Goal: Task Accomplishment & Management: Use online tool/utility

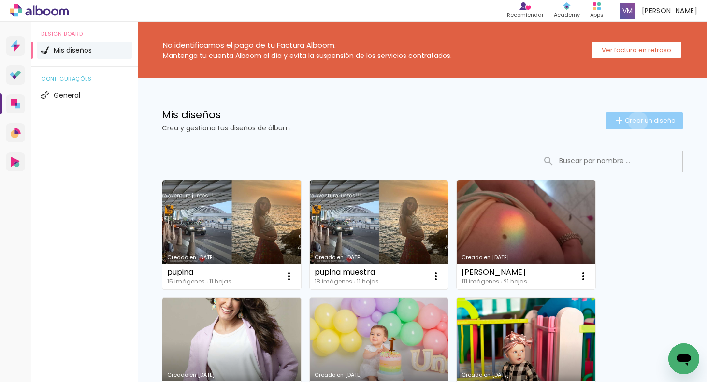
click at [637, 121] on span "Crear un diseño" at bounding box center [650, 120] width 51 height 6
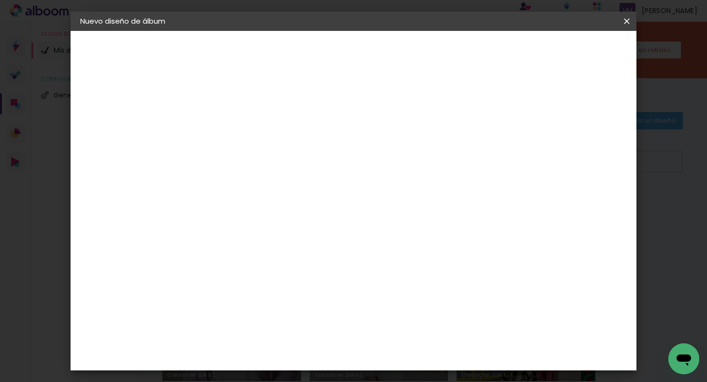
drag, startPoint x: 490, startPoint y: 130, endPoint x: 486, endPoint y: 128, distance: 5.0
click at [238, 130] on input at bounding box center [238, 129] width 0 height 15
type input "myriam"
type paper-input "myriam"
click at [0, 0] on slot "Avanzar" at bounding box center [0, 0] width 0 height 0
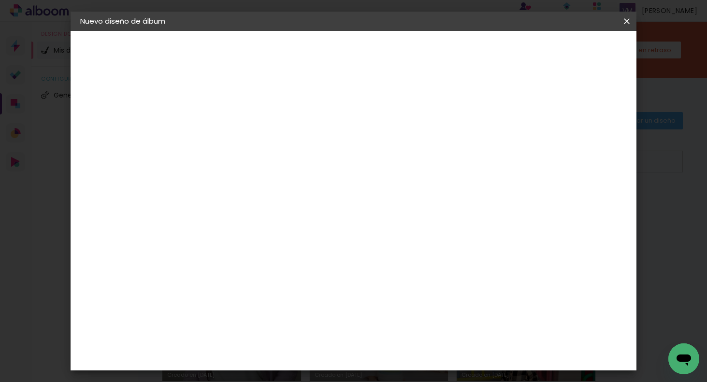
click at [0, 0] on slot "Tamaño libre" at bounding box center [0, 0] width 0 height 0
click at [0, 0] on slot "Avanzar" at bounding box center [0, 0] width 0 height 0
click at [215, 258] on input "30" at bounding box center [207, 260] width 25 height 14
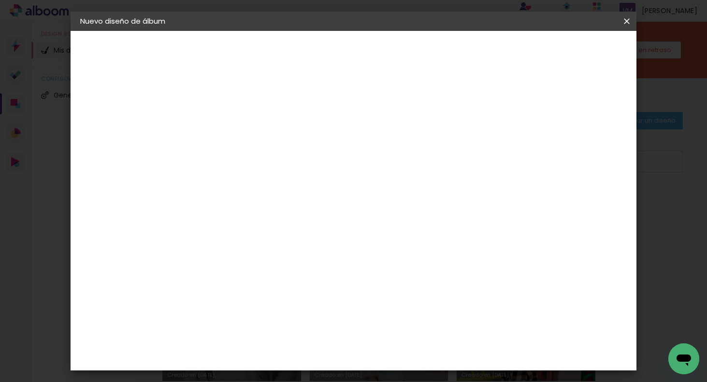
type input "20"
type paper-input "20"
click at [414, 320] on input "60" at bounding box center [410, 321] width 25 height 14
type input "40"
type paper-input "40"
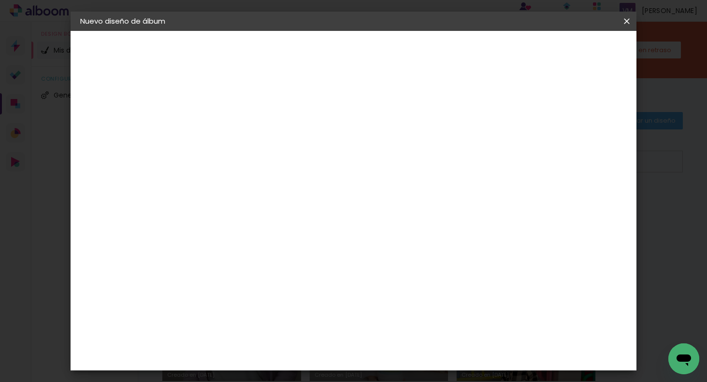
click at [571, 52] on span "Empezar diseño" at bounding box center [546, 51] width 54 height 7
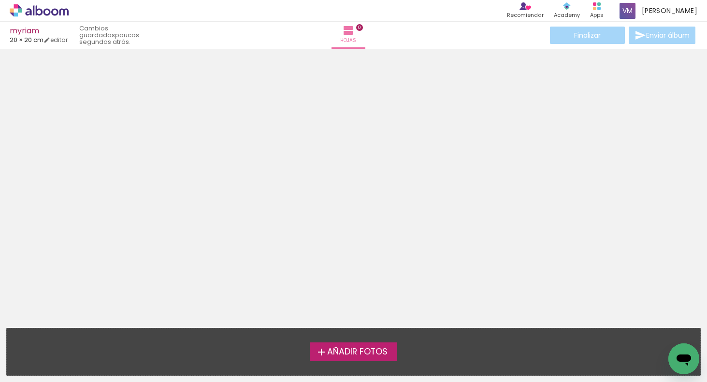
click at [346, 349] on span "Añadir Fotos" at bounding box center [357, 352] width 60 height 9
click at [0, 0] on input "file" at bounding box center [0, 0] width 0 height 0
click at [325, 357] on iron-icon at bounding box center [321, 352] width 12 height 12
click at [0, 0] on input "file" at bounding box center [0, 0] width 0 height 0
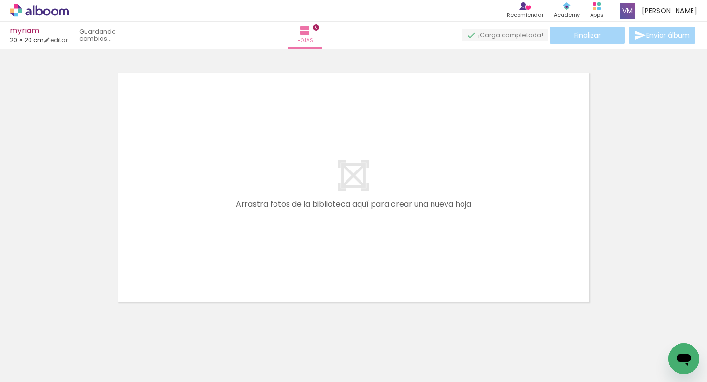
scroll to position [12, 0]
click at [39, 370] on span "Añadir Fotos" at bounding box center [29, 369] width 19 height 11
click at [0, 0] on input "file" at bounding box center [0, 0] width 0 height 0
drag, startPoint x: 106, startPoint y: 349, endPoint x: 317, endPoint y: 208, distance: 254.6
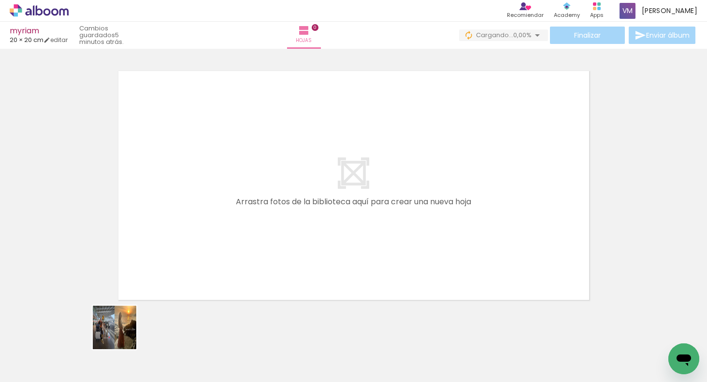
click at [314, 208] on quentale-workspace at bounding box center [353, 191] width 707 height 382
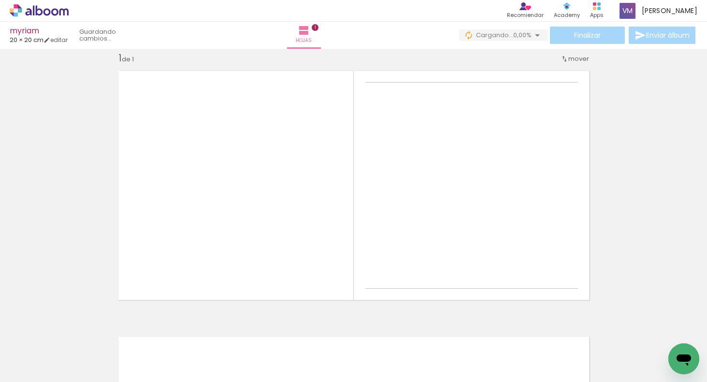
scroll to position [12, 0]
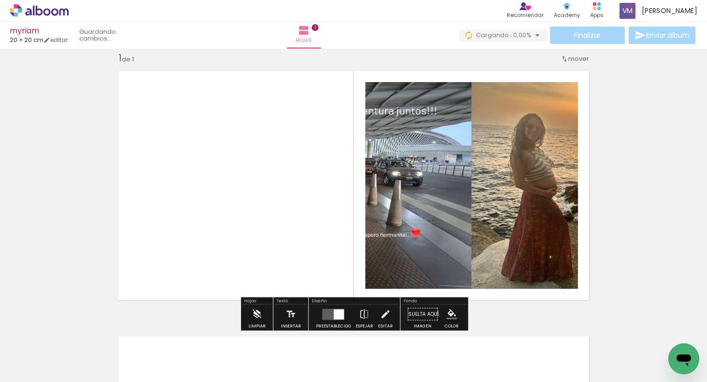
click at [336, 317] on div at bounding box center [339, 314] width 10 height 10
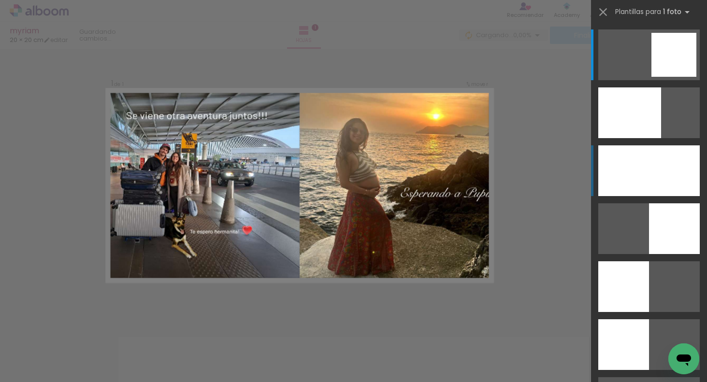
click at [661, 138] on div at bounding box center [629, 112] width 63 height 51
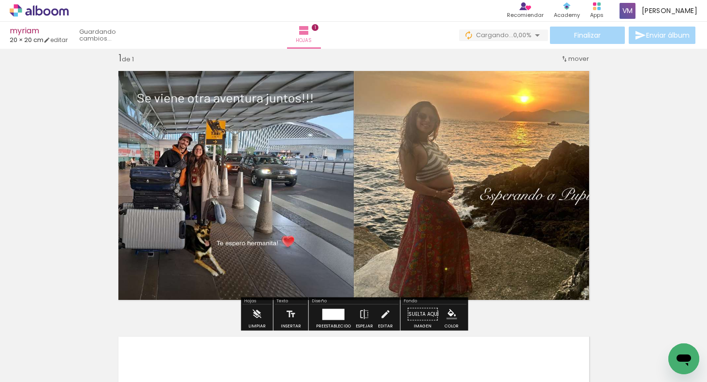
click at [332, 315] on div at bounding box center [333, 314] width 22 height 11
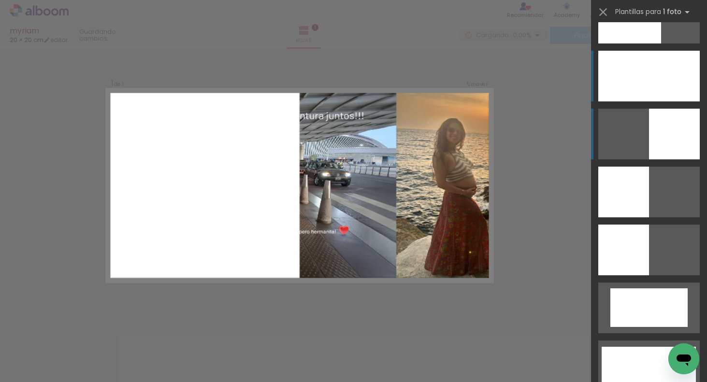
scroll to position [95, 0]
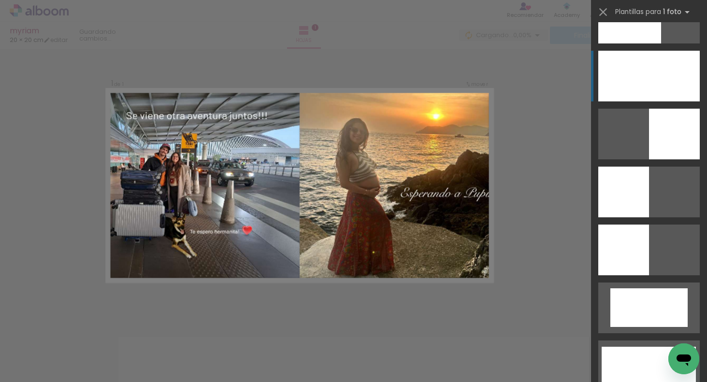
click at [661, 43] on div at bounding box center [629, 18] width 63 height 51
click at [450, 205] on quentale-photo at bounding box center [299, 185] width 386 height 193
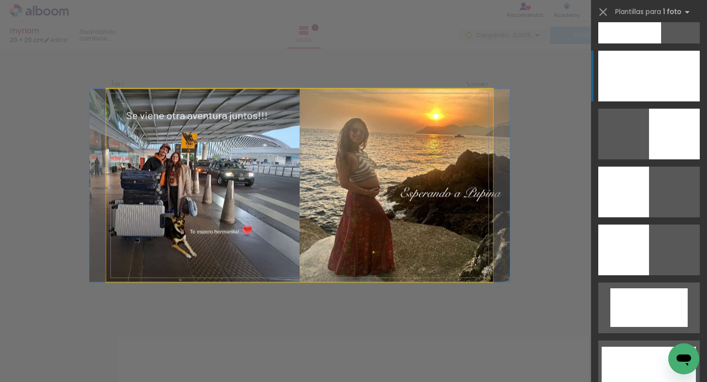
click at [450, 205] on quentale-photo at bounding box center [299, 185] width 386 height 193
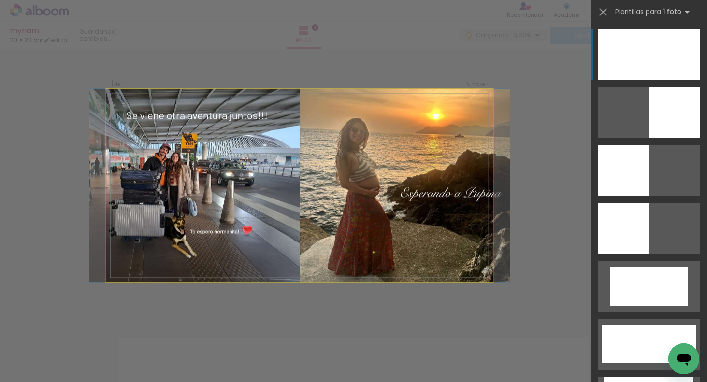
click at [448, 204] on quentale-photo at bounding box center [299, 185] width 386 height 193
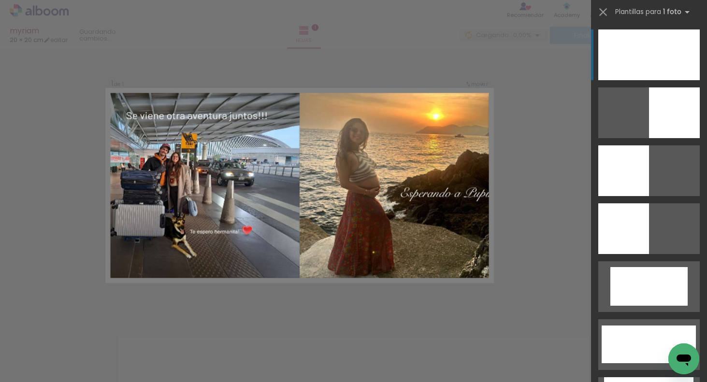
click at [459, 184] on quentale-photo at bounding box center [299, 185] width 386 height 193
click at [458, 184] on quentale-photo at bounding box center [299, 185] width 386 height 193
click at [518, 177] on div "Confirmar Cancelar" at bounding box center [353, 314] width 707 height 555
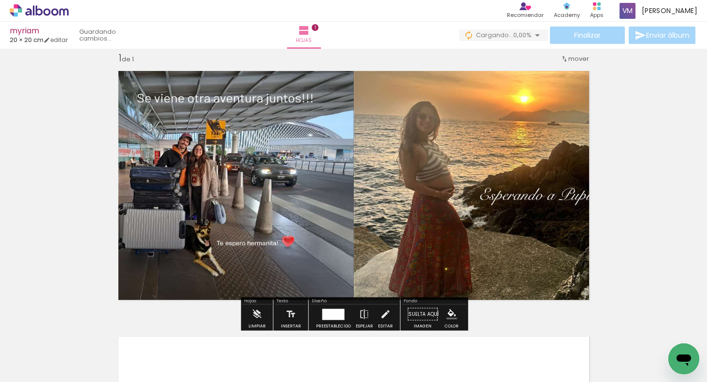
click at [481, 196] on quentale-photo at bounding box center [353, 186] width 483 height 242
click at [488, 193] on quentale-photo at bounding box center [353, 186] width 483 height 242
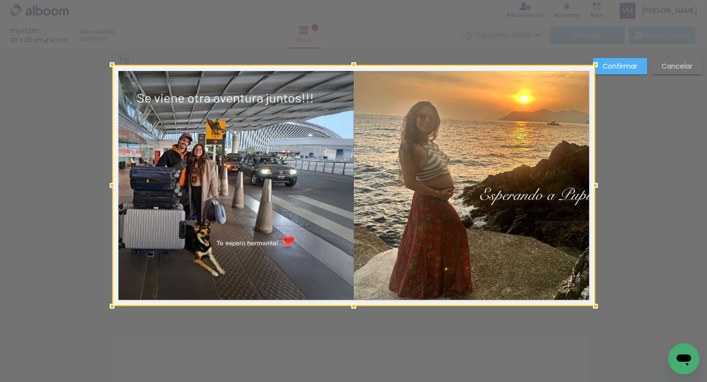
click at [488, 194] on div at bounding box center [353, 186] width 483 height 242
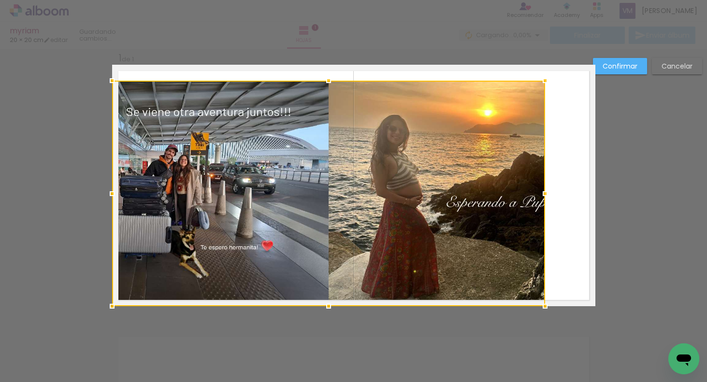
drag, startPoint x: 594, startPoint y: 62, endPoint x: 550, endPoint y: 83, distance: 48.6
click at [544, 78] on div at bounding box center [544, 80] width 19 height 19
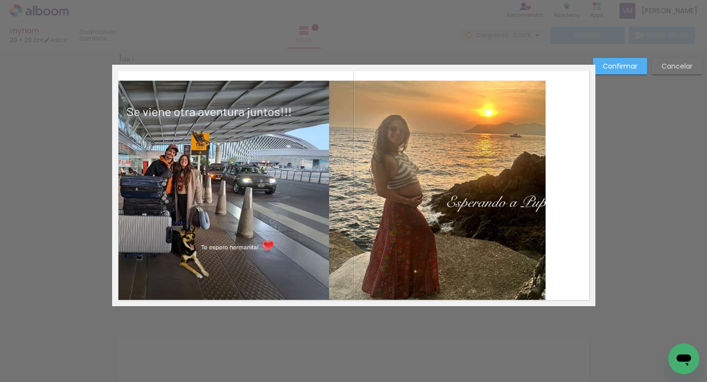
click at [512, 188] on quentale-photo at bounding box center [329, 194] width 434 height 226
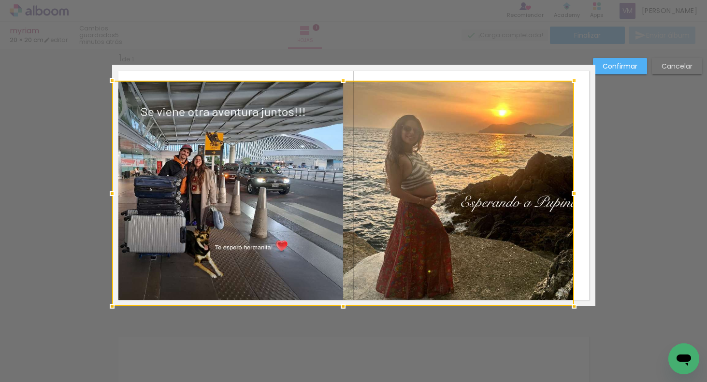
drag, startPoint x: 546, startPoint y: 191, endPoint x: 578, endPoint y: 195, distance: 32.1
click at [579, 195] on div at bounding box center [573, 193] width 19 height 19
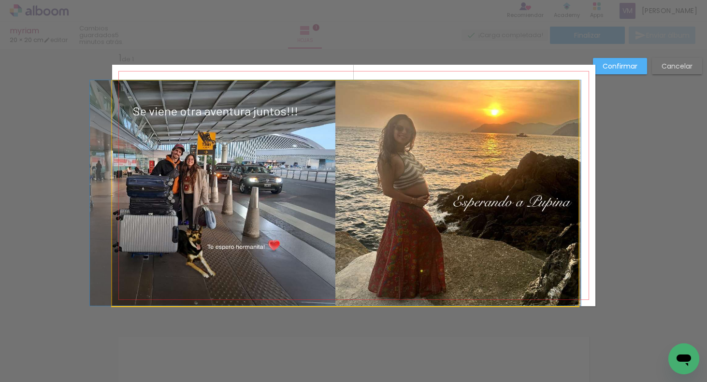
drag, startPoint x: 499, startPoint y: 199, endPoint x: 488, endPoint y: 197, distance: 10.8
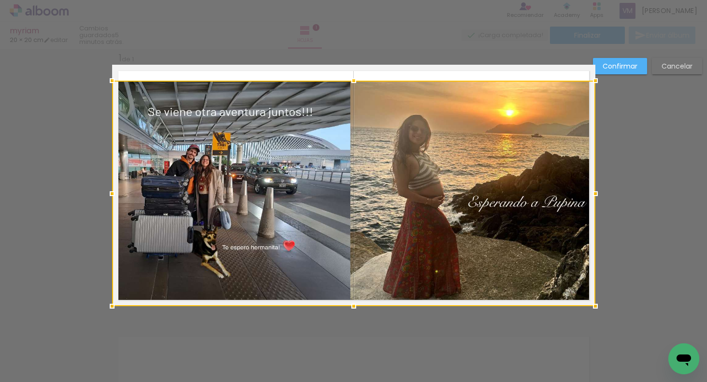
drag, startPoint x: 578, startPoint y: 194, endPoint x: 589, endPoint y: 197, distance: 11.0
click at [591, 198] on div at bounding box center [595, 193] width 19 height 19
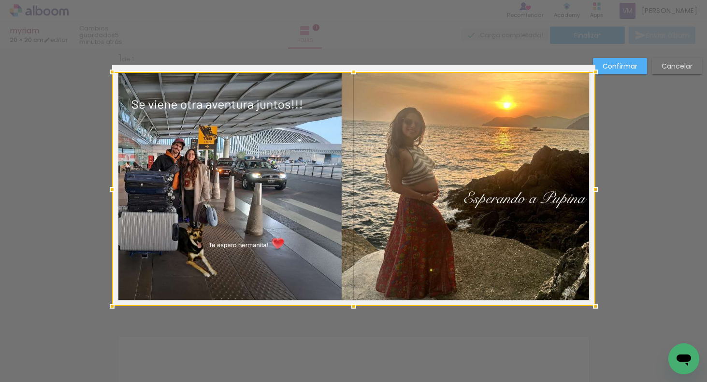
drag, startPoint x: 354, startPoint y: 81, endPoint x: 355, endPoint y: 72, distance: 9.7
click at [356, 72] on div at bounding box center [353, 71] width 19 height 19
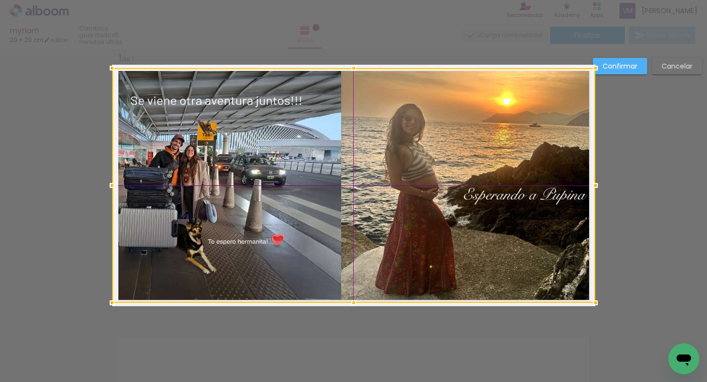
drag, startPoint x: 356, startPoint y: 139, endPoint x: 328, endPoint y: 130, distance: 29.2
click at [358, 139] on div at bounding box center [353, 185] width 483 height 235
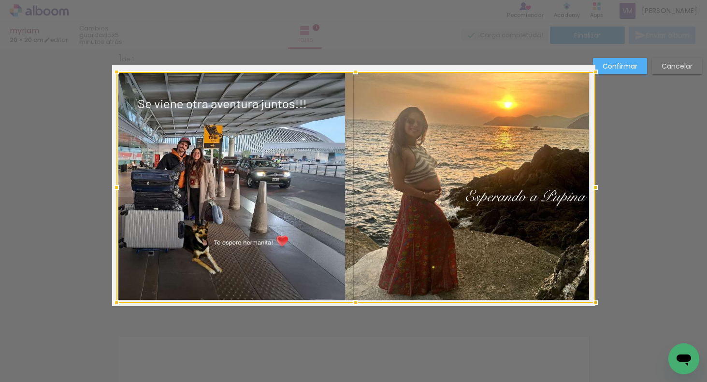
click at [113, 67] on div at bounding box center [116, 71] width 19 height 19
click at [0, 0] on slot "Cancelar" at bounding box center [0, 0] width 0 height 0
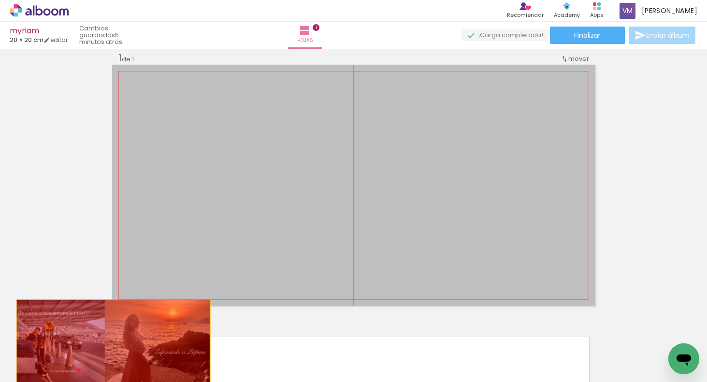
drag, startPoint x: 188, startPoint y: 266, endPoint x: 97, endPoint y: 365, distance: 134.7
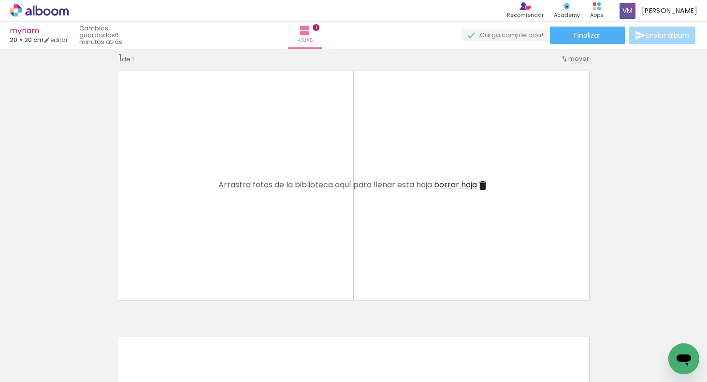
click at [71, 327] on iron-icon at bounding box center [65, 330] width 10 height 10
click at [31, 369] on span "Añadir Fotos" at bounding box center [29, 369] width 19 height 11
click at [0, 0] on input "file" at bounding box center [0, 0] width 0 height 0
drag, startPoint x: 176, startPoint y: 334, endPoint x: 323, endPoint y: 214, distance: 189.8
click at [323, 214] on quentale-workspace at bounding box center [353, 191] width 707 height 382
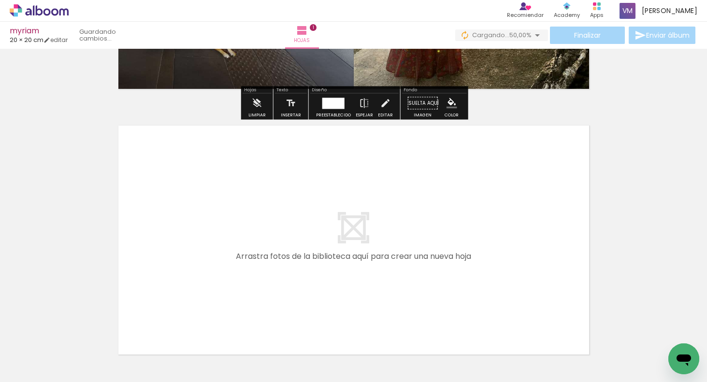
scroll to position [236, 0]
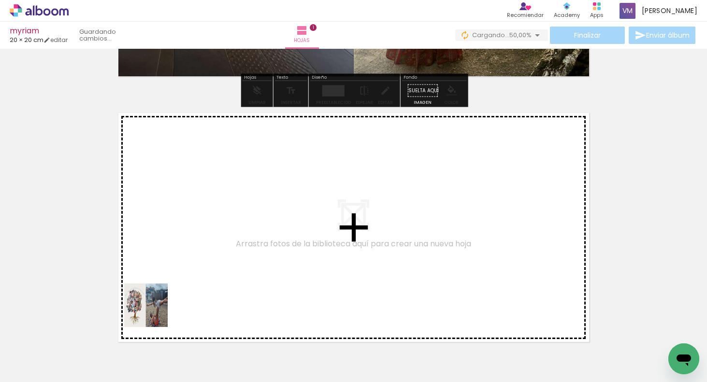
drag, startPoint x: 111, startPoint y: 344, endPoint x: 349, endPoint y: 199, distance: 279.5
click at [349, 199] on quentale-workspace at bounding box center [353, 191] width 707 height 382
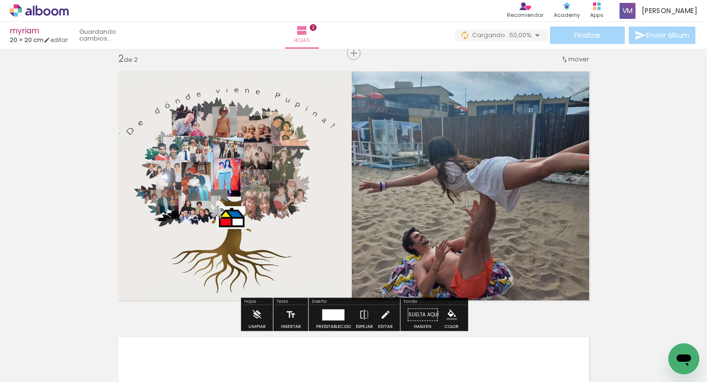
scroll to position [278, 0]
click at [549, 233] on quentale-photo at bounding box center [353, 186] width 483 height 242
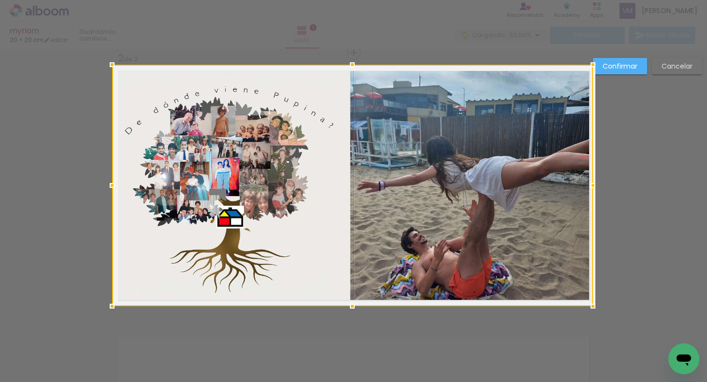
click at [604, 187] on div "Insertar hoja 1 de 2 Insertar hoja 2 de 2 Confirmar Cancelar" at bounding box center [353, 181] width 707 height 820
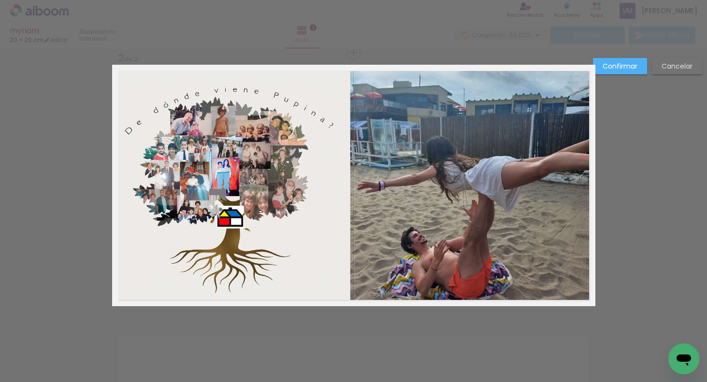
click at [568, 186] on quentale-photo at bounding box center [352, 186] width 481 height 242
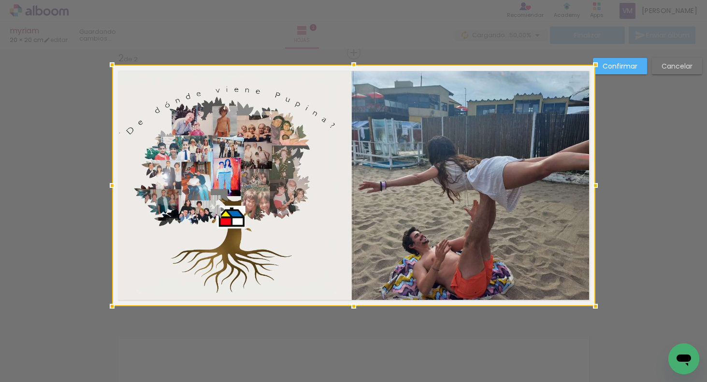
drag, startPoint x: 593, startPoint y: 186, endPoint x: 585, endPoint y: 186, distance: 8.2
click at [586, 188] on div at bounding box center [595, 185] width 19 height 19
click at [0, 0] on slot "Confirmar" at bounding box center [0, 0] width 0 height 0
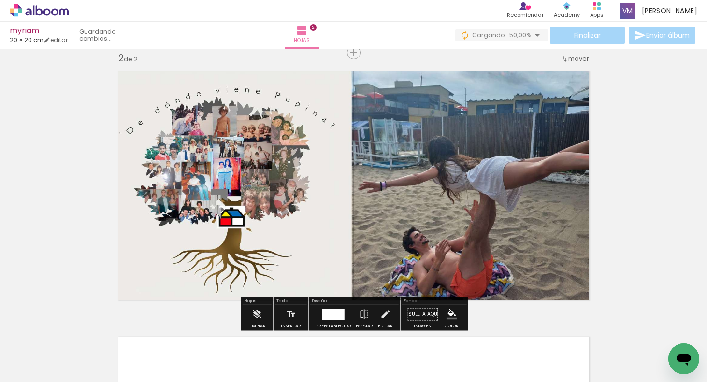
click at [646, 215] on div "Insertar hoja 1 de 2 Insertar hoja 2 de 2" at bounding box center [353, 173] width 707 height 798
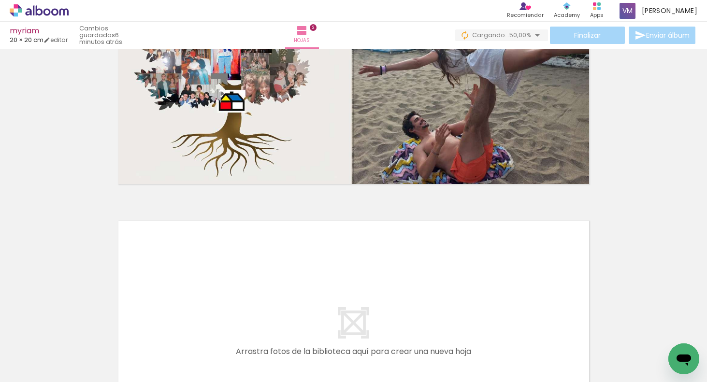
scroll to position [421, 0]
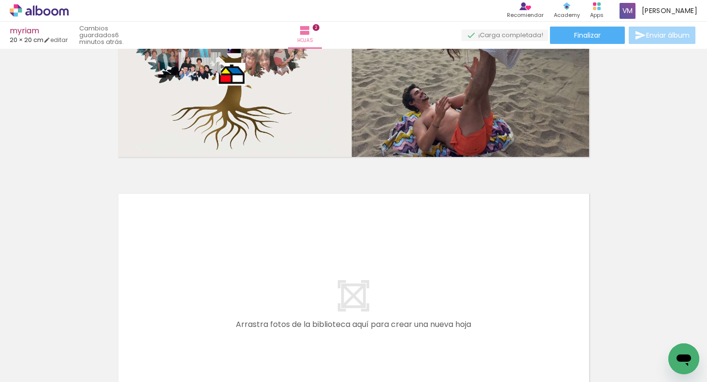
click at [37, 366] on span "Añadir Fotos" at bounding box center [29, 369] width 19 height 11
click at [0, 0] on input "file" at bounding box center [0, 0] width 0 height 0
click at [38, 369] on span "Añadir Fotos" at bounding box center [29, 369] width 19 height 11
click at [0, 0] on input "file" at bounding box center [0, 0] width 0 height 0
click at [39, 371] on span "Añadir Fotos" at bounding box center [29, 369] width 19 height 11
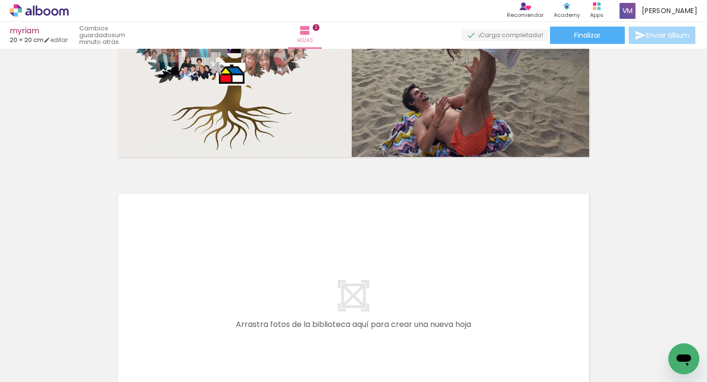
click at [0, 0] on input "file" at bounding box center [0, 0] width 0 height 0
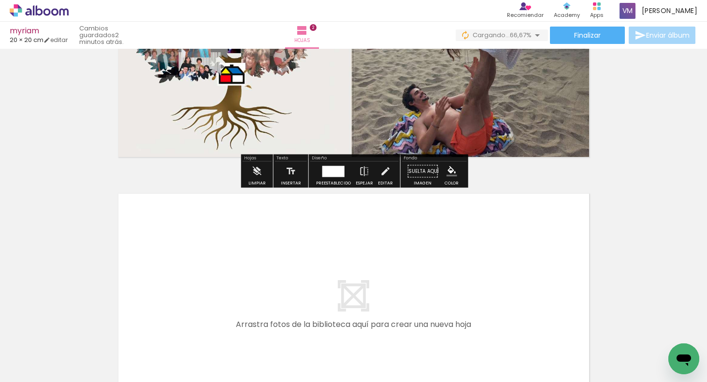
click at [43, 368] on paper-button "Añadir Fotos" at bounding box center [24, 368] width 37 height 15
click at [0, 0] on input "file" at bounding box center [0, 0] width 0 height 0
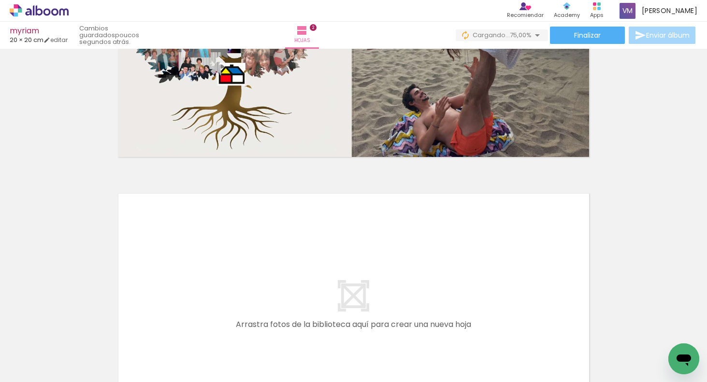
click at [39, 371] on span "Añadir Fotos" at bounding box center [29, 369] width 19 height 11
click at [0, 0] on input "file" at bounding box center [0, 0] width 0 height 0
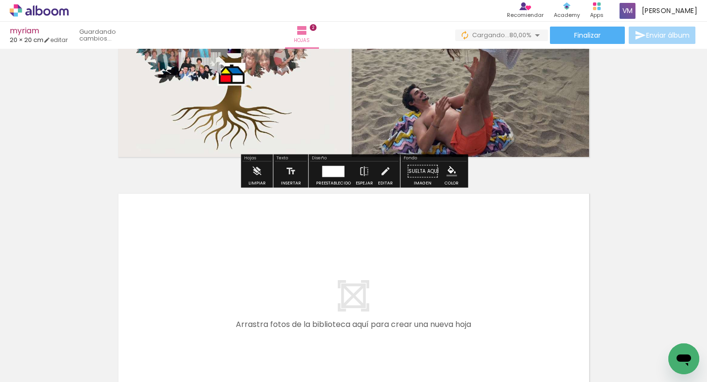
click at [38, 368] on span "Añadir Fotos" at bounding box center [29, 369] width 19 height 11
click at [0, 0] on input "file" at bounding box center [0, 0] width 0 height 0
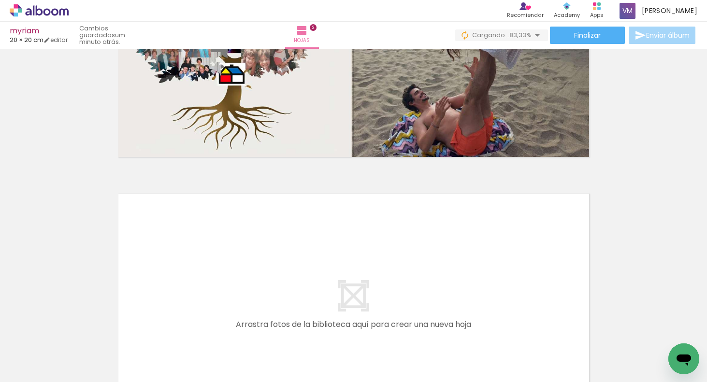
click at [39, 373] on span "Añadir Fotos" at bounding box center [29, 369] width 19 height 11
click at [0, 0] on input "file" at bounding box center [0, 0] width 0 height 0
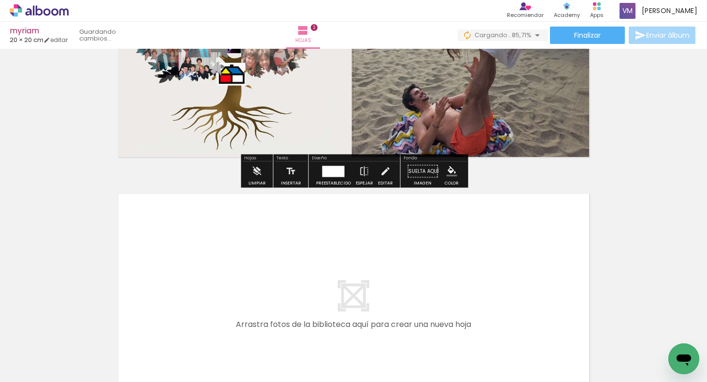
click at [43, 367] on paper-button "Añadir Fotos" at bounding box center [24, 368] width 37 height 15
click at [0, 0] on input "file" at bounding box center [0, 0] width 0 height 0
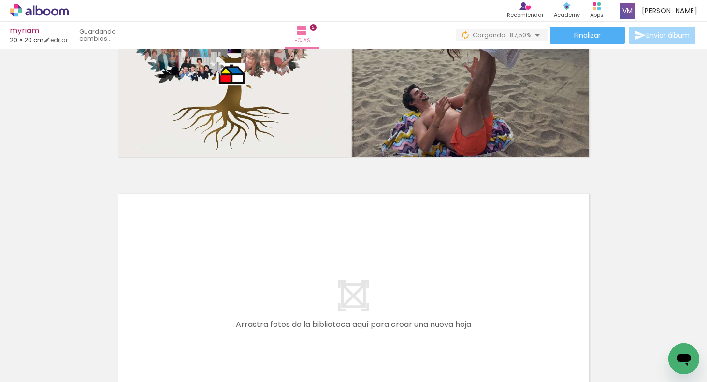
click at [38, 369] on span "Añadir Fotos" at bounding box center [29, 369] width 19 height 11
click at [0, 0] on input "file" at bounding box center [0, 0] width 0 height 0
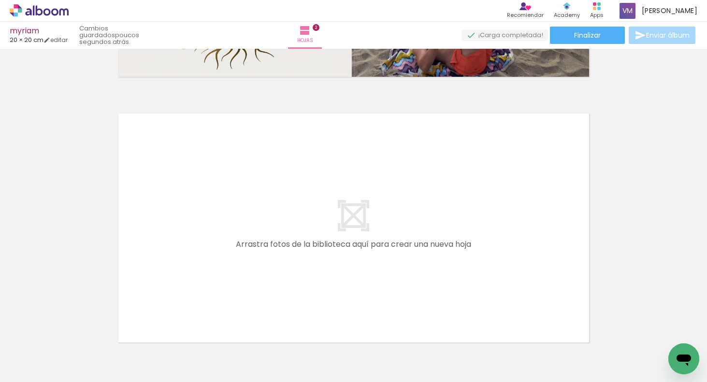
scroll to position [552, 0]
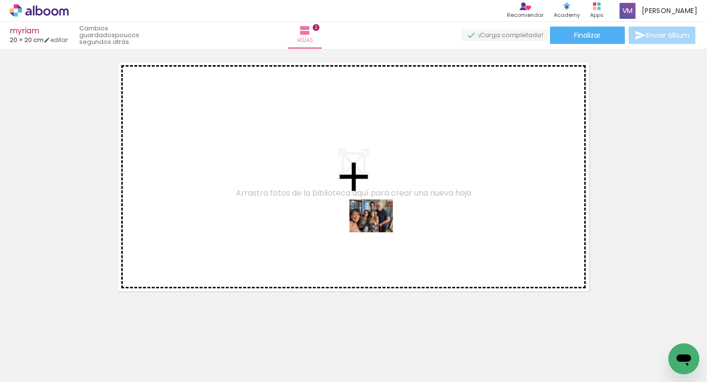
drag, startPoint x: 431, startPoint y: 348, endPoint x: 396, endPoint y: 249, distance: 105.0
click at [377, 225] on quentale-workspace at bounding box center [353, 191] width 707 height 382
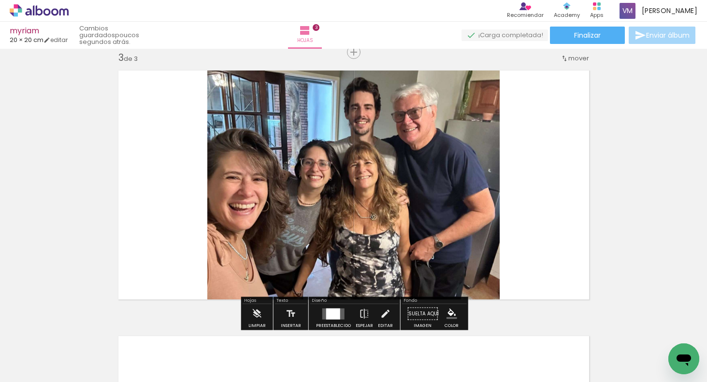
scroll to position [544, 0]
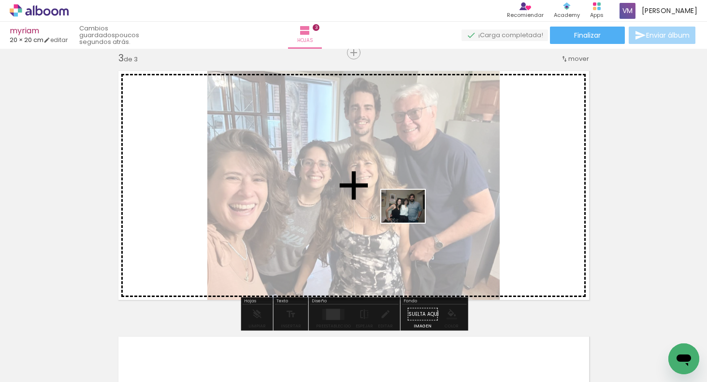
drag, startPoint x: 542, startPoint y: 345, endPoint x: 440, endPoint y: 241, distance: 145.5
click at [410, 218] on quentale-workspace at bounding box center [353, 191] width 707 height 382
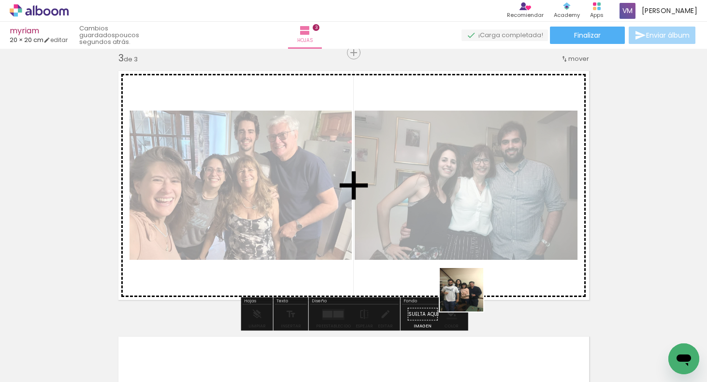
drag, startPoint x: 487, startPoint y: 349, endPoint x: 483, endPoint y: 277, distance: 72.5
click at [450, 245] on quentale-workspace at bounding box center [353, 191] width 707 height 382
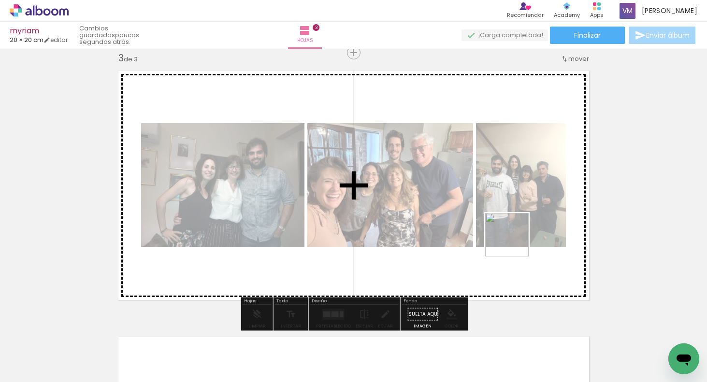
drag, startPoint x: 584, startPoint y: 338, endPoint x: 504, endPoint y: 226, distance: 137.3
click at [504, 226] on quentale-workspace at bounding box center [353, 191] width 707 height 382
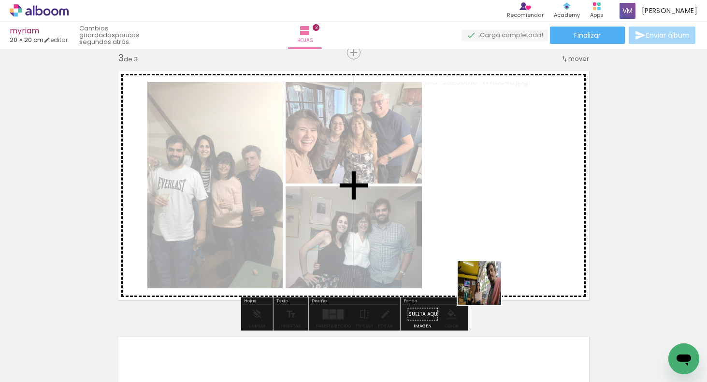
drag, startPoint x: 405, startPoint y: 334, endPoint x: 463, endPoint y: 308, distance: 63.6
click at [524, 269] on quentale-workspace at bounding box center [353, 191] width 707 height 382
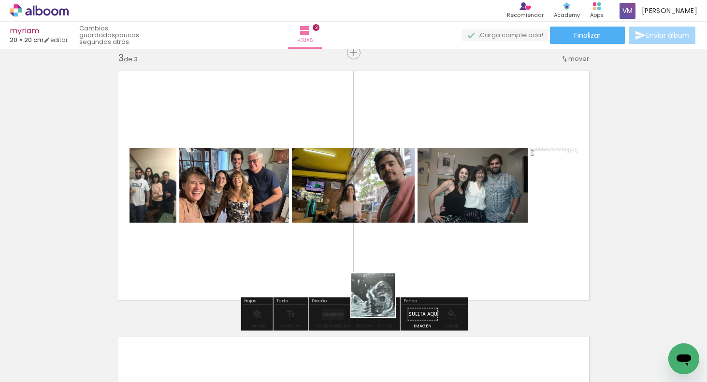
drag, startPoint x: 363, startPoint y: 319, endPoint x: 355, endPoint y: 326, distance: 10.3
click at [446, 251] on quentale-workspace at bounding box center [353, 191] width 707 height 382
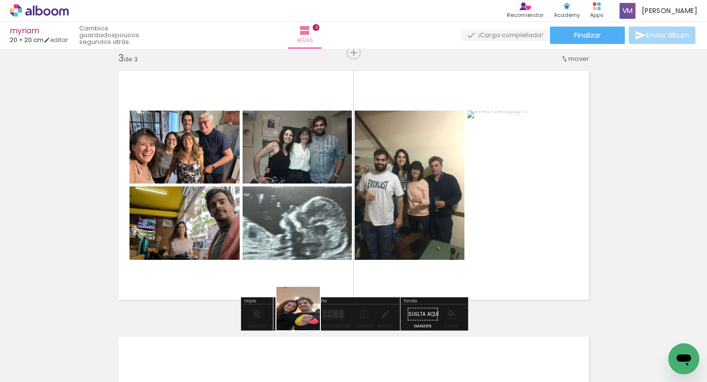
drag, startPoint x: 259, startPoint y: 361, endPoint x: 306, endPoint y: 311, distance: 69.4
click at [397, 252] on quentale-workspace at bounding box center [353, 191] width 707 height 382
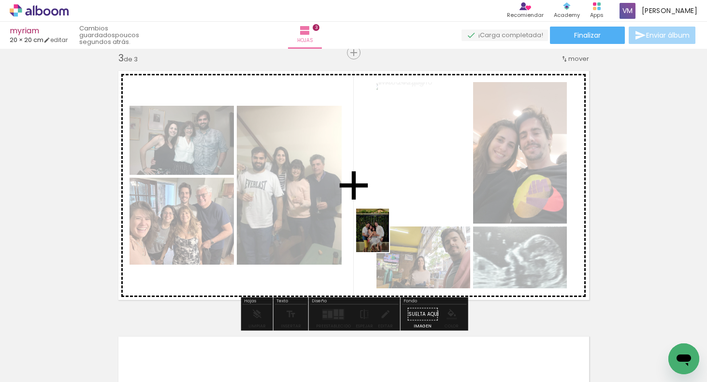
drag, startPoint x: 208, startPoint y: 359, endPoint x: 377, endPoint y: 250, distance: 201.5
click at [389, 237] on quentale-workspace at bounding box center [353, 191] width 707 height 382
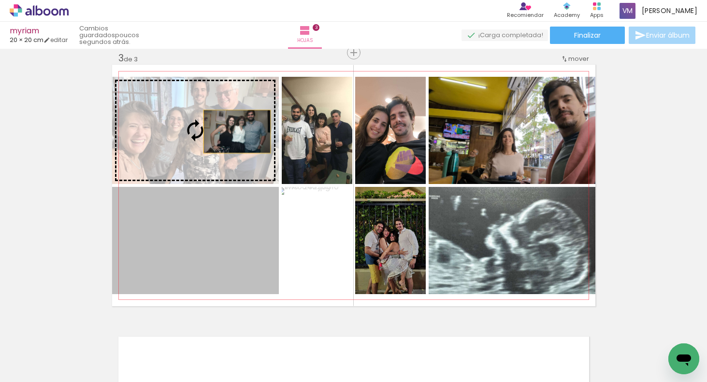
drag, startPoint x: 234, startPoint y: 231, endPoint x: 235, endPoint y: 144, distance: 87.5
click at [0, 0] on slot at bounding box center [0, 0] width 0 height 0
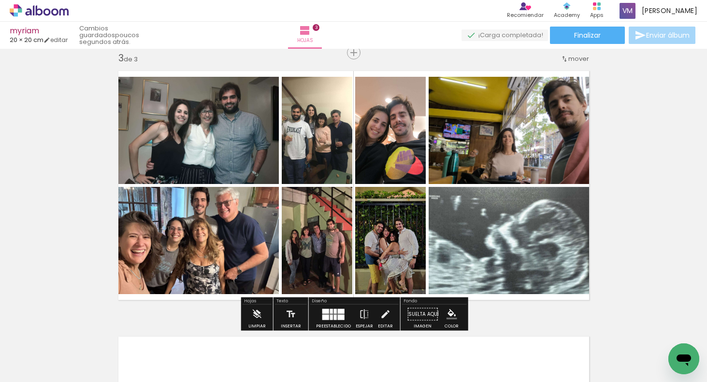
click at [340, 315] on div at bounding box center [341, 317] width 7 height 5
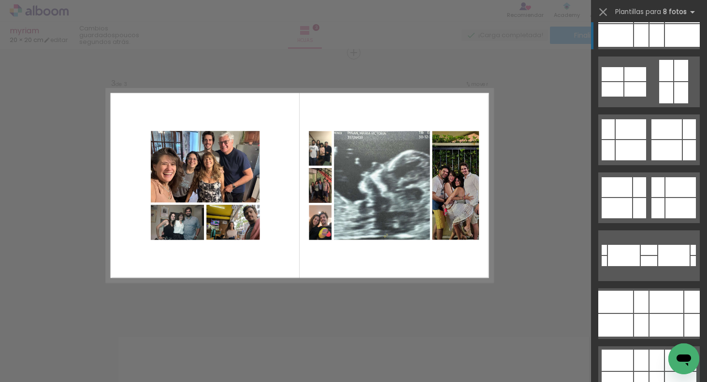
scroll to position [0, 0]
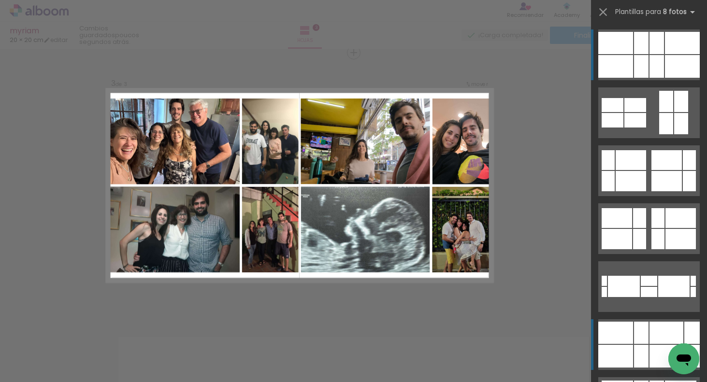
click at [653, 54] on div at bounding box center [656, 43] width 14 height 22
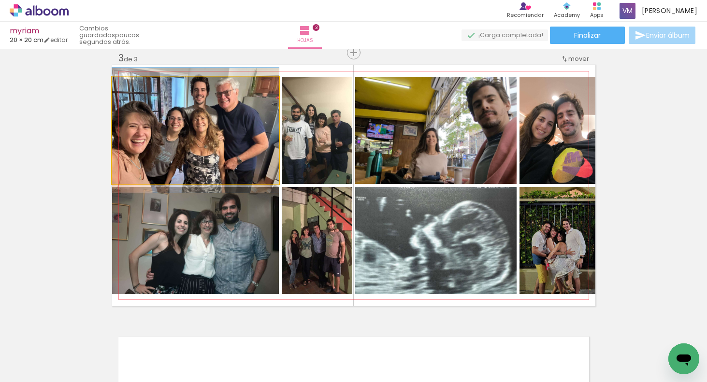
click at [206, 132] on quentale-photo at bounding box center [195, 130] width 167 height 107
click at [207, 132] on quentale-photo at bounding box center [195, 130] width 167 height 107
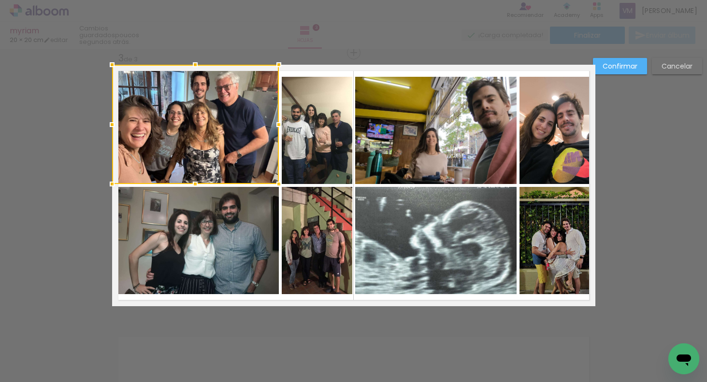
drag, startPoint x: 196, startPoint y: 76, endPoint x: 195, endPoint y: 69, distance: 7.3
click at [196, 70] on div at bounding box center [195, 64] width 19 height 19
click at [201, 277] on quentale-photo at bounding box center [195, 240] width 167 height 107
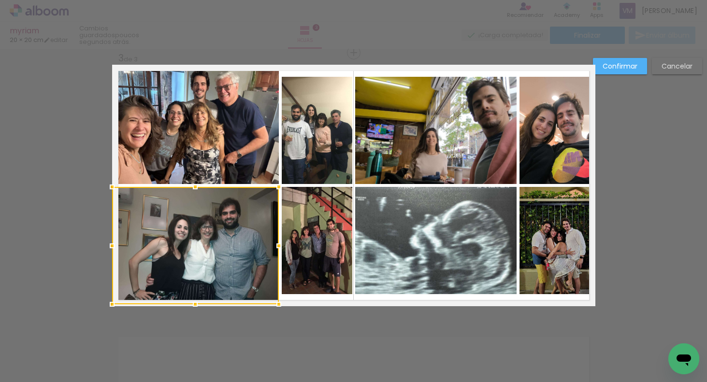
drag, startPoint x: 195, startPoint y: 294, endPoint x: 195, endPoint y: 299, distance: 4.9
click at [195, 299] on div at bounding box center [195, 304] width 19 height 19
click at [313, 143] on quentale-photo at bounding box center [317, 130] width 71 height 107
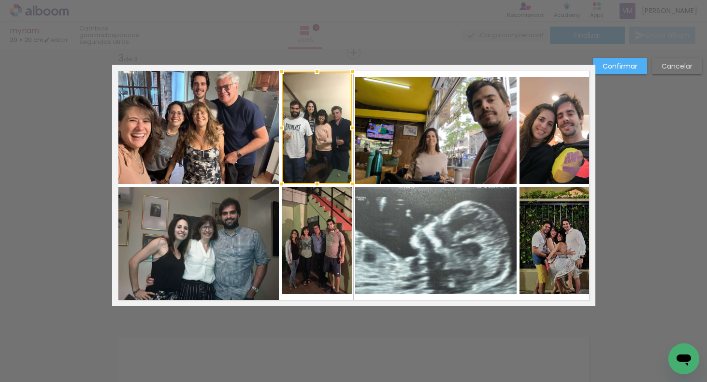
drag, startPoint x: 317, startPoint y: 76, endPoint x: 316, endPoint y: 71, distance: 5.4
click at [316, 71] on div at bounding box center [316, 71] width 19 height 19
click at [333, 254] on quentale-photo at bounding box center [317, 240] width 71 height 107
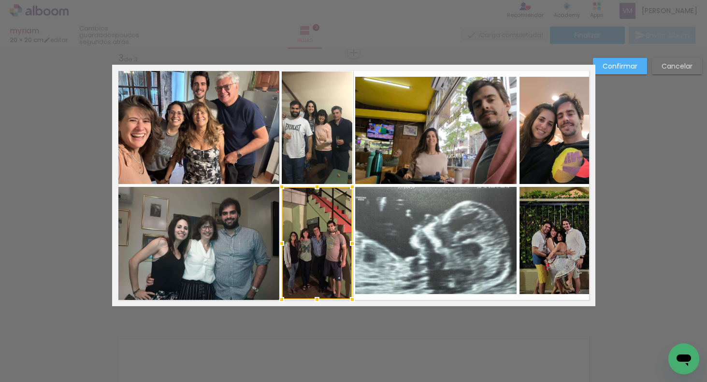
click at [315, 299] on div at bounding box center [316, 299] width 19 height 19
click at [436, 139] on quentale-photo at bounding box center [435, 130] width 161 height 107
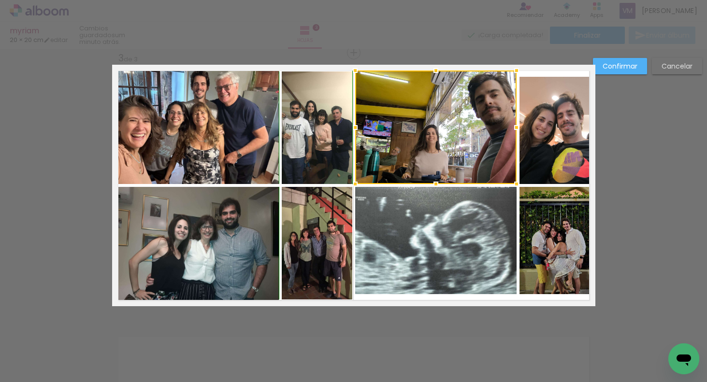
drag, startPoint x: 435, startPoint y: 77, endPoint x: 437, endPoint y: 72, distance: 6.0
click at [437, 72] on div at bounding box center [435, 70] width 19 height 19
click at [440, 271] on quentale-photo at bounding box center [435, 240] width 161 height 107
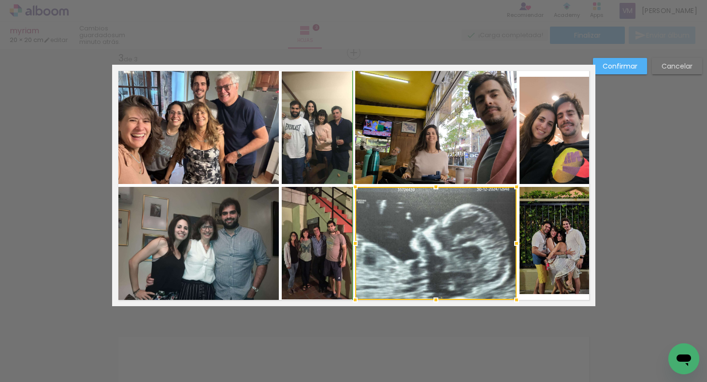
drag, startPoint x: 437, startPoint y: 296, endPoint x: 439, endPoint y: 287, distance: 9.0
click at [436, 300] on div at bounding box center [435, 299] width 19 height 19
click at [542, 152] on quentale-photo at bounding box center [557, 130] width 76 height 107
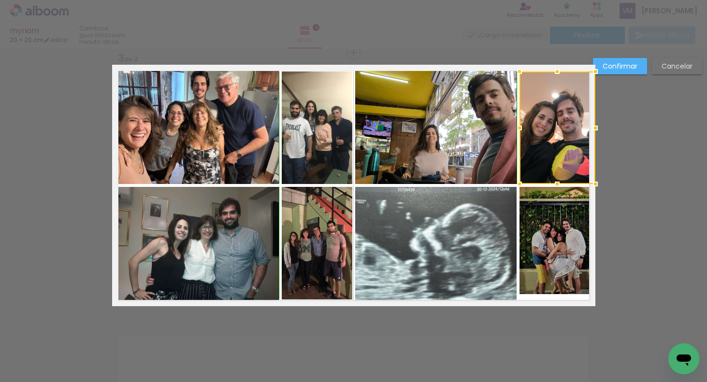
click at [558, 73] on div at bounding box center [556, 71] width 19 height 19
click at [544, 269] on quentale-photo at bounding box center [557, 240] width 76 height 107
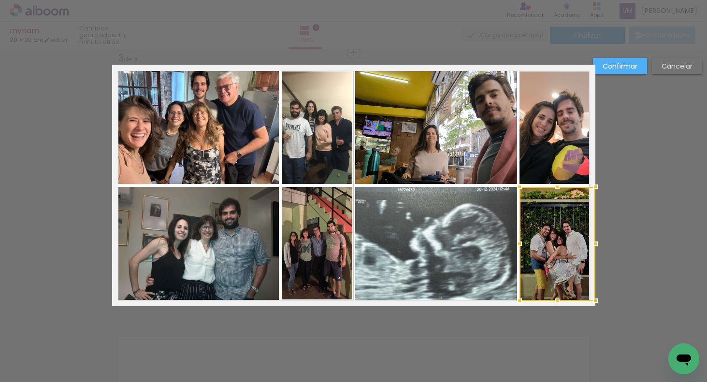
drag, startPoint x: 557, startPoint y: 295, endPoint x: 557, endPoint y: 301, distance: 5.3
click at [558, 301] on div at bounding box center [556, 300] width 19 height 19
click at [0, 0] on slot "Confirmar" at bounding box center [0, 0] width 0 height 0
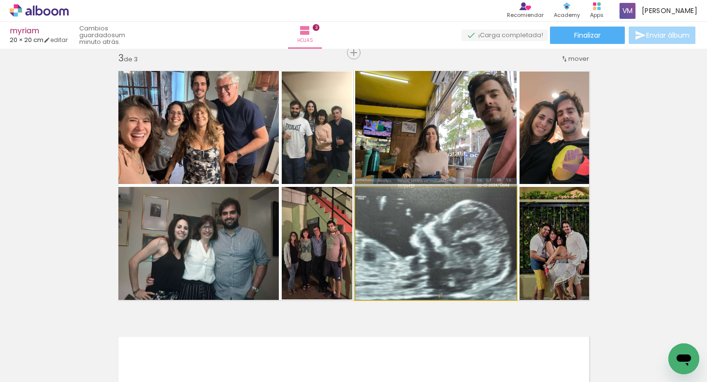
drag, startPoint x: 501, startPoint y: 208, endPoint x: 510, endPoint y: 127, distance: 81.3
click at [0, 0] on slot at bounding box center [0, 0] width 0 height 0
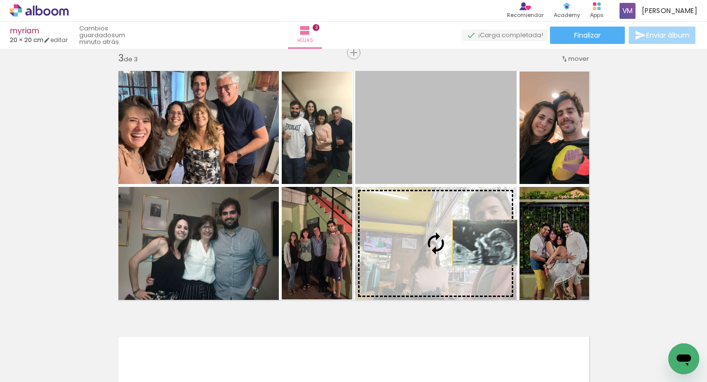
drag, startPoint x: 487, startPoint y: 156, endPoint x: 481, endPoint y: 245, distance: 89.2
click at [0, 0] on slot at bounding box center [0, 0] width 0 height 0
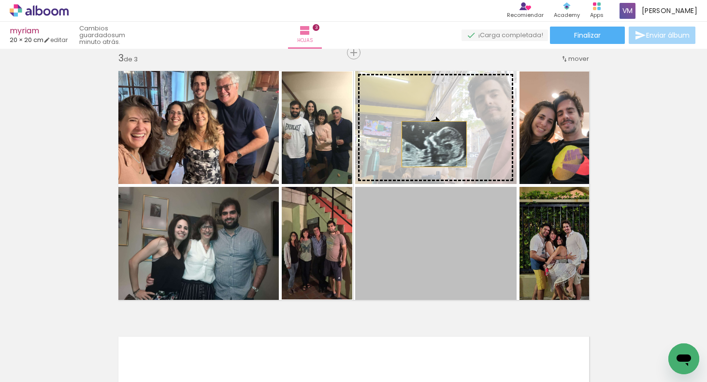
drag, startPoint x: 425, startPoint y: 235, endPoint x: 428, endPoint y: 135, distance: 100.0
click at [0, 0] on slot at bounding box center [0, 0] width 0 height 0
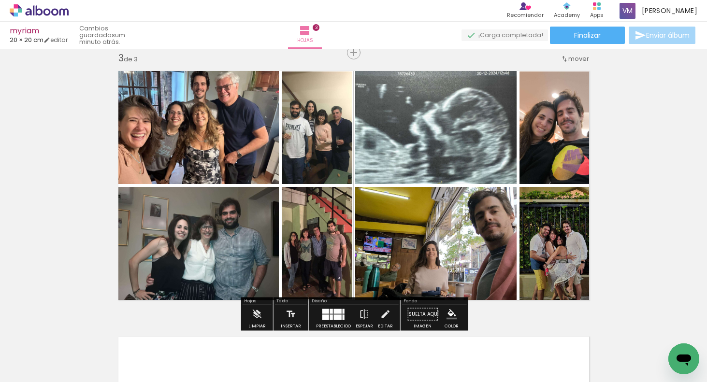
click at [679, 209] on div "Insertar hoja 1 de 3 Insertar hoja 2 de 3 Insertar hoja 3 de 3" at bounding box center [353, 40] width 707 height 1063
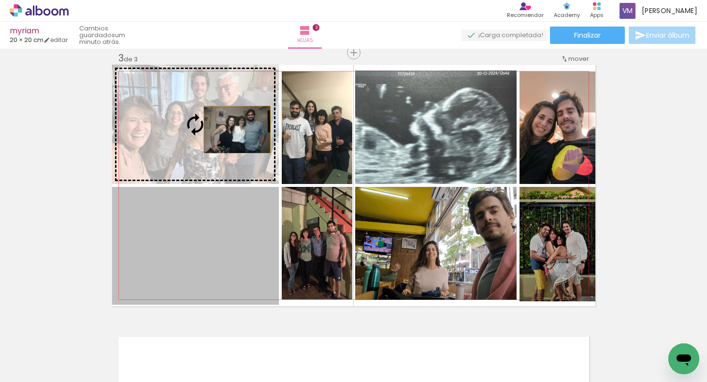
drag, startPoint x: 240, startPoint y: 224, endPoint x: 237, endPoint y: 127, distance: 96.7
click at [0, 0] on slot at bounding box center [0, 0] width 0 height 0
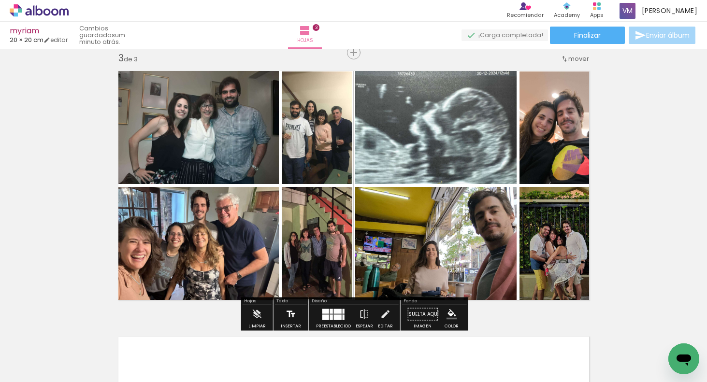
click at [291, 315] on iron-icon at bounding box center [291, 314] width 11 height 19
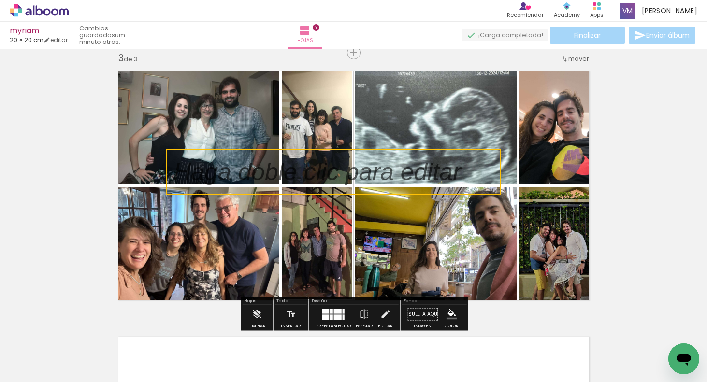
click at [389, 175] on quentale-selection at bounding box center [333, 172] width 334 height 46
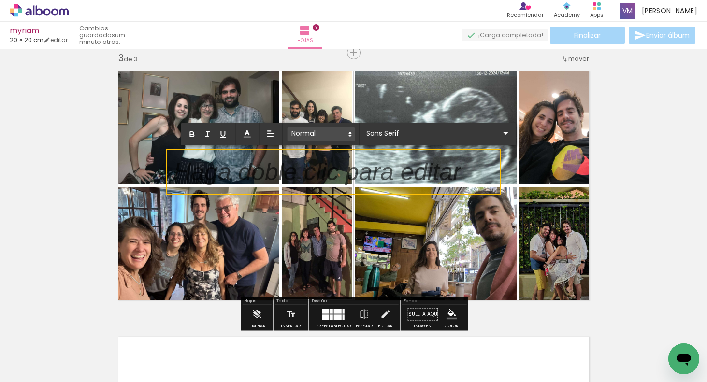
drag, startPoint x: 291, startPoint y: 132, endPoint x: 293, endPoint y: 138, distance: 5.8
click at [290, 131] on span at bounding box center [321, 135] width 68 height 14
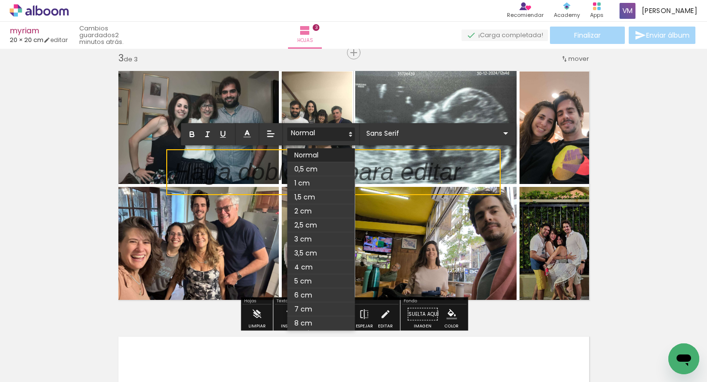
click at [306, 179] on span at bounding box center [321, 183] width 68 height 14
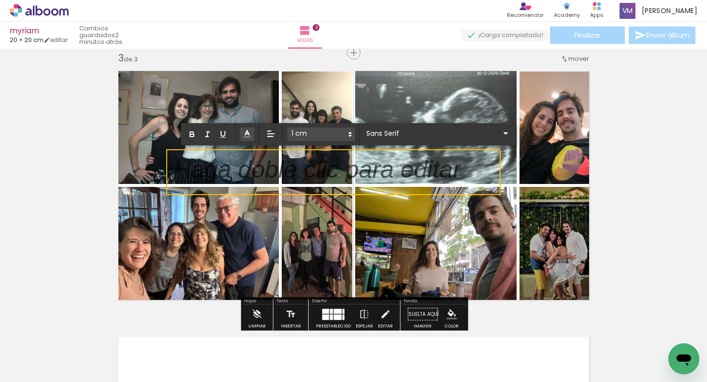
drag, startPoint x: 248, startPoint y: 133, endPoint x: 247, endPoint y: 140, distance: 6.8
click at [248, 134] on line at bounding box center [246, 134] width 3 height 0
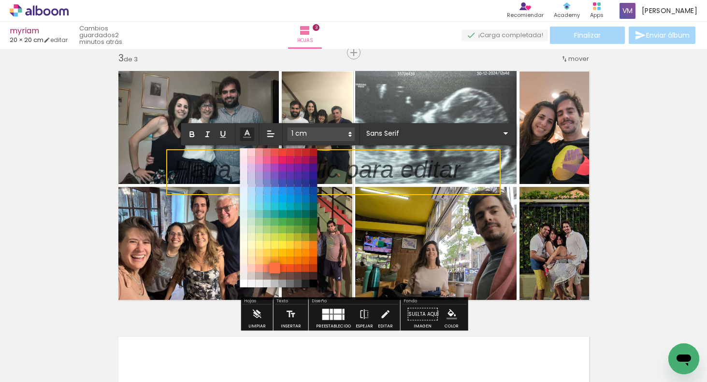
click at [272, 264] on span at bounding box center [274, 268] width 11 height 11
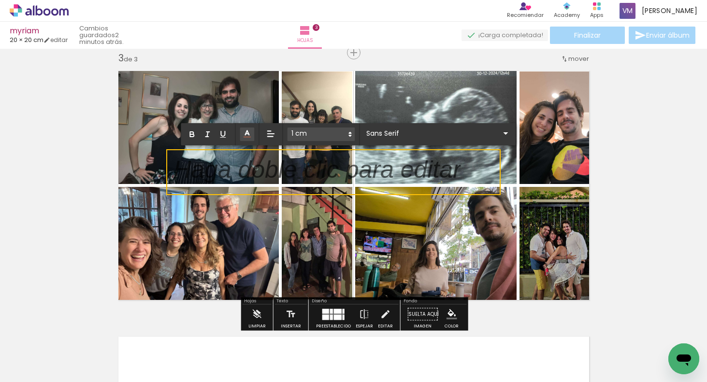
click at [250, 133] on icon at bounding box center [247, 134] width 10 height 10
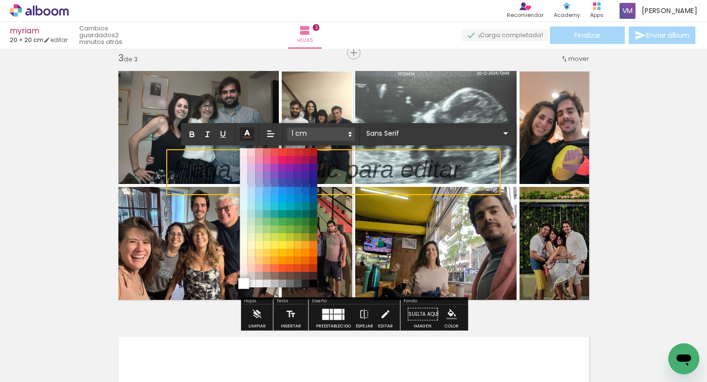
click at [243, 284] on span at bounding box center [243, 283] width 11 height 11
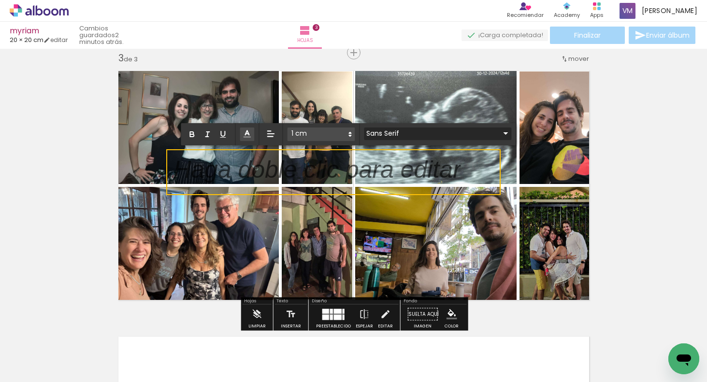
click at [392, 135] on input "Sans Serif" at bounding box center [432, 134] width 136 height 10
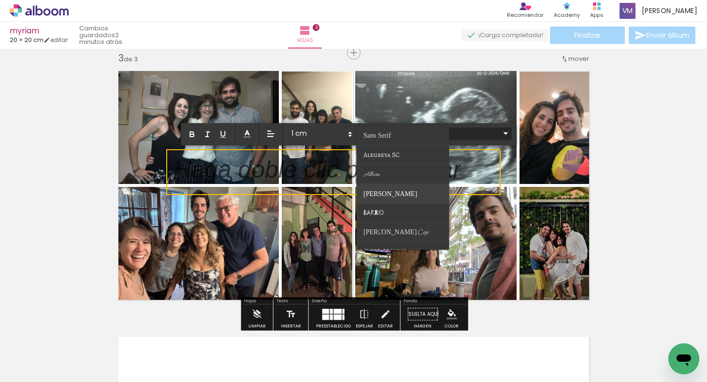
click at [393, 192] on paper-item at bounding box center [402, 193] width 93 height 19
type input "[PERSON_NAME]"
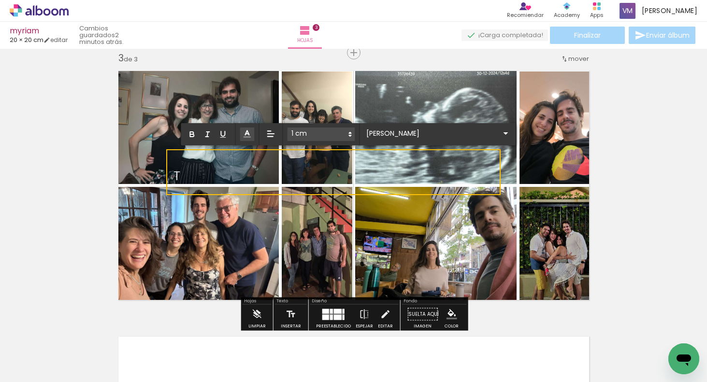
scroll to position [0, 0]
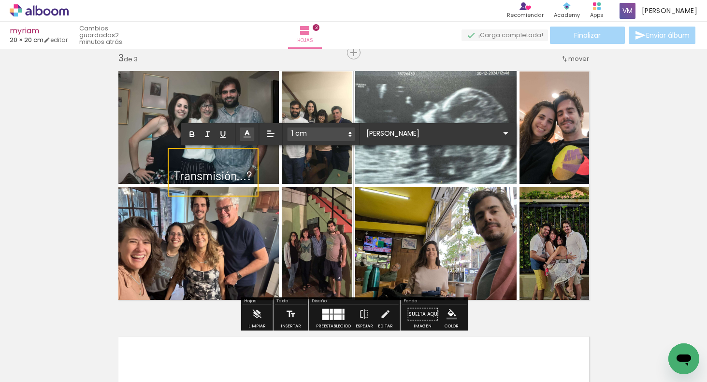
click at [317, 164] on quentale-layouter at bounding box center [353, 186] width 483 height 242
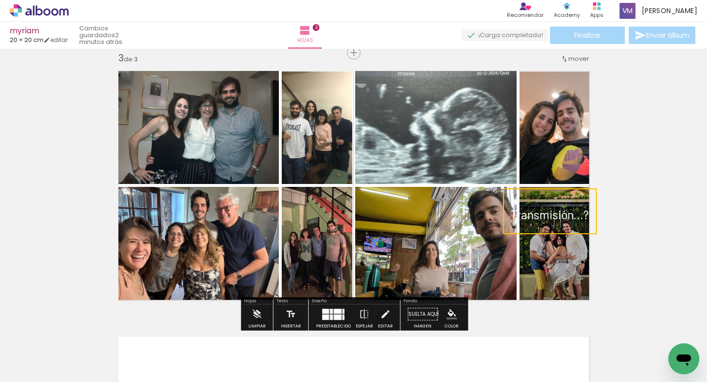
drag, startPoint x: 246, startPoint y: 163, endPoint x: 582, endPoint y: 202, distance: 338.5
click at [583, 202] on quentale-selection at bounding box center [550, 211] width 94 height 46
click at [588, 213] on quentale-selection at bounding box center [550, 211] width 94 height 46
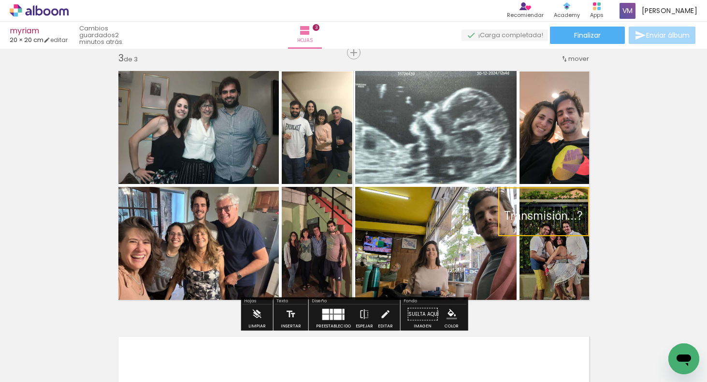
drag, startPoint x: 590, startPoint y: 212, endPoint x: 585, endPoint y: 213, distance: 4.9
click at [585, 213] on quentale-selection at bounding box center [543, 211] width 91 height 49
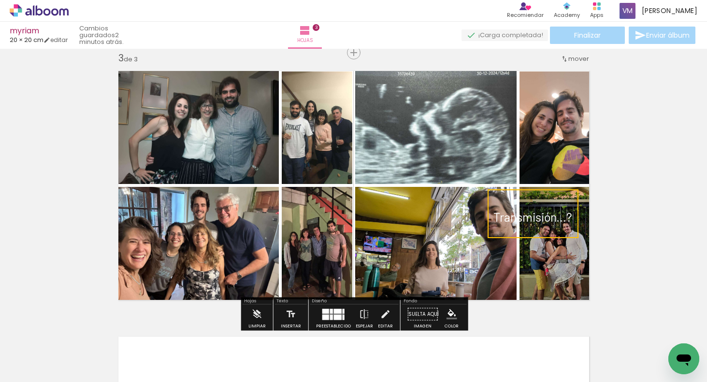
drag, startPoint x: 585, startPoint y: 214, endPoint x: 574, endPoint y: 215, distance: 10.7
click at [573, 216] on quentale-selection at bounding box center [532, 213] width 91 height 49
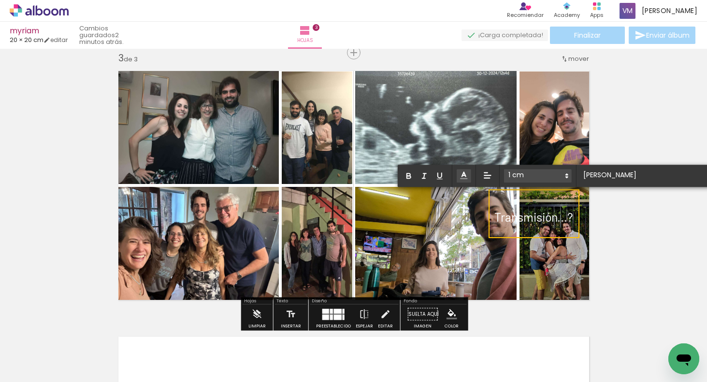
drag, startPoint x: 573, startPoint y: 217, endPoint x: 495, endPoint y: 220, distance: 77.8
click at [495, 220] on span "Transmisión...?" at bounding box center [533, 217] width 79 height 14
click at [526, 176] on span at bounding box center [538, 176] width 68 height 14
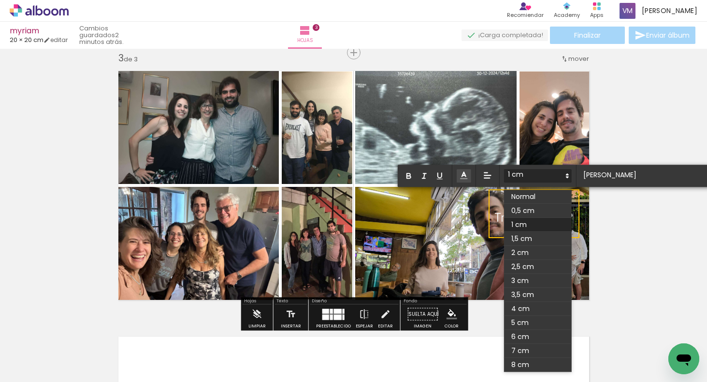
drag, startPoint x: 533, startPoint y: 209, endPoint x: 539, endPoint y: 204, distance: 7.5
click at [533, 209] on span at bounding box center [538, 211] width 68 height 14
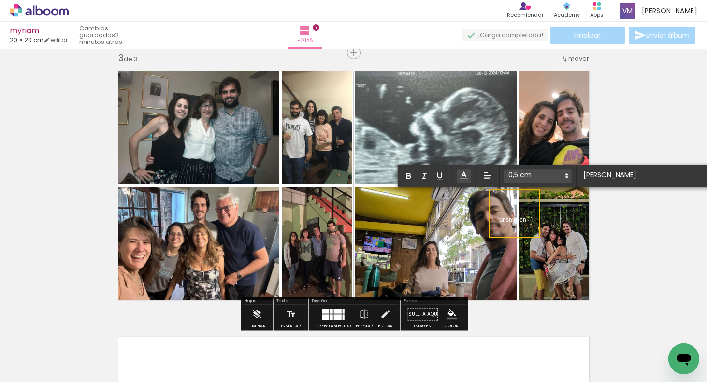
click at [560, 214] on quentale-layouter at bounding box center [353, 186] width 483 height 242
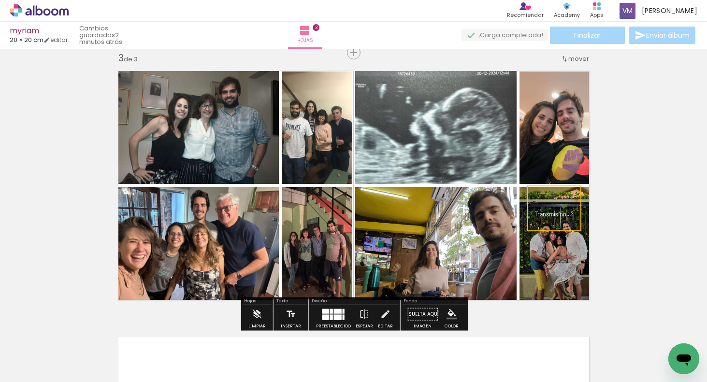
drag, startPoint x: 531, startPoint y: 209, endPoint x: 570, endPoint y: 203, distance: 38.6
click at [571, 204] on quentale-selection at bounding box center [554, 209] width 54 height 46
click at [574, 209] on quentale-selection at bounding box center [556, 208] width 54 height 46
click at [566, 208] on quentale-selection at bounding box center [557, 208] width 54 height 46
click at [610, 221] on div "Insertar hoja 1 de 3 Insertar hoja 2 de 3 Insertar hoja 3 de 3" at bounding box center [353, 40] width 707 height 1063
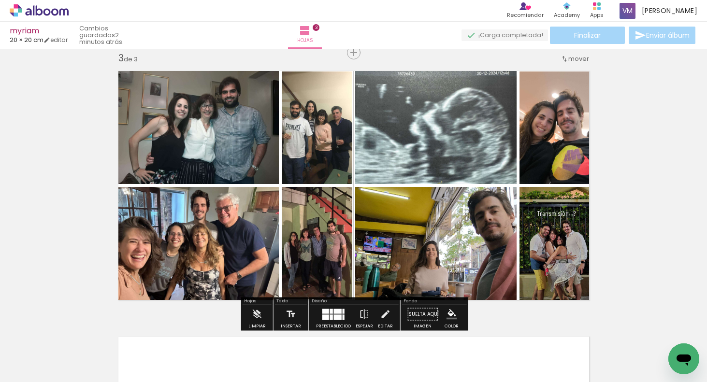
click at [635, 247] on div "Insertar hoja 1 de 3 Insertar hoja 2 de 3 Insertar hoja 3 de 3" at bounding box center [353, 40] width 707 height 1063
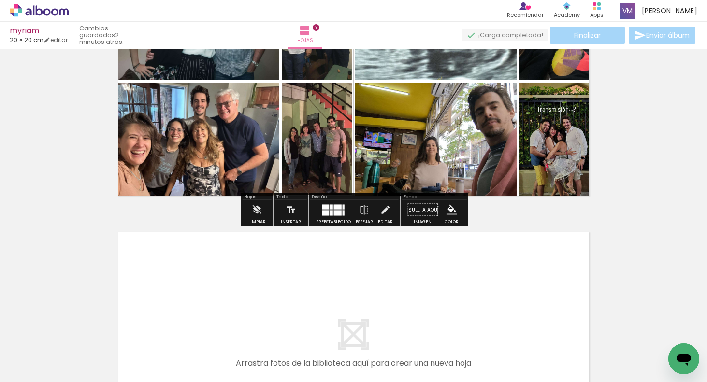
scroll to position [723, 0]
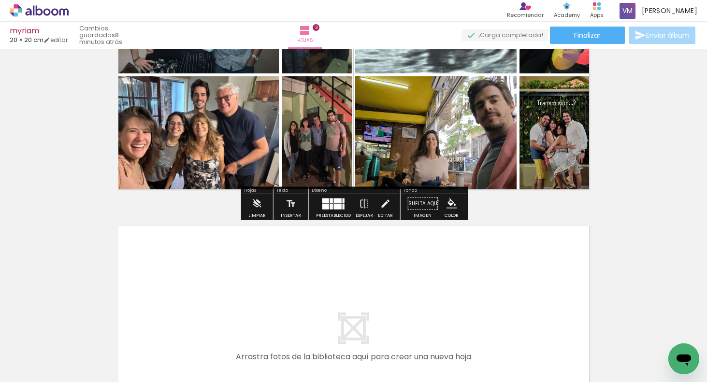
scroll to position [640, 0]
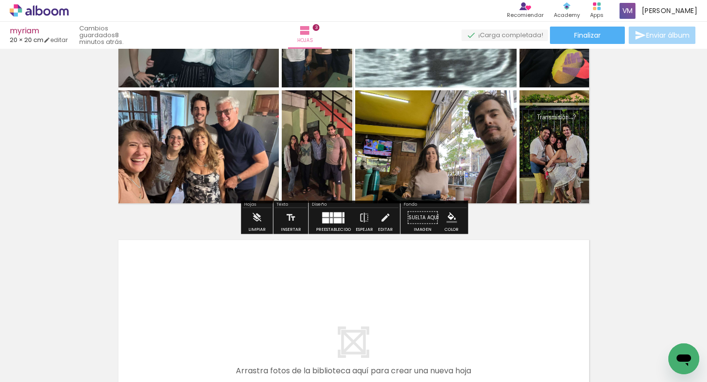
click at [575, 121] on p "Transmisión...?" at bounding box center [556, 111] width 39 height 34
click at [575, 119] on quentale-selection at bounding box center [557, 111] width 54 height 46
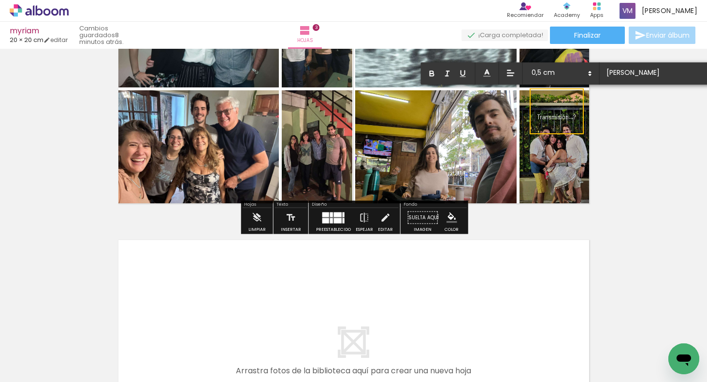
click at [578, 116] on quentale-selection at bounding box center [557, 111] width 54 height 46
drag, startPoint x: 537, startPoint y: 116, endPoint x: 579, endPoint y: 116, distance: 41.6
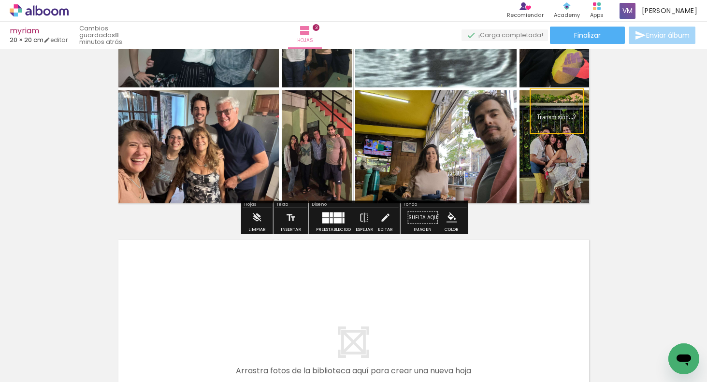
click at [536, 116] on quentale-selection at bounding box center [557, 111] width 54 height 46
click at [535, 114] on quentale-selection at bounding box center [556, 111] width 51 height 49
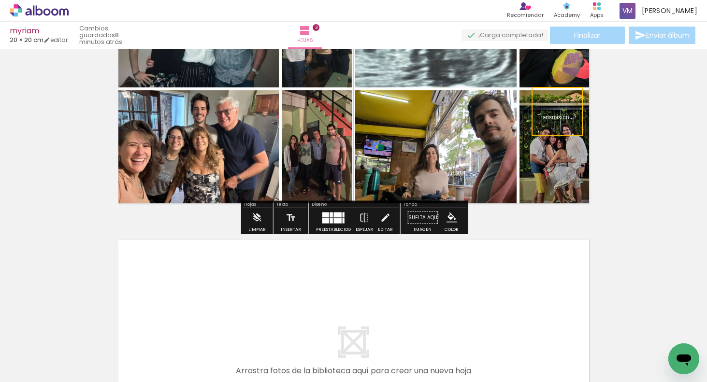
click at [468, 288] on quentale-layouter at bounding box center [353, 355] width 483 height 242
click at [39, 369] on span "Añadir Fotos" at bounding box center [29, 369] width 19 height 11
click at [0, 0] on input "file" at bounding box center [0, 0] width 0 height 0
click at [30, 369] on span "Añadir Fotos" at bounding box center [29, 369] width 19 height 11
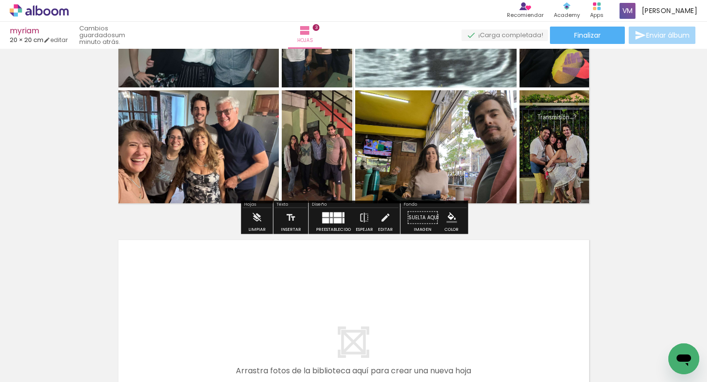
click at [0, 0] on input "file" at bounding box center [0, 0] width 0 height 0
click at [39, 367] on span "Añadir Fotos" at bounding box center [29, 369] width 19 height 11
click at [0, 0] on input "file" at bounding box center [0, 0] width 0 height 0
click at [43, 370] on paper-button "Añadir Fotos" at bounding box center [24, 368] width 37 height 15
click at [0, 0] on input "file" at bounding box center [0, 0] width 0 height 0
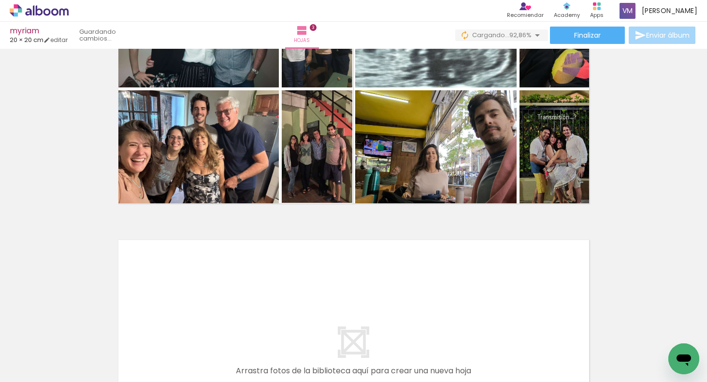
click at [39, 371] on span "Añadir Fotos" at bounding box center [29, 369] width 19 height 11
click at [0, 0] on input "file" at bounding box center [0, 0] width 0 height 0
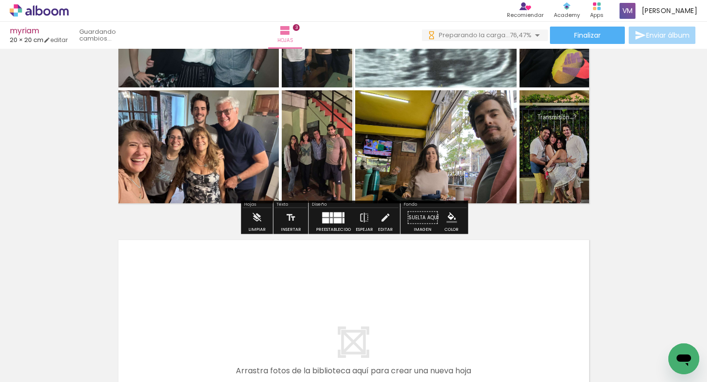
scroll to position [0, 295]
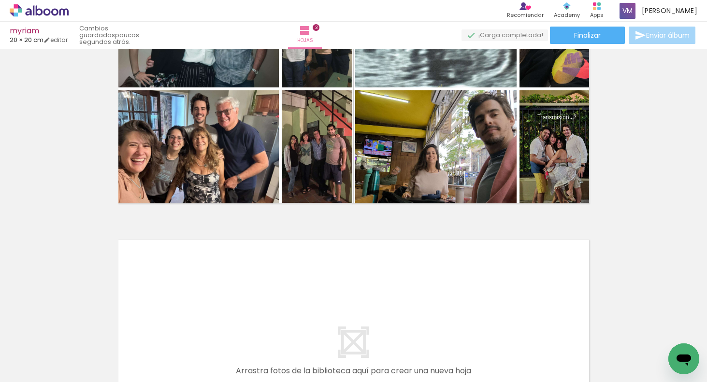
click at [43, 372] on paper-button "Añadir Fotos" at bounding box center [24, 368] width 37 height 15
click at [0, 0] on input "file" at bounding box center [0, 0] width 0 height 0
drag, startPoint x: 351, startPoint y: 348, endPoint x: 383, endPoint y: 322, distance: 41.1
click at [358, 283] on quentale-workspace at bounding box center [353, 191] width 707 height 382
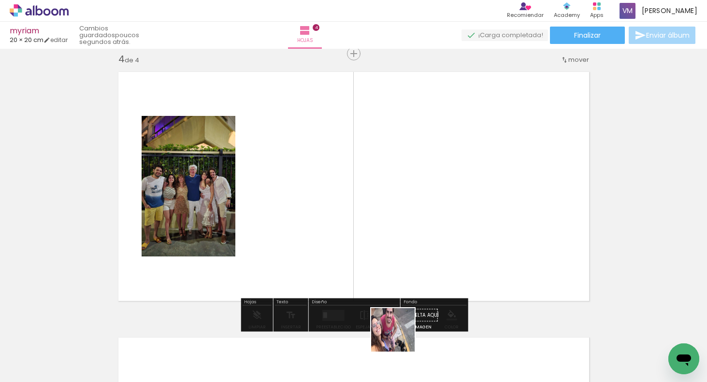
scroll to position [809, 0]
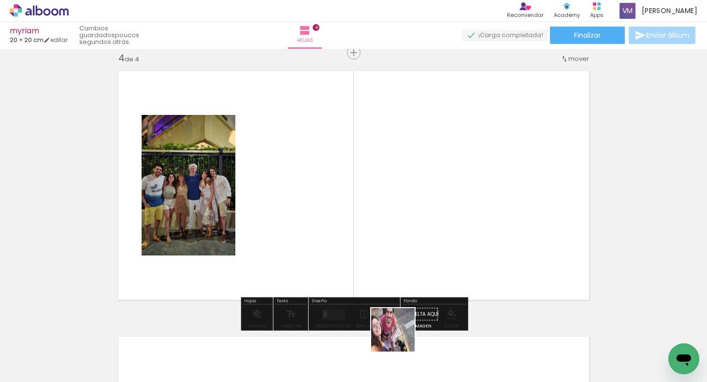
drag, startPoint x: 400, startPoint y: 350, endPoint x: 421, endPoint y: 281, distance: 72.6
click at [410, 273] on quentale-workspace at bounding box center [353, 191] width 707 height 382
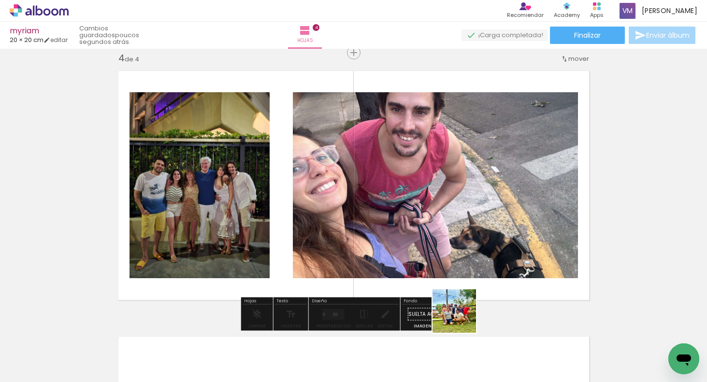
drag, startPoint x: 462, startPoint y: 328, endPoint x: 473, endPoint y: 280, distance: 49.1
click at [464, 242] on quentale-workspace at bounding box center [353, 191] width 707 height 382
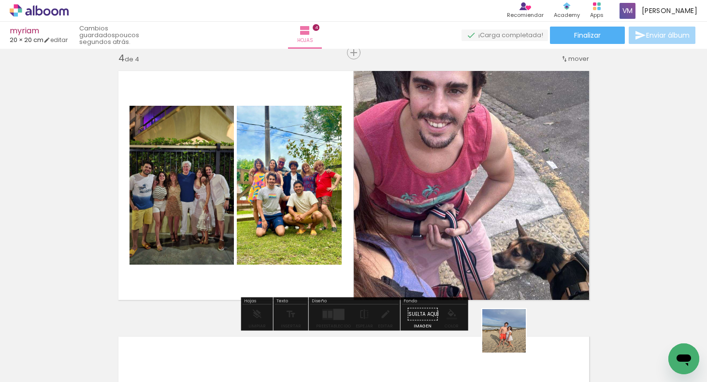
drag, startPoint x: 512, startPoint y: 342, endPoint x: 529, endPoint y: 285, distance: 59.9
click at [502, 235] on quentale-workspace at bounding box center [353, 191] width 707 height 382
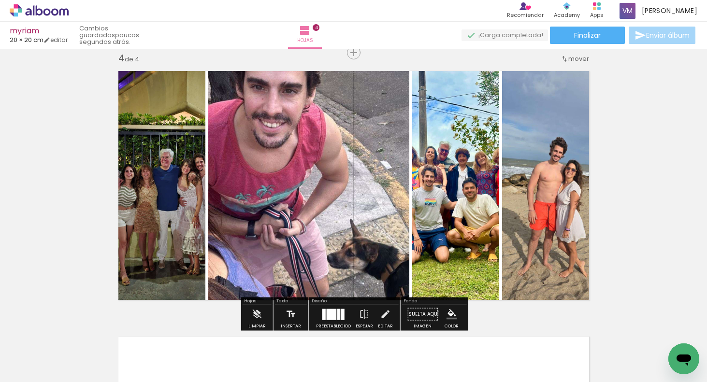
drag, startPoint x: 568, startPoint y: 348, endPoint x: 576, endPoint y: 296, distance: 53.3
click at [542, 230] on quentale-workspace at bounding box center [353, 191] width 707 height 382
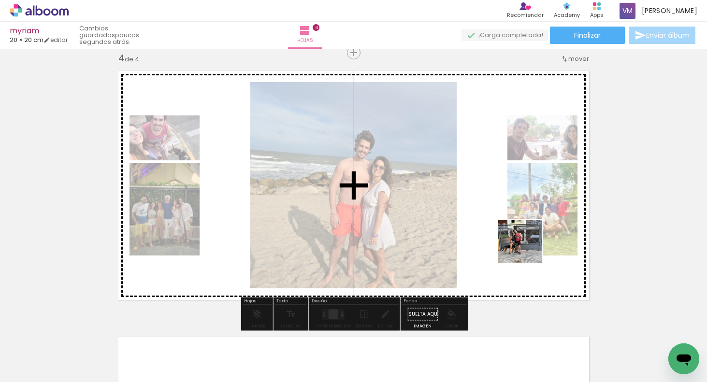
drag, startPoint x: 615, startPoint y: 338, endPoint x: 592, endPoint y: 286, distance: 57.1
click at [515, 230] on quentale-workspace at bounding box center [353, 191] width 707 height 382
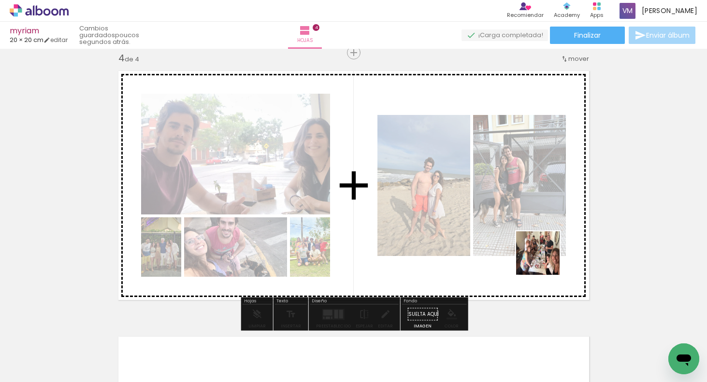
drag, startPoint x: 665, startPoint y: 341, endPoint x: 548, endPoint y: 258, distance: 143.8
click at [499, 223] on quentale-workspace at bounding box center [353, 191] width 707 height 382
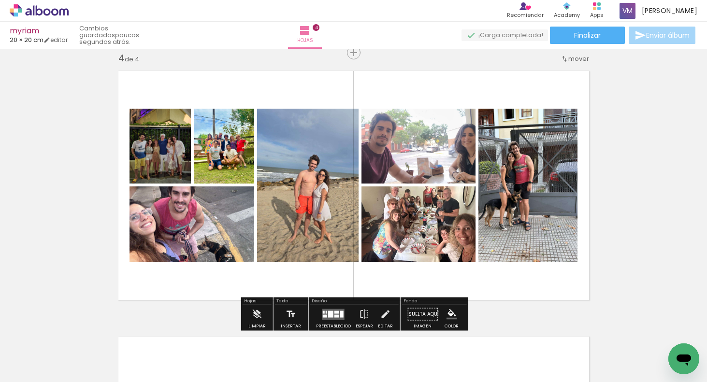
scroll to position [0, 349]
drag, startPoint x: 670, startPoint y: 338, endPoint x: 546, endPoint y: 237, distance: 159.4
click at [533, 229] on quentale-workspace at bounding box center [353, 191] width 707 height 382
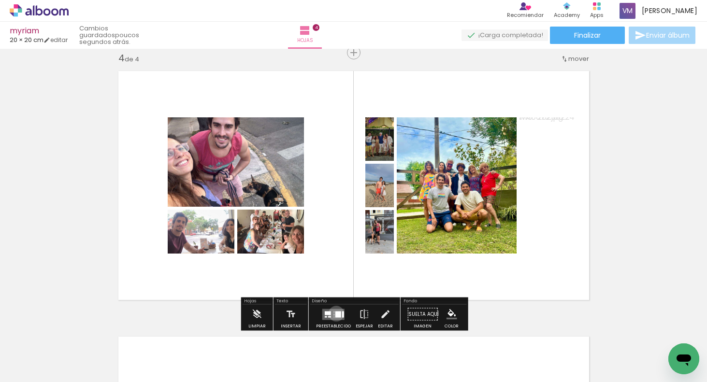
click at [335, 313] on div at bounding box center [338, 314] width 6 height 6
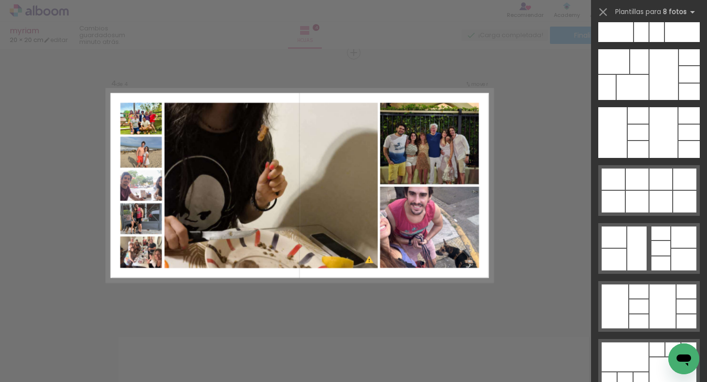
scroll to position [4879, 0]
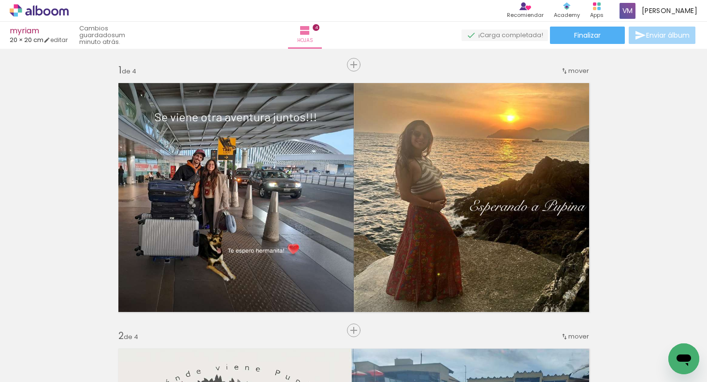
scroll to position [0, 349]
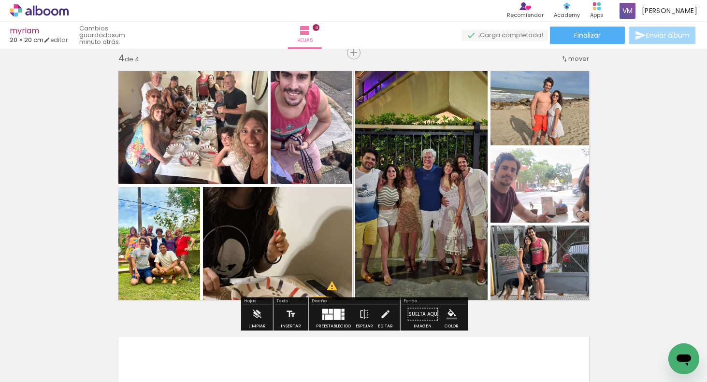
click at [182, 146] on quentale-photo at bounding box center [190, 124] width 156 height 119
click at [193, 146] on quentale-photo at bounding box center [190, 124] width 156 height 119
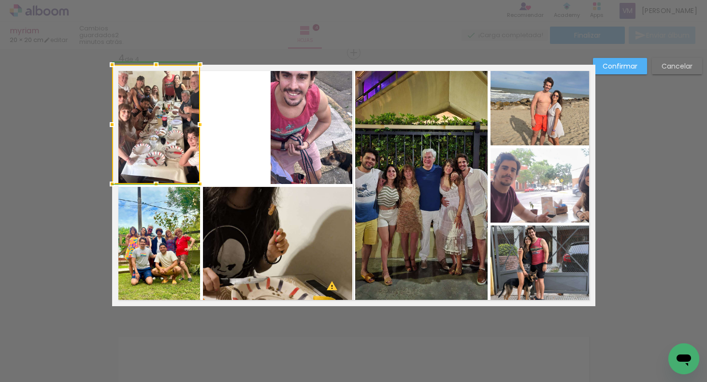
drag, startPoint x: 265, startPoint y: 124, endPoint x: 198, endPoint y: 130, distance: 67.9
click at [200, 131] on div at bounding box center [199, 124] width 19 height 19
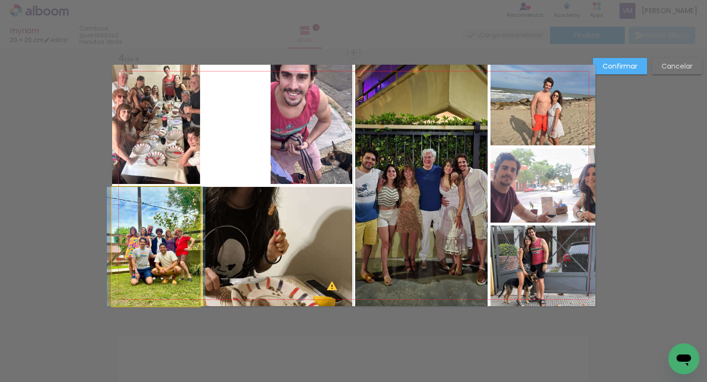
click at [169, 229] on quentale-photo at bounding box center [156, 246] width 88 height 119
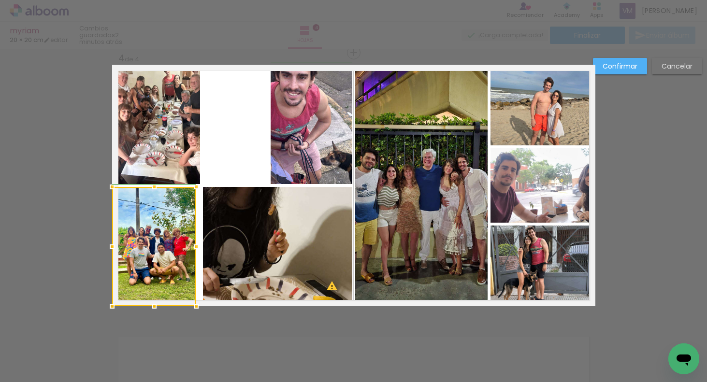
drag, startPoint x: 199, startPoint y: 244, endPoint x: 190, endPoint y: 245, distance: 8.7
click at [190, 245] on div at bounding box center [195, 246] width 19 height 19
click at [186, 156] on quentale-photo at bounding box center [156, 124] width 88 height 119
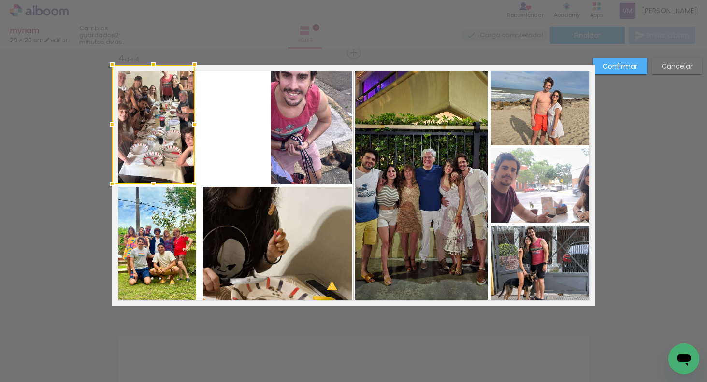
click at [200, 127] on div at bounding box center [194, 124] width 19 height 19
click at [201, 126] on quentale-layouter at bounding box center [353, 186] width 483 height 242
click at [187, 127] on quentale-photo at bounding box center [153, 124] width 83 height 119
click at [195, 126] on div at bounding box center [196, 124] width 19 height 19
click at [286, 145] on quentale-photo at bounding box center [312, 124] width 82 height 119
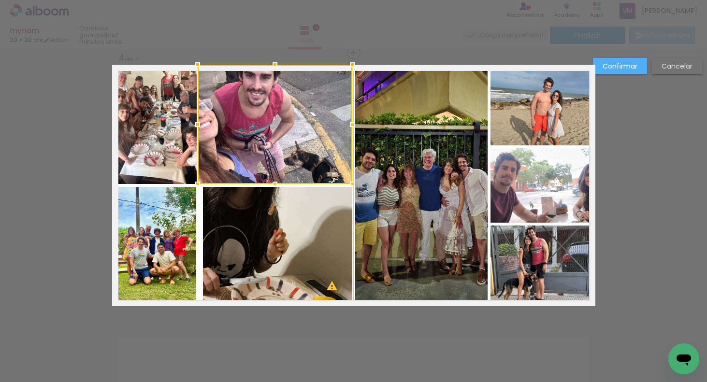
drag, startPoint x: 270, startPoint y: 124, endPoint x: 198, endPoint y: 126, distance: 72.0
click at [198, 127] on div at bounding box center [197, 124] width 19 height 19
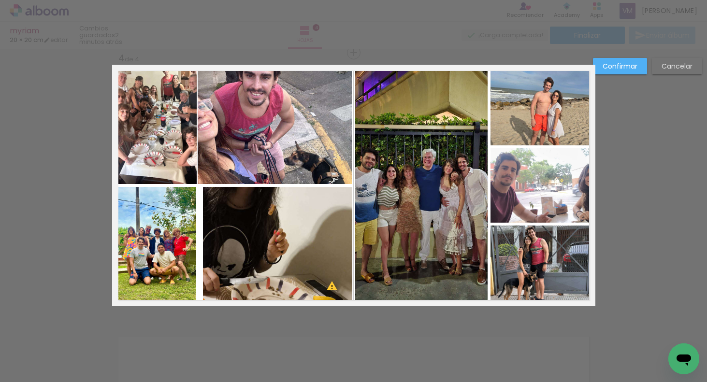
click at [238, 235] on quentale-photo at bounding box center [277, 246] width 149 height 119
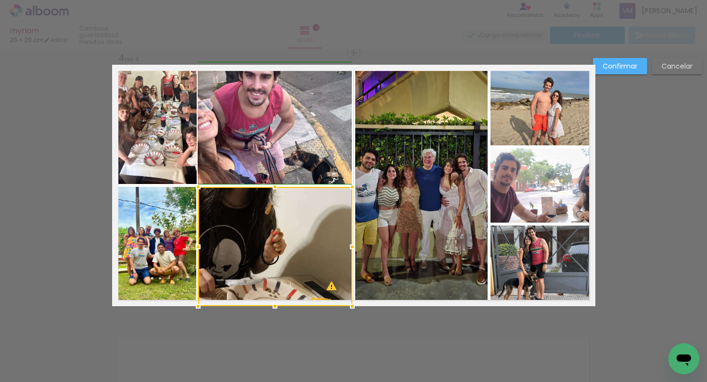
click at [200, 248] on div at bounding box center [197, 246] width 19 height 19
click at [320, 265] on div at bounding box center [275, 246] width 154 height 119
click at [400, 232] on quentale-photo at bounding box center [421, 186] width 132 height 242
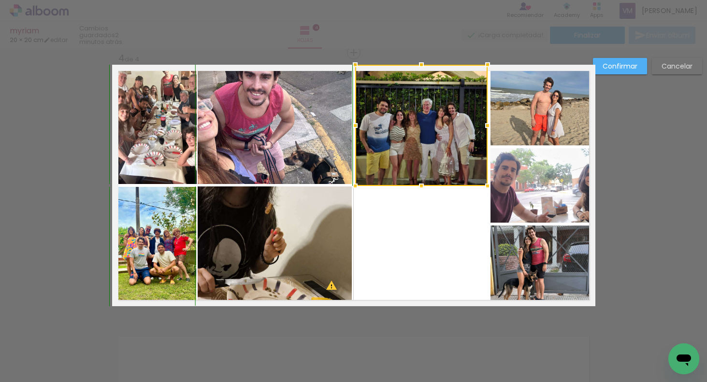
drag, startPoint x: 421, startPoint y: 308, endPoint x: 416, endPoint y: 187, distance: 121.3
click at [417, 189] on div at bounding box center [421, 185] width 19 height 19
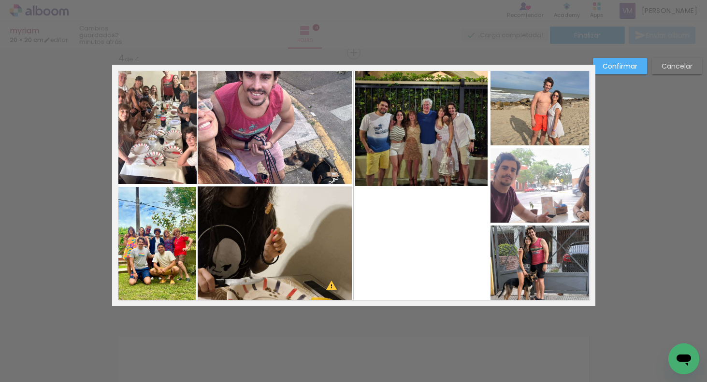
click at [333, 255] on quentale-photo at bounding box center [275, 245] width 154 height 119
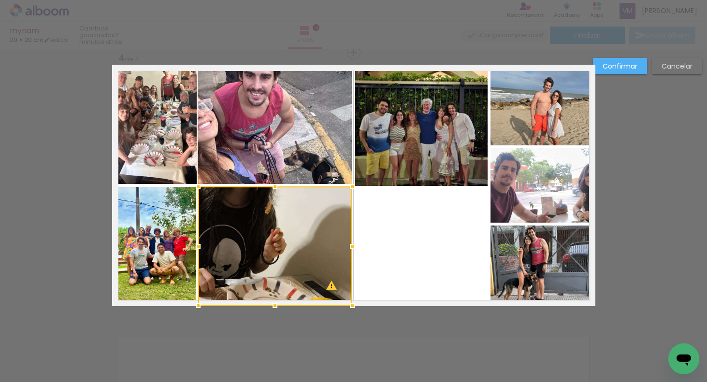
click at [515, 257] on quentale-photo at bounding box center [542, 266] width 105 height 81
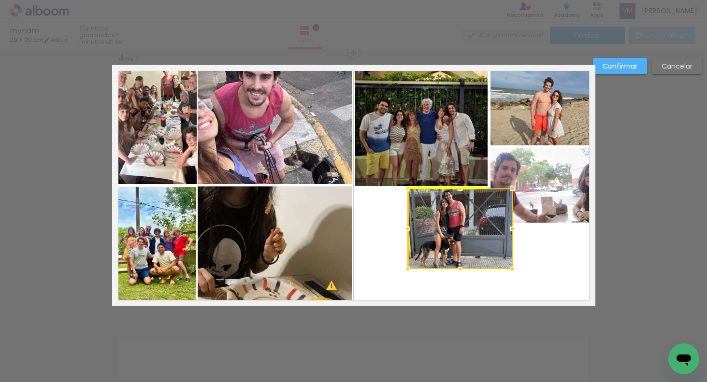
drag, startPoint x: 519, startPoint y: 258, endPoint x: 472, endPoint y: 223, distance: 58.7
click at [437, 227] on div at bounding box center [460, 228] width 105 height 81
click at [317, 256] on quentale-photo at bounding box center [275, 245] width 154 height 119
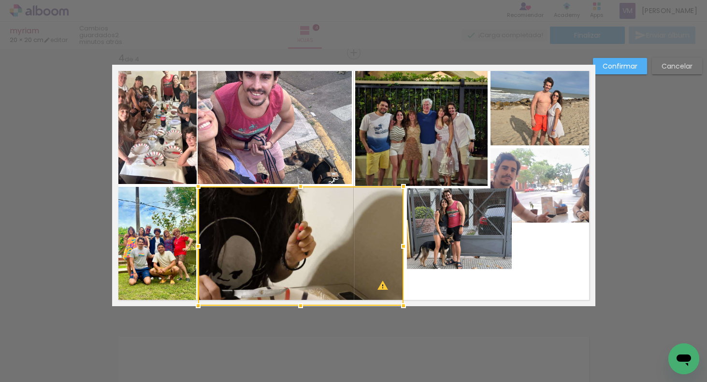
drag, startPoint x: 357, startPoint y: 246, endPoint x: 402, endPoint y: 254, distance: 46.2
click at [401, 258] on album-spread "4 de 4" at bounding box center [353, 186] width 483 height 242
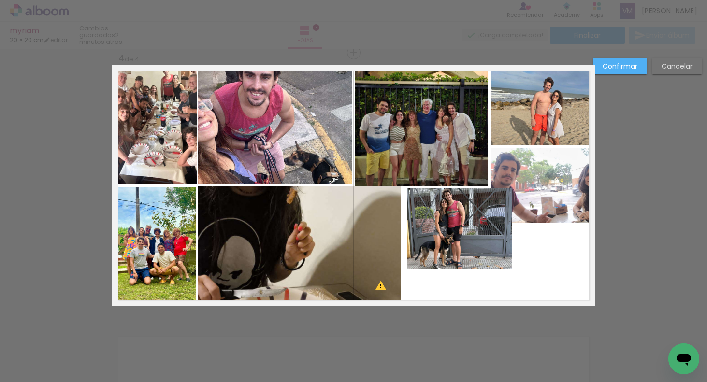
click at [456, 249] on quentale-photo at bounding box center [459, 228] width 105 height 81
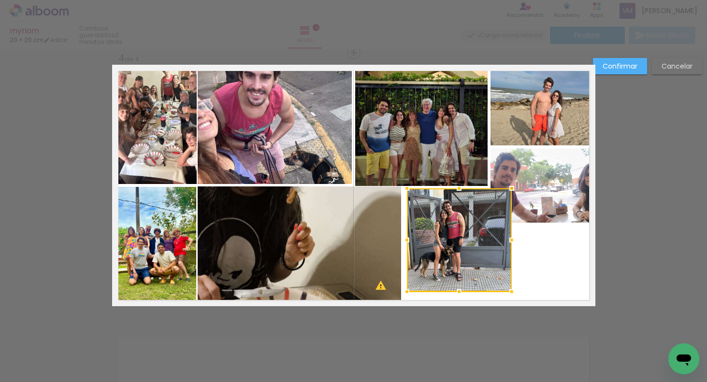
drag, startPoint x: 458, startPoint y: 270, endPoint x: 454, endPoint y: 283, distance: 13.7
click at [454, 289] on div at bounding box center [458, 291] width 19 height 19
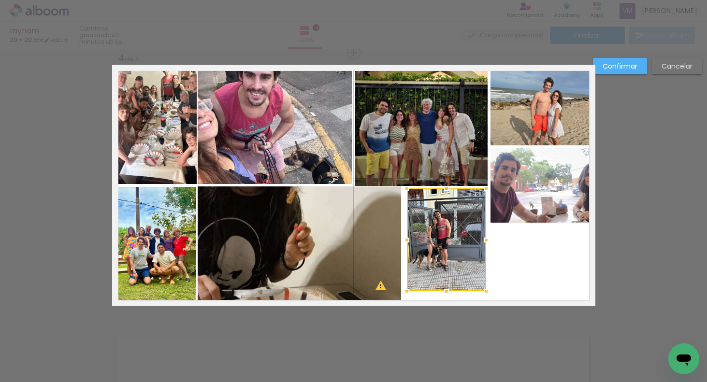
drag, startPoint x: 511, startPoint y: 240, endPoint x: 485, endPoint y: 243, distance: 26.3
click at [485, 244] on div at bounding box center [485, 239] width 19 height 19
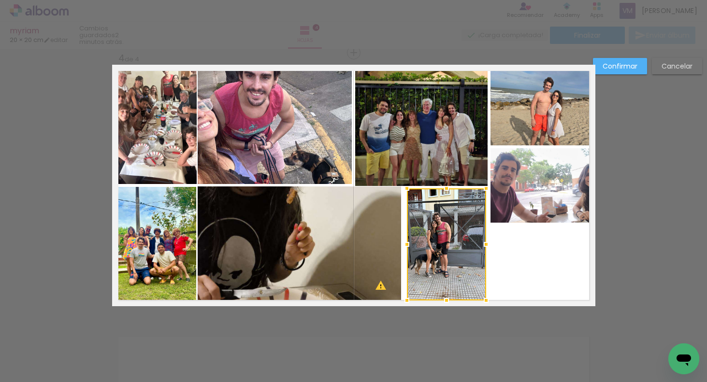
click at [447, 300] on div at bounding box center [446, 300] width 19 height 19
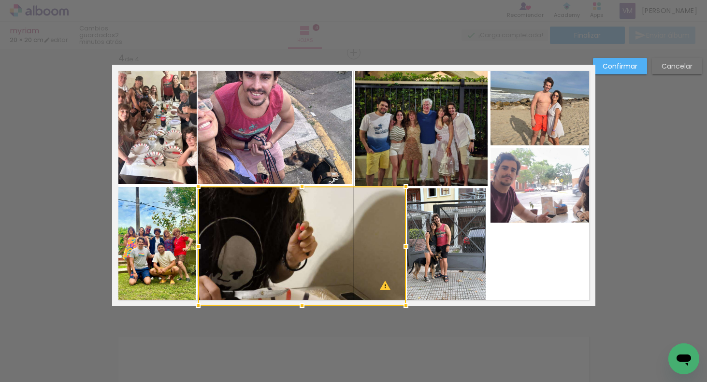
click at [402, 248] on div at bounding box center [405, 246] width 19 height 19
click at [524, 248] on quentale-layouter at bounding box center [353, 186] width 483 height 242
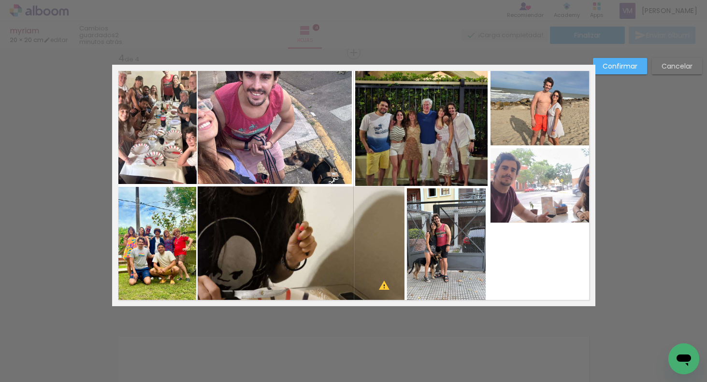
click at [545, 204] on quentale-photo at bounding box center [542, 185] width 105 height 74
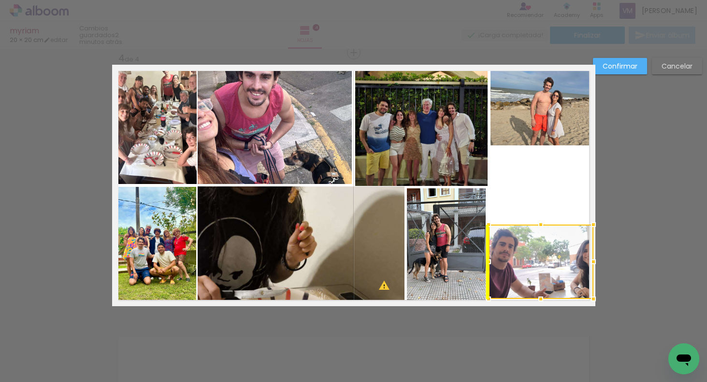
drag, startPoint x: 549, startPoint y: 207, endPoint x: 544, endPoint y: 278, distance: 71.2
click at [544, 280] on div at bounding box center [540, 262] width 105 height 74
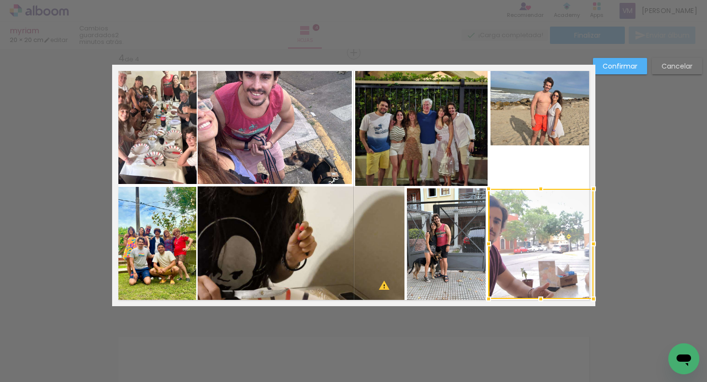
drag, startPoint x: 540, startPoint y: 224, endPoint x: 541, endPoint y: 187, distance: 36.7
click at [542, 189] on div at bounding box center [540, 188] width 19 height 19
click at [553, 115] on quentale-photo at bounding box center [542, 105] width 105 height 81
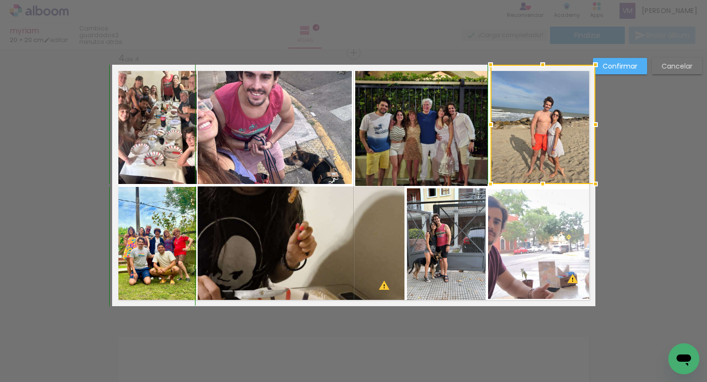
drag, startPoint x: 543, startPoint y: 143, endPoint x: 539, endPoint y: 178, distance: 35.1
click at [538, 181] on div at bounding box center [542, 183] width 19 height 19
click at [534, 251] on quentale-photo at bounding box center [540, 244] width 105 height 110
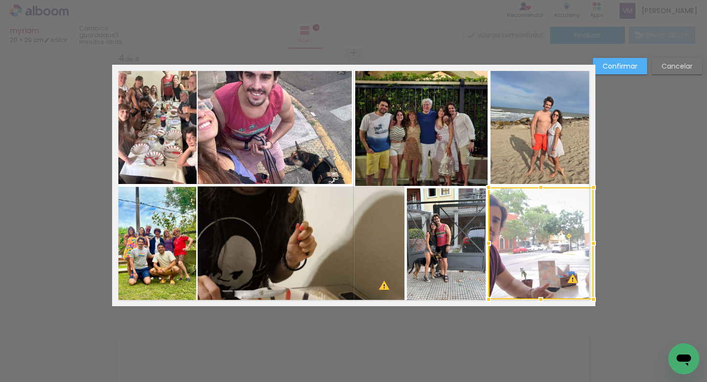
click at [540, 189] on div at bounding box center [540, 187] width 19 height 19
click at [541, 167] on quentale-photo at bounding box center [542, 124] width 105 height 119
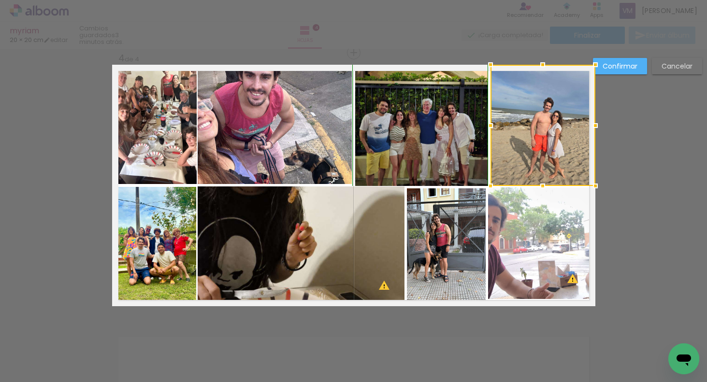
click at [541, 184] on div at bounding box center [542, 185] width 19 height 19
click at [0, 0] on slot "Confirmar" at bounding box center [0, 0] width 0 height 0
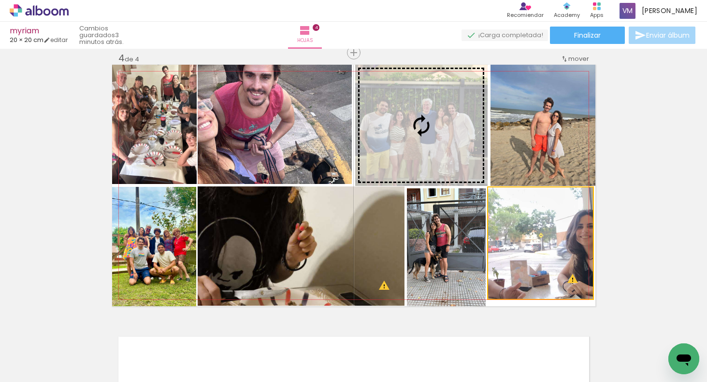
drag, startPoint x: 520, startPoint y: 238, endPoint x: 441, endPoint y: 126, distance: 137.5
click at [0, 0] on slot at bounding box center [0, 0] width 0 height 0
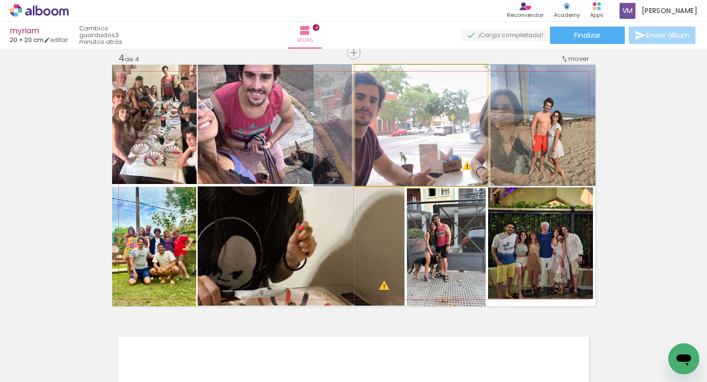
click at [445, 143] on quentale-photo at bounding box center [421, 125] width 132 height 121
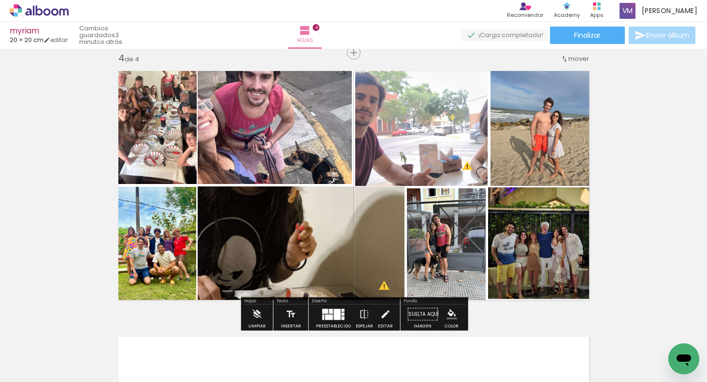
click at [443, 142] on quentale-photo at bounding box center [421, 125] width 132 height 121
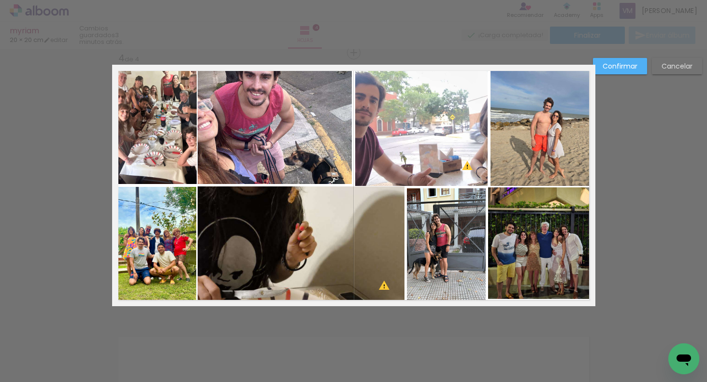
click at [444, 133] on quentale-photo at bounding box center [421, 125] width 132 height 121
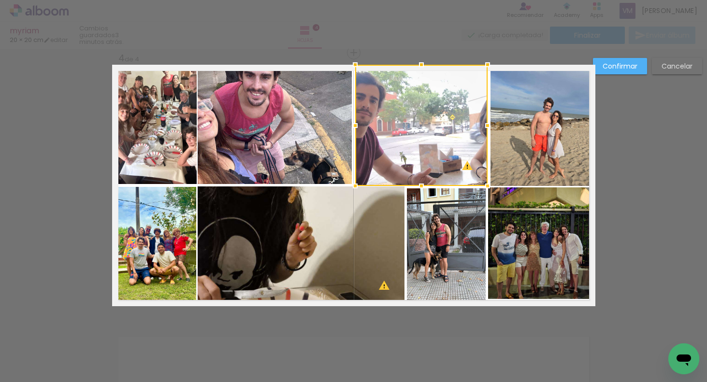
click at [444, 133] on div at bounding box center [421, 125] width 132 height 121
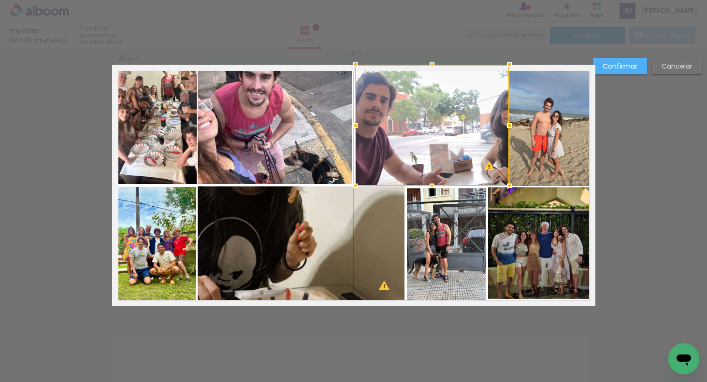
drag, startPoint x: 487, startPoint y: 126, endPoint x: 505, endPoint y: 132, distance: 20.0
click at [509, 134] on div at bounding box center [509, 125] width 19 height 19
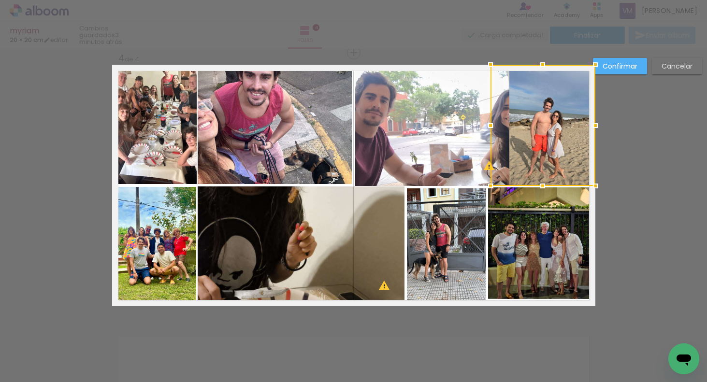
click at [376, 135] on quentale-photo at bounding box center [432, 125] width 154 height 121
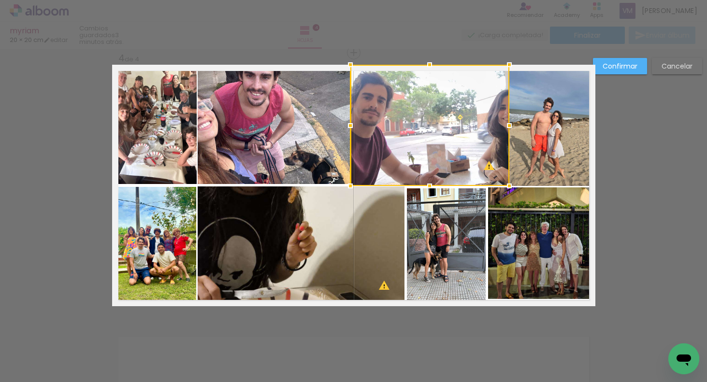
drag, startPoint x: 355, startPoint y: 128, endPoint x: 350, endPoint y: 122, distance: 7.5
click at [350, 129] on div at bounding box center [350, 125] width 19 height 19
drag, startPoint x: 440, startPoint y: 130, endPoint x: 434, endPoint y: 131, distance: 5.9
click at [437, 131] on div at bounding box center [429, 125] width 159 height 121
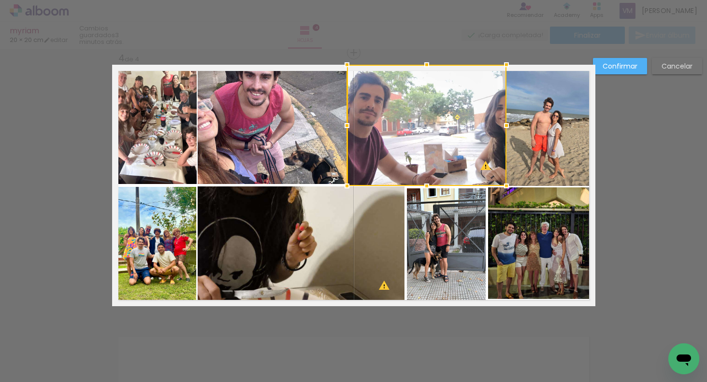
click at [555, 133] on quentale-photo at bounding box center [542, 125] width 105 height 121
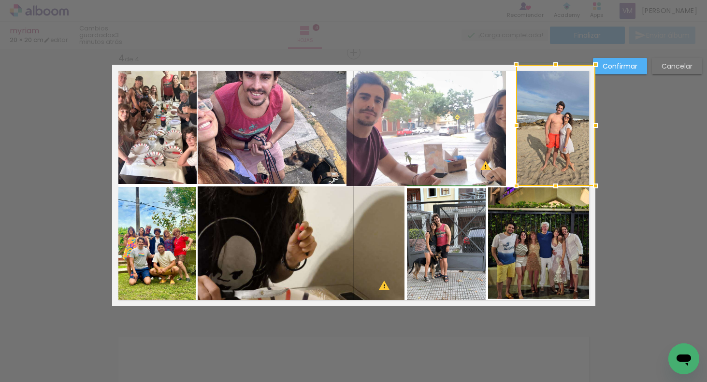
drag, startPoint x: 493, startPoint y: 125, endPoint x: 513, endPoint y: 127, distance: 19.9
click at [513, 127] on div at bounding box center [515, 125] width 19 height 19
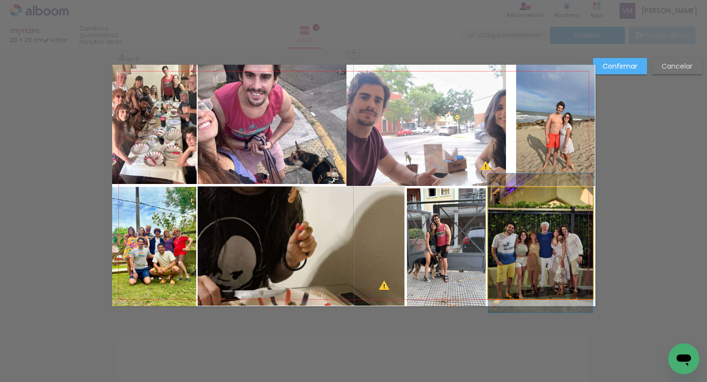
click at [540, 251] on quentale-photo at bounding box center [540, 243] width 105 height 112
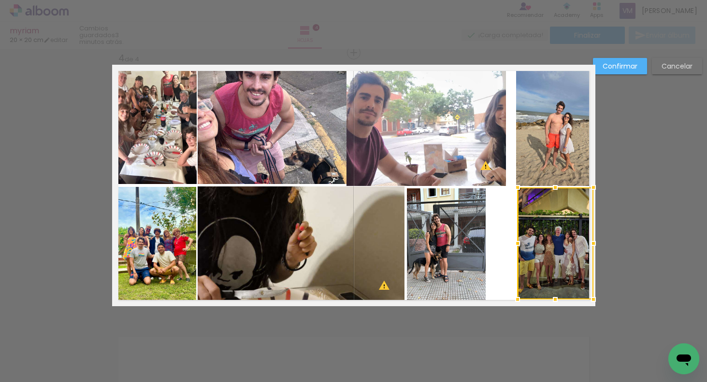
drag, startPoint x: 491, startPoint y: 241, endPoint x: 523, endPoint y: 242, distance: 31.9
click at [523, 243] on div at bounding box center [517, 243] width 19 height 19
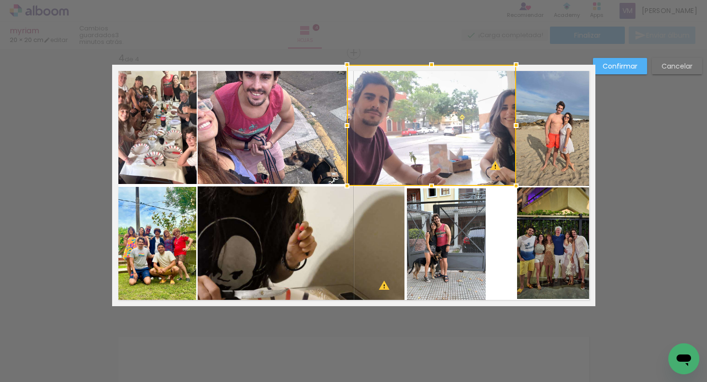
drag, startPoint x: 508, startPoint y: 123, endPoint x: 515, endPoint y: 123, distance: 7.3
click at [516, 128] on div at bounding box center [515, 125] width 19 height 19
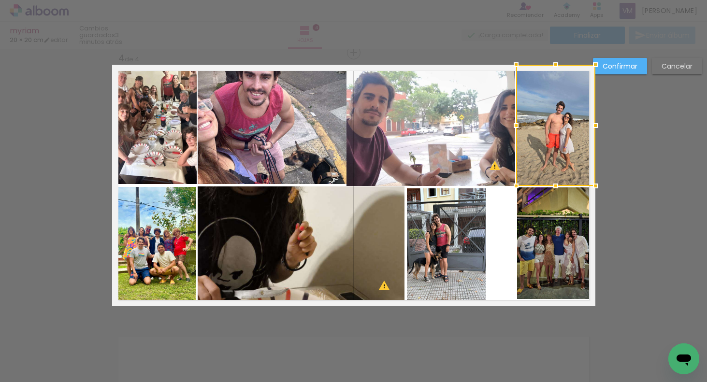
click at [374, 129] on quentale-photo at bounding box center [430, 125] width 169 height 121
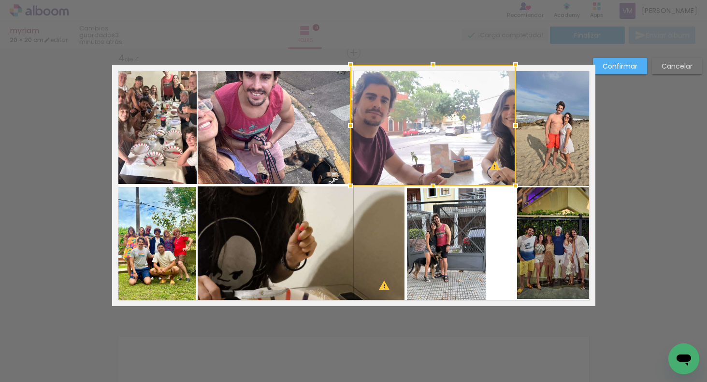
click at [350, 127] on div at bounding box center [350, 125] width 19 height 19
click at [458, 248] on quentale-photo at bounding box center [446, 247] width 79 height 118
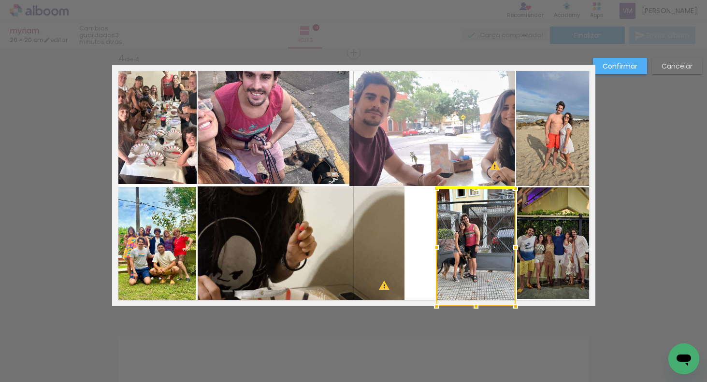
drag, startPoint x: 465, startPoint y: 245, endPoint x: 490, endPoint y: 245, distance: 25.6
click at [492, 245] on div at bounding box center [475, 247] width 79 height 118
click at [482, 242] on div at bounding box center [475, 247] width 79 height 118
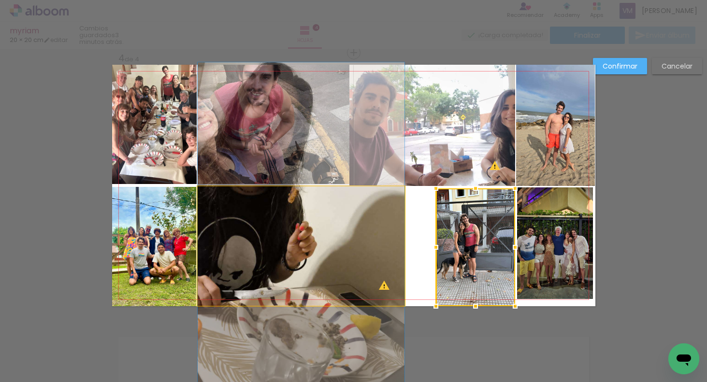
drag, startPoint x: 382, startPoint y: 238, endPoint x: 380, endPoint y: 233, distance: 5.0
click at [382, 238] on quentale-photo at bounding box center [301, 245] width 207 height 119
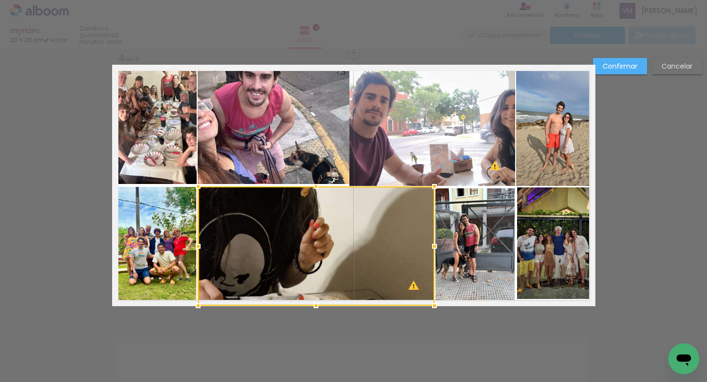
drag, startPoint x: 406, startPoint y: 245, endPoint x: 434, endPoint y: 250, distance: 28.0
click at [435, 252] on div at bounding box center [434, 246] width 19 height 19
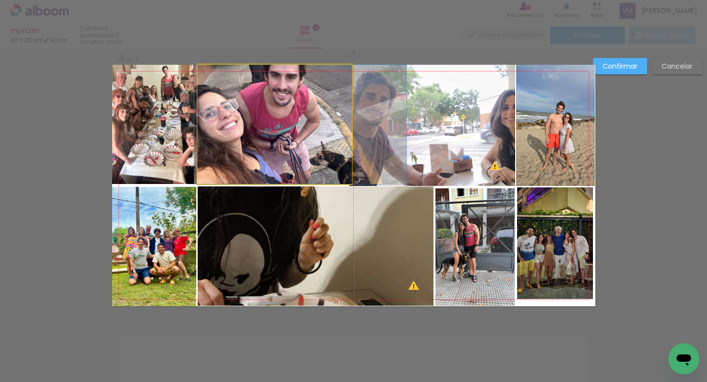
drag, startPoint x: 302, startPoint y: 149, endPoint x: 325, endPoint y: 150, distance: 23.2
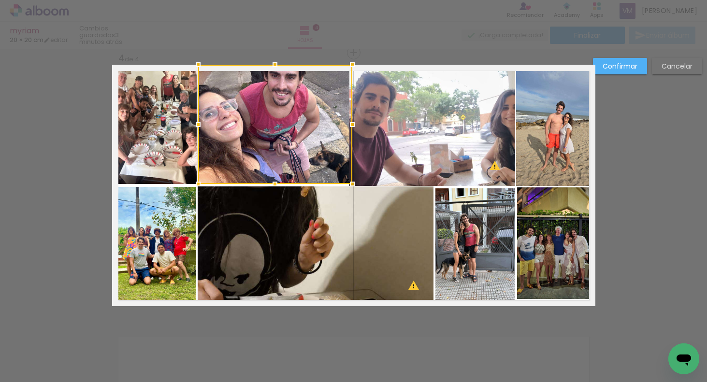
click at [624, 60] on paper-button "Confirmar" at bounding box center [620, 66] width 54 height 16
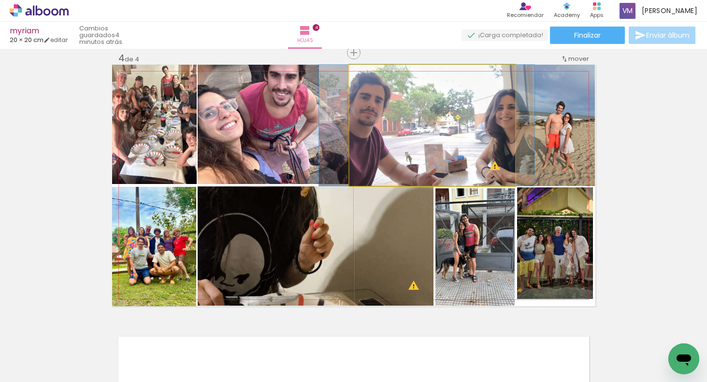
drag, startPoint x: 437, startPoint y: 139, endPoint x: 430, endPoint y: 137, distance: 7.2
click at [384, 126] on quentale-photo at bounding box center [432, 125] width 166 height 121
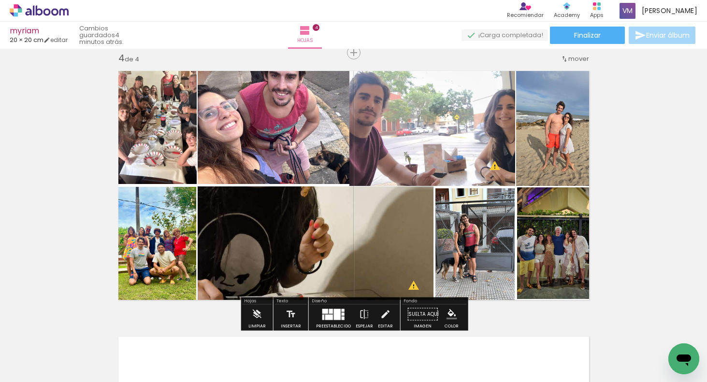
click at [375, 111] on quentale-photo at bounding box center [432, 125] width 166 height 121
click at [372, 110] on quentale-photo at bounding box center [432, 125] width 166 height 121
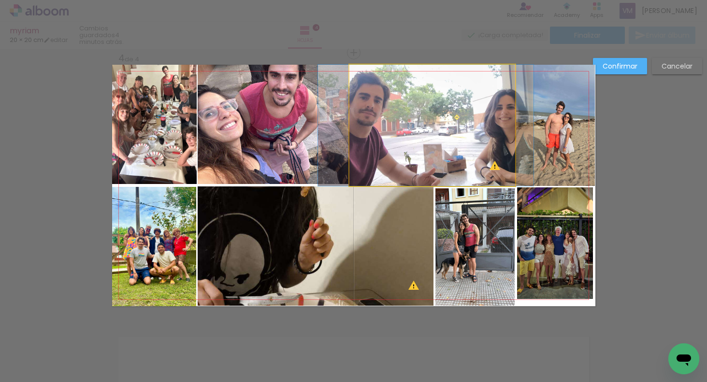
click at [371, 114] on quentale-photo at bounding box center [432, 125] width 166 height 121
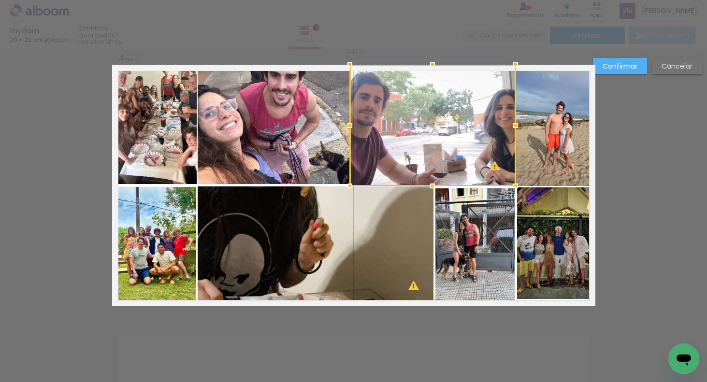
drag, startPoint x: 372, startPoint y: 114, endPoint x: 367, endPoint y: 111, distance: 5.2
click at [372, 114] on div at bounding box center [433, 125] width 166 height 121
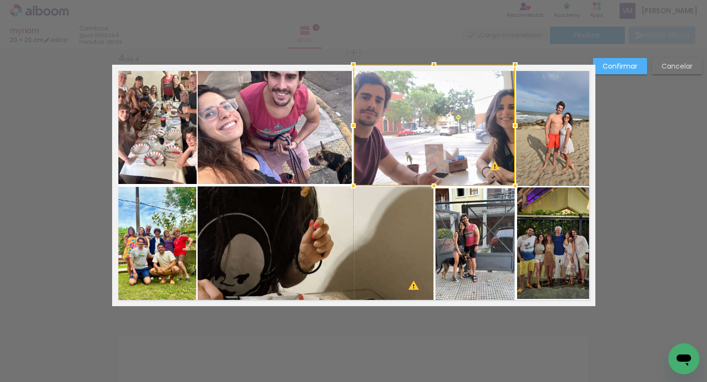
click at [355, 125] on div at bounding box center [352, 125] width 19 height 19
click at [0, 0] on slot "Confirmar" at bounding box center [0, 0] width 0 height 0
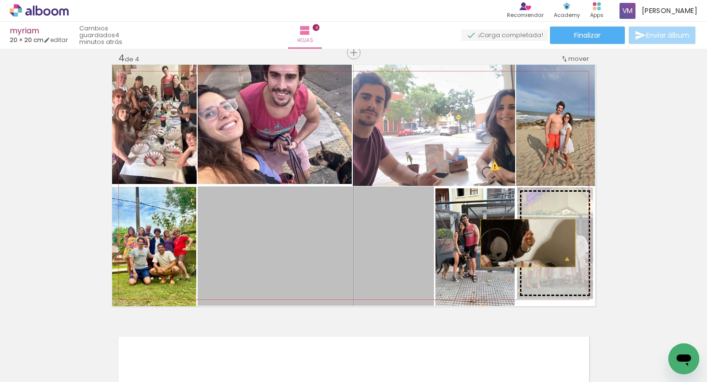
drag, startPoint x: 400, startPoint y: 253, endPoint x: 559, endPoint y: 239, distance: 160.0
click at [0, 0] on slot at bounding box center [0, 0] width 0 height 0
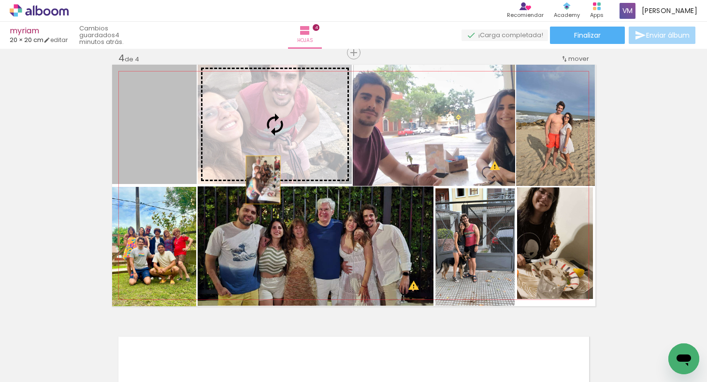
drag, startPoint x: 176, startPoint y: 129, endPoint x: 312, endPoint y: 215, distance: 161.1
click at [0, 0] on slot at bounding box center [0, 0] width 0 height 0
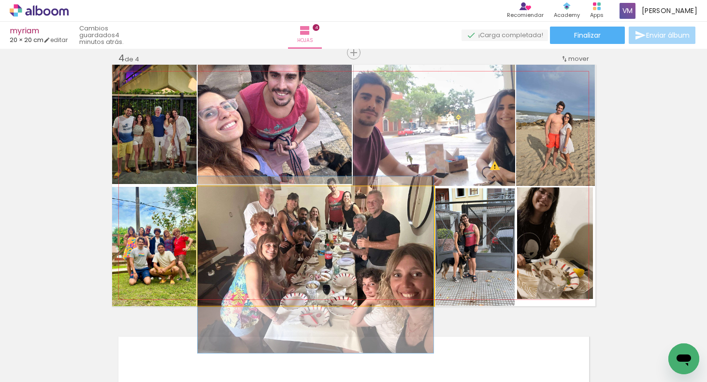
drag, startPoint x: 406, startPoint y: 243, endPoint x: 402, endPoint y: 251, distance: 9.7
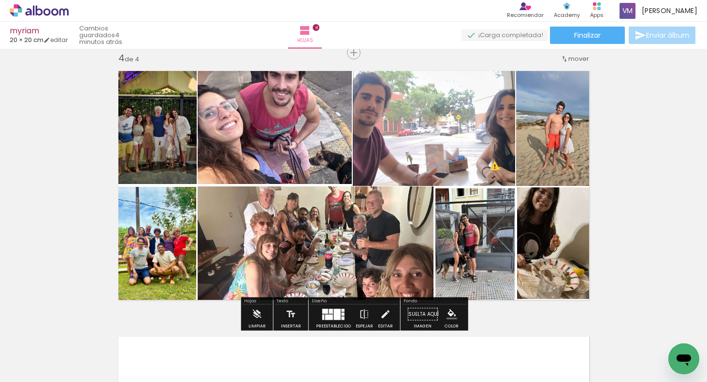
click at [388, 233] on quentale-photo at bounding box center [316, 245] width 236 height 119
drag, startPoint x: 389, startPoint y: 233, endPoint x: 386, endPoint y: 229, distance: 5.0
click at [389, 233] on quentale-photo at bounding box center [316, 245] width 236 height 119
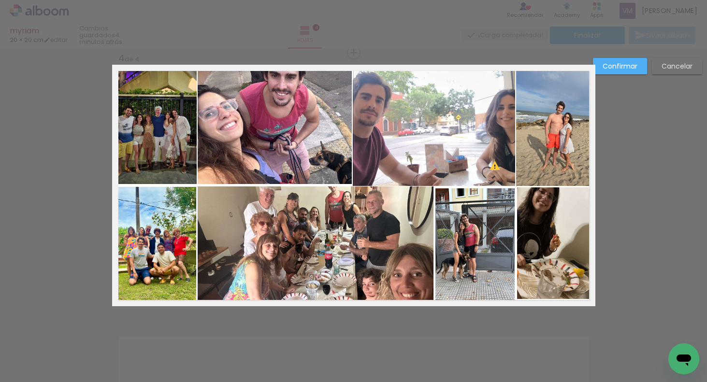
click at [343, 217] on quentale-photo at bounding box center [316, 245] width 236 height 119
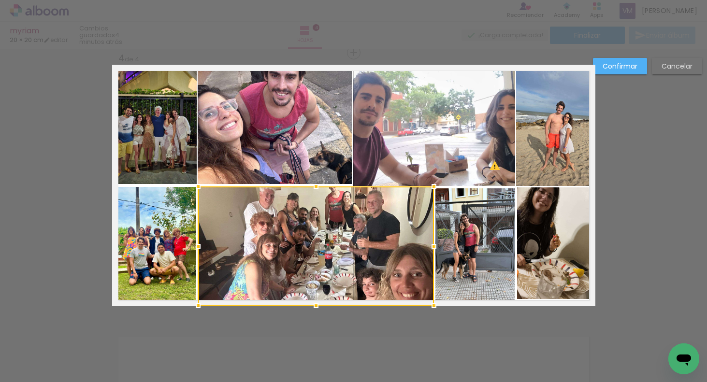
drag, startPoint x: 343, startPoint y: 217, endPoint x: 341, endPoint y: 213, distance: 5.0
click at [343, 217] on div at bounding box center [316, 245] width 236 height 119
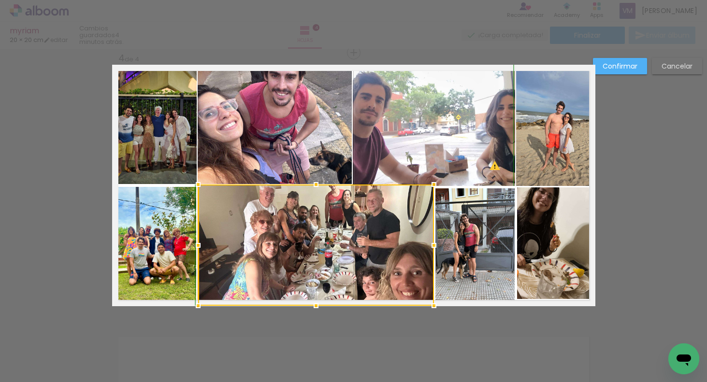
click at [322, 184] on div at bounding box center [315, 184] width 19 height 19
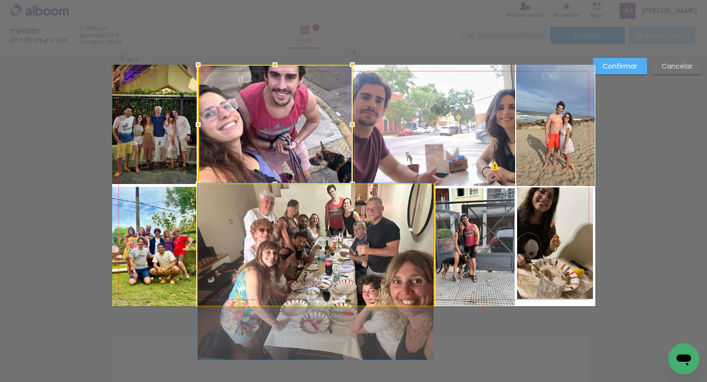
drag, startPoint x: 326, startPoint y: 225, endPoint x: 324, endPoint y: 230, distance: 5.7
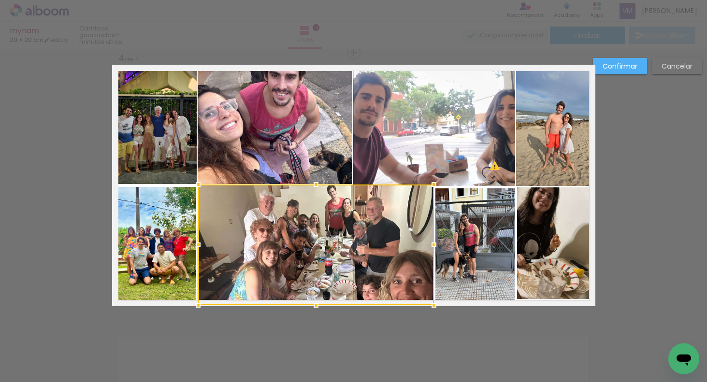
drag, startPoint x: 316, startPoint y: 306, endPoint x: 315, endPoint y: 295, distance: 10.6
click at [315, 311] on div at bounding box center [315, 305] width 19 height 19
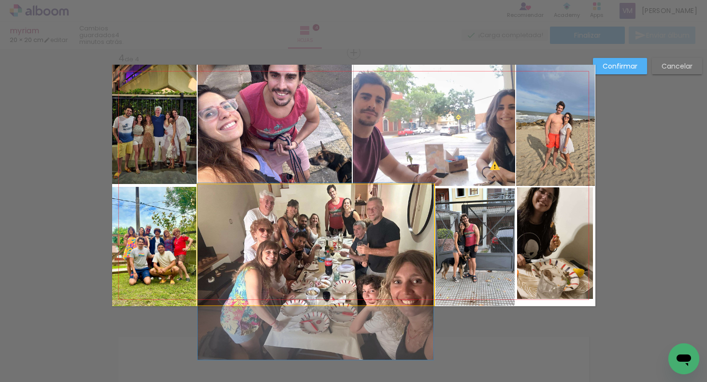
drag, startPoint x: 328, startPoint y: 218, endPoint x: 327, endPoint y: 205, distance: 12.6
click at [328, 218] on album-spread "4 de 4" at bounding box center [353, 186] width 483 height 242
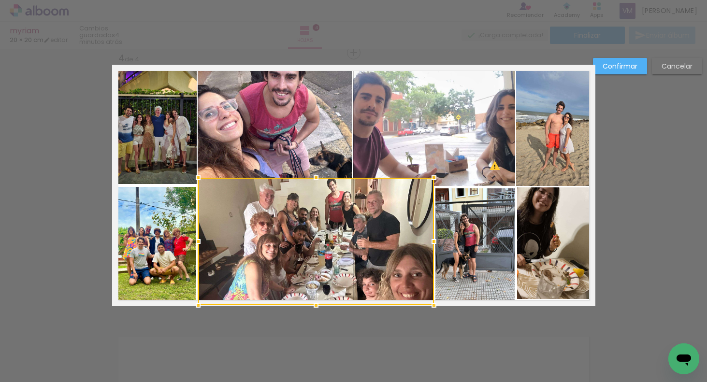
drag, startPoint x: 318, startPoint y: 183, endPoint x: 319, endPoint y: 172, distance: 11.6
click at [321, 172] on div at bounding box center [315, 177] width 19 height 19
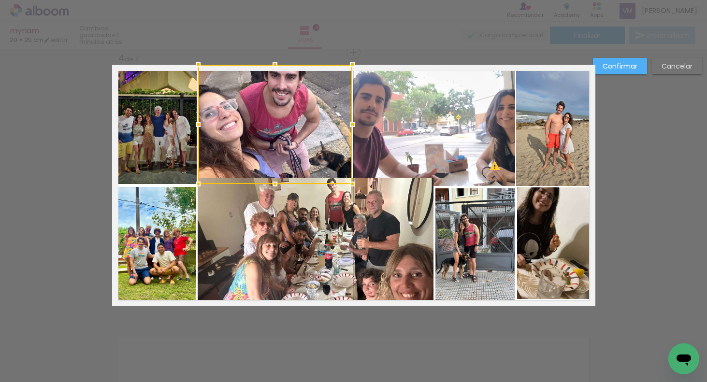
click at [320, 115] on div at bounding box center [275, 124] width 154 height 119
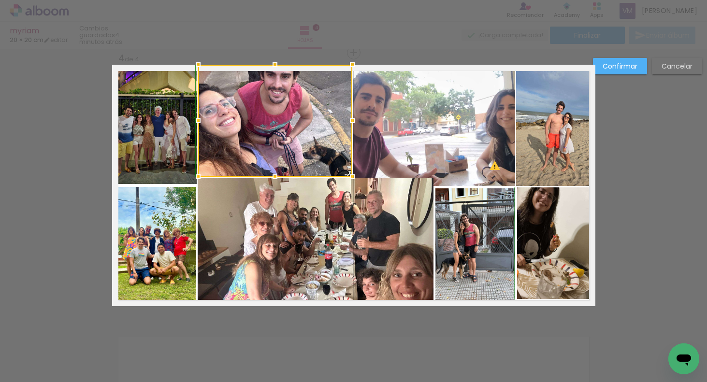
click at [276, 178] on div at bounding box center [274, 176] width 19 height 19
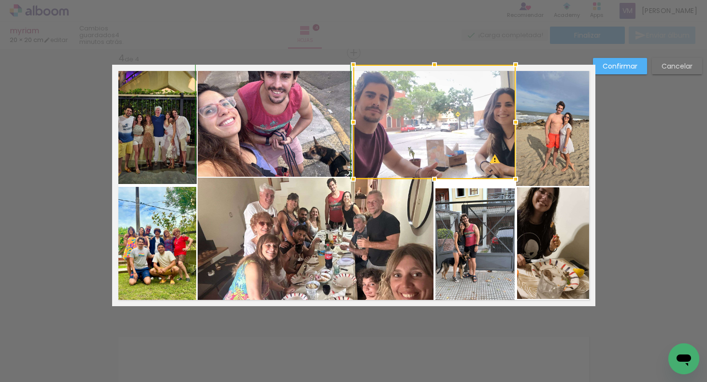
drag, startPoint x: 433, startPoint y: 185, endPoint x: 433, endPoint y: 175, distance: 10.1
click at [433, 175] on div at bounding box center [434, 179] width 19 height 19
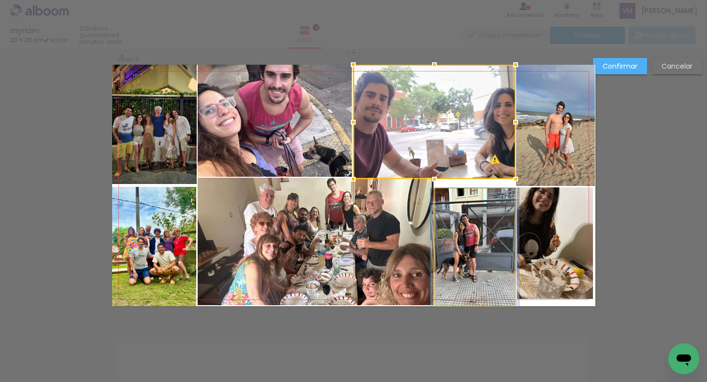
click at [496, 223] on quentale-photo at bounding box center [474, 247] width 79 height 118
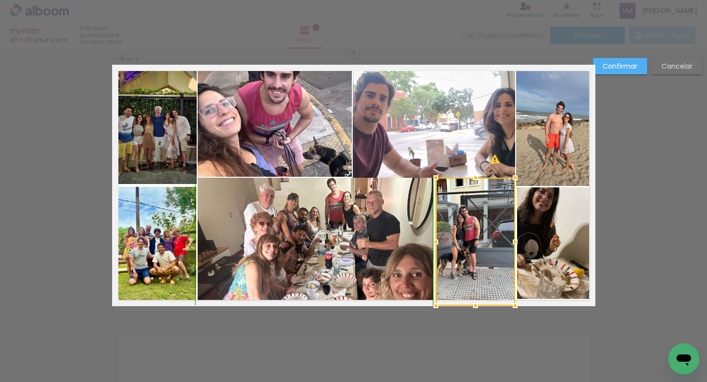
drag, startPoint x: 473, startPoint y: 186, endPoint x: 472, endPoint y: 180, distance: 7.0
click at [472, 179] on div at bounding box center [475, 177] width 19 height 19
click at [0, 0] on slot "Confirmar" at bounding box center [0, 0] width 0 height 0
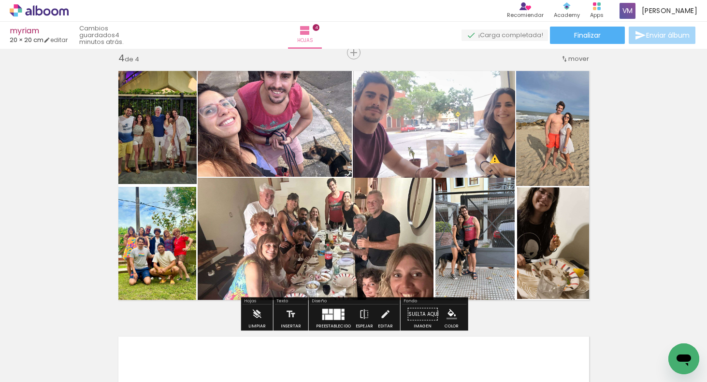
click at [479, 229] on quentale-photo at bounding box center [474, 242] width 79 height 128
click at [480, 224] on quentale-photo at bounding box center [474, 242] width 79 height 128
drag, startPoint x: 480, startPoint y: 224, endPoint x: 479, endPoint y: 212, distance: 12.1
click at [480, 224] on quentale-photo at bounding box center [474, 242] width 79 height 128
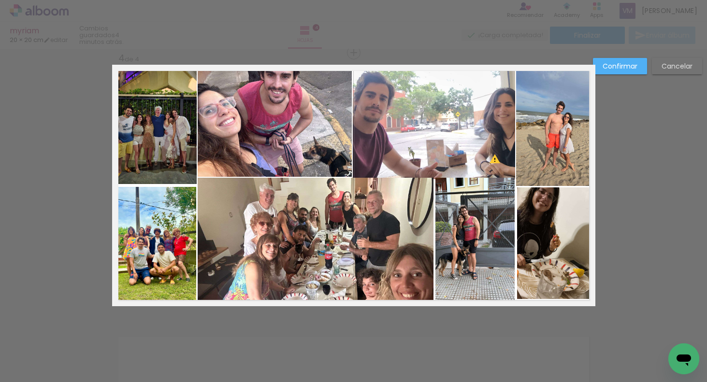
click at [476, 204] on quentale-photo at bounding box center [474, 242] width 79 height 128
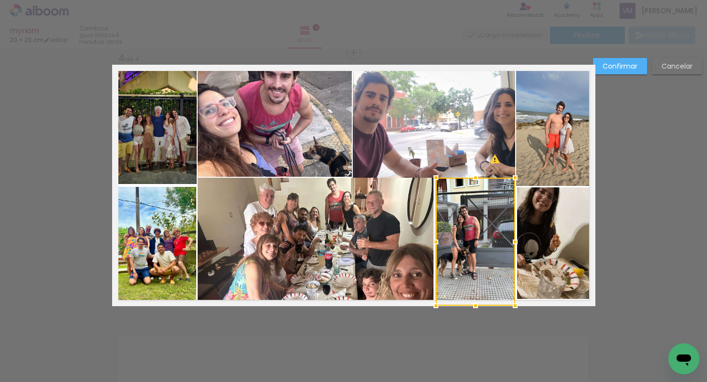
drag, startPoint x: 476, startPoint y: 204, endPoint x: 474, endPoint y: 197, distance: 7.4
click at [476, 204] on div at bounding box center [475, 242] width 79 height 128
click at [475, 180] on div at bounding box center [475, 180] width 19 height 19
click at [0, 0] on slot "Confirmar" at bounding box center [0, 0] width 0 height 0
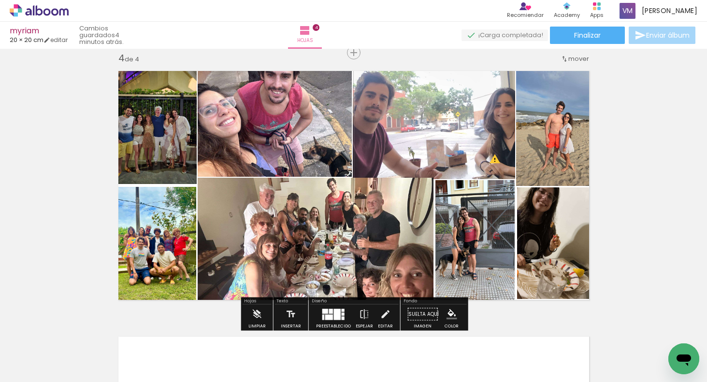
click at [580, 215] on quentale-photo at bounding box center [555, 243] width 76 height 112
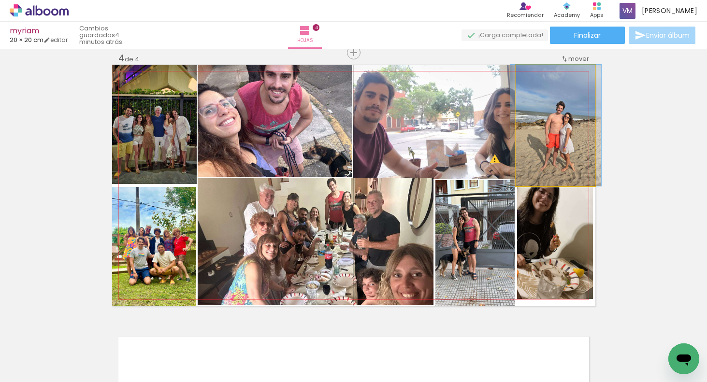
click at [572, 162] on quentale-photo at bounding box center [555, 125] width 79 height 121
click at [558, 169] on quentale-photo at bounding box center [555, 125] width 79 height 121
click at [559, 168] on quentale-photo at bounding box center [555, 125] width 79 height 121
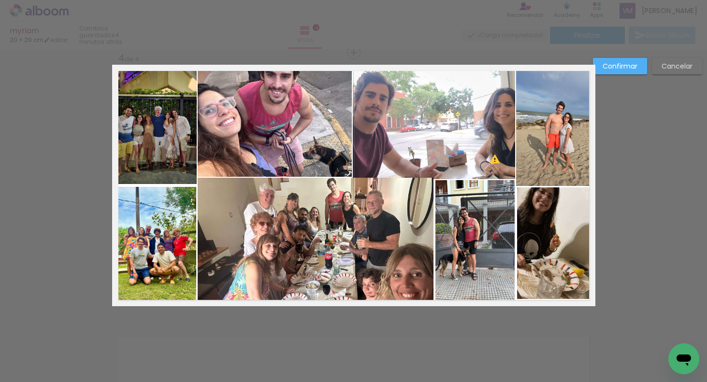
click at [554, 178] on quentale-photo at bounding box center [555, 125] width 79 height 121
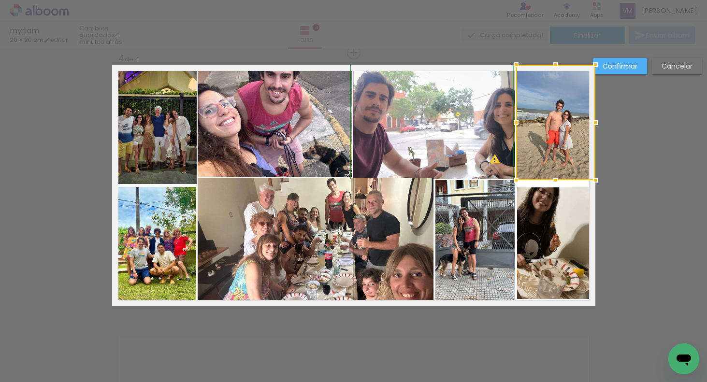
drag, startPoint x: 555, startPoint y: 185, endPoint x: 553, endPoint y: 178, distance: 7.4
click at [554, 178] on div at bounding box center [555, 180] width 19 height 19
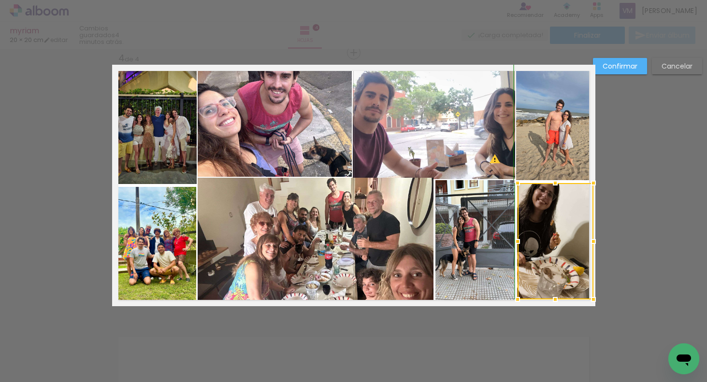
click at [555, 181] on div at bounding box center [554, 182] width 19 height 19
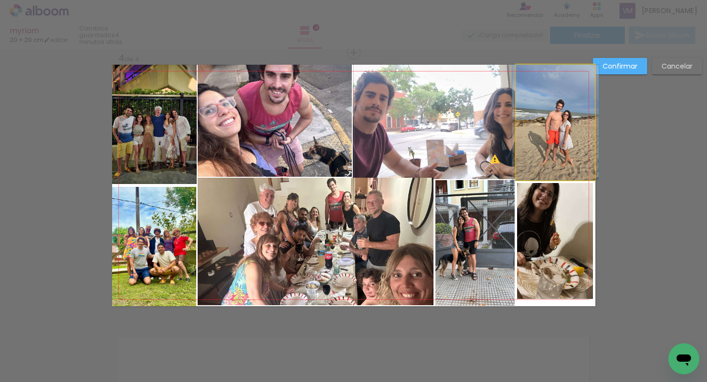
click at [555, 178] on quentale-photo at bounding box center [555, 122] width 79 height 115
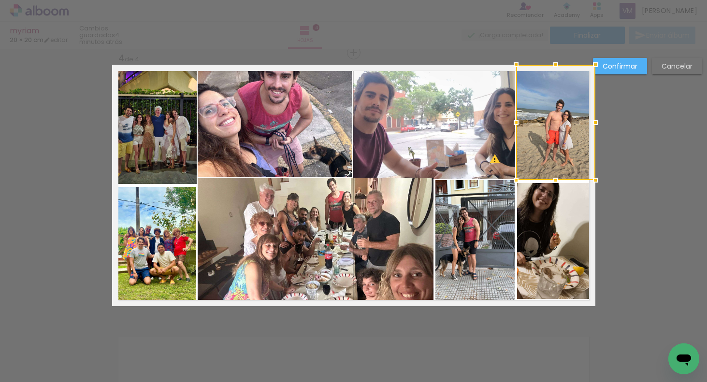
drag, startPoint x: 551, startPoint y: 197, endPoint x: 548, endPoint y: 192, distance: 5.8
click at [549, 197] on quentale-photo at bounding box center [555, 241] width 76 height 116
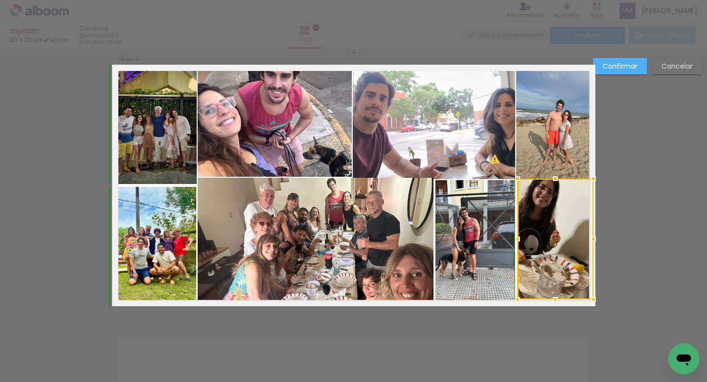
click at [554, 181] on div at bounding box center [554, 178] width 19 height 19
click at [620, 59] on paper-button "Confirmar" at bounding box center [620, 66] width 54 height 16
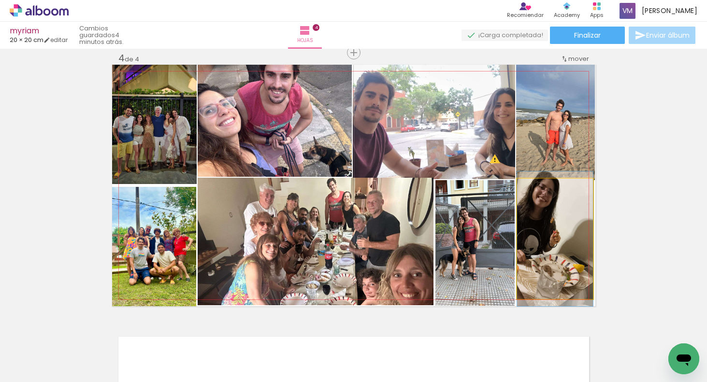
click at [547, 229] on quentale-photo at bounding box center [555, 239] width 76 height 121
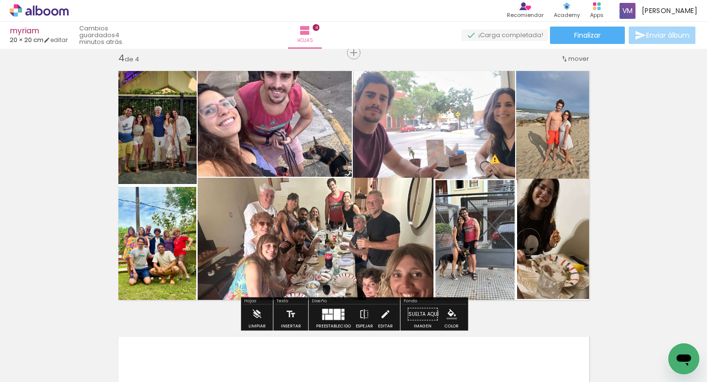
click at [557, 223] on quentale-photo at bounding box center [555, 239] width 76 height 121
drag, startPoint x: 557, startPoint y: 223, endPoint x: 553, endPoint y: 217, distance: 6.7
click at [557, 223] on quentale-photo at bounding box center [555, 239] width 76 height 121
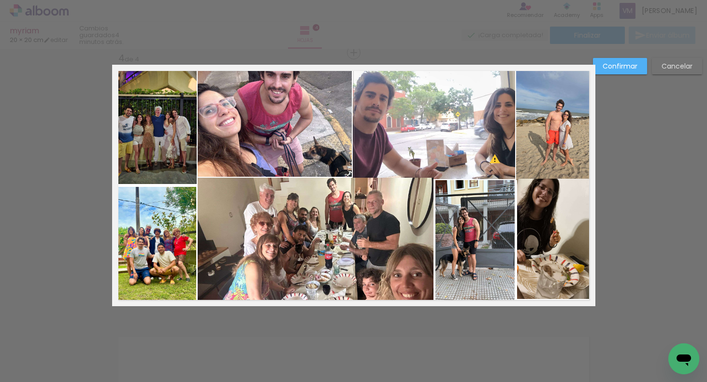
click at [553, 204] on quentale-photo at bounding box center [555, 239] width 76 height 121
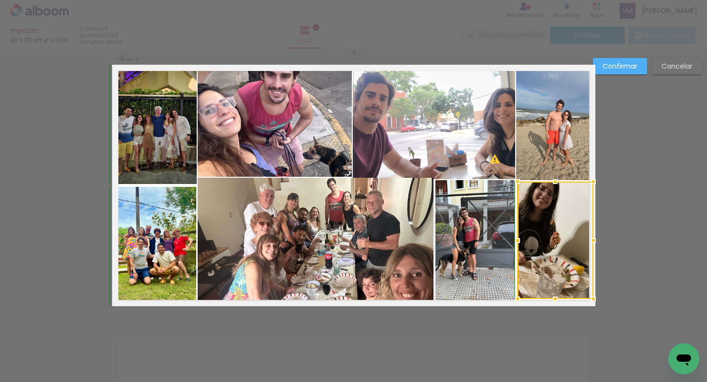
drag, startPoint x: 554, startPoint y: 178, endPoint x: 555, endPoint y: 169, distance: 8.7
click at [554, 180] on div at bounding box center [554, 181] width 19 height 19
click at [0, 0] on slot "Confirmar" at bounding box center [0, 0] width 0 height 0
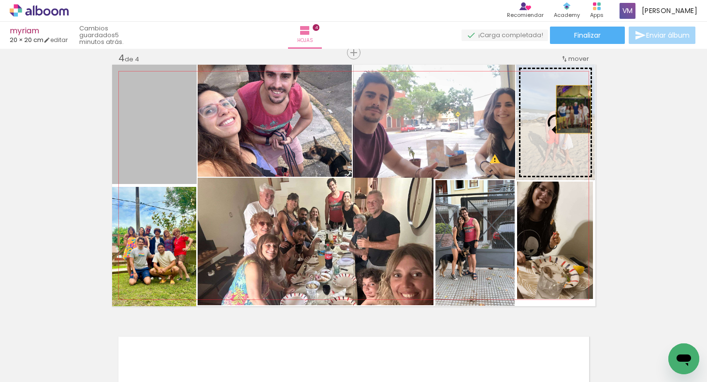
drag, startPoint x: 168, startPoint y: 142, endPoint x: 570, endPoint y: 106, distance: 403.5
click at [0, 0] on slot at bounding box center [0, 0] width 0 height 0
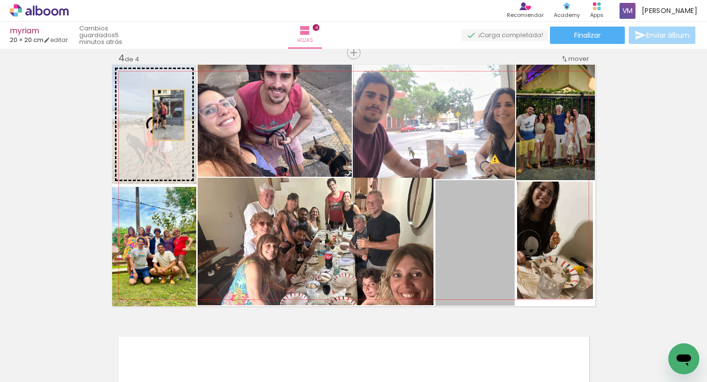
drag, startPoint x: 479, startPoint y: 226, endPoint x: 168, endPoint y: 114, distance: 330.1
click at [0, 0] on slot at bounding box center [0, 0] width 0 height 0
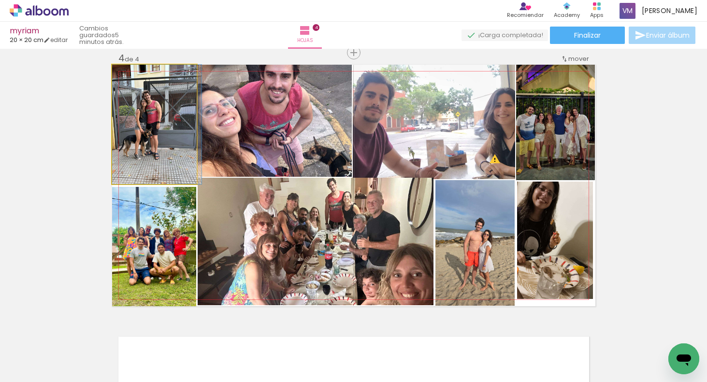
drag, startPoint x: 156, startPoint y: 139, endPoint x: 167, endPoint y: 137, distance: 11.3
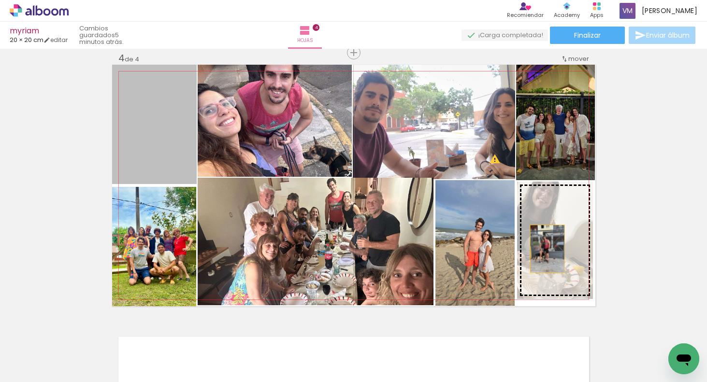
drag, startPoint x: 157, startPoint y: 132, endPoint x: 544, endPoint y: 248, distance: 404.1
click at [0, 0] on slot at bounding box center [0, 0] width 0 height 0
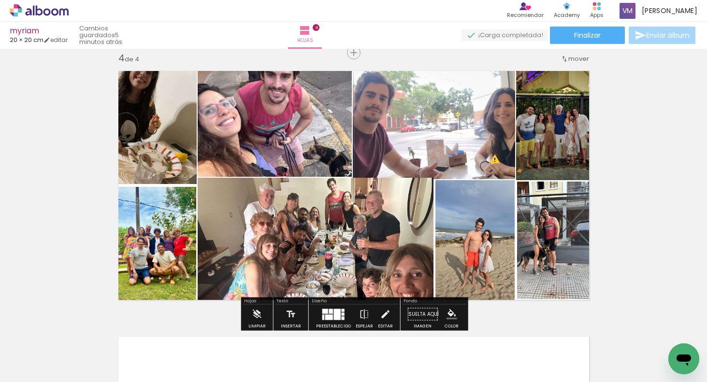
click at [546, 260] on quentale-photo at bounding box center [555, 240] width 76 height 117
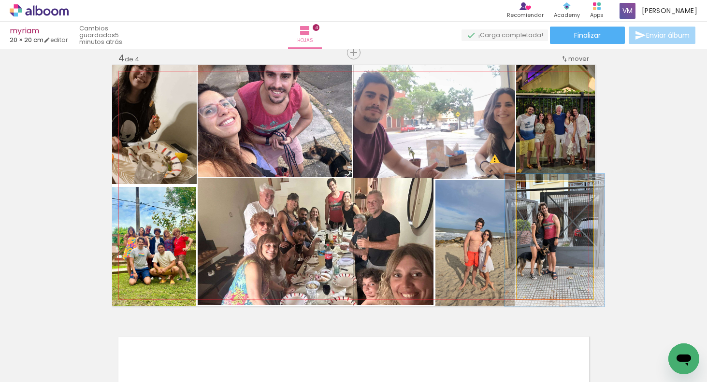
drag, startPoint x: 544, startPoint y: 192, endPoint x: 550, endPoint y: 190, distance: 5.5
type paper-slider "113"
click at [549, 193] on div at bounding box center [543, 191] width 15 height 15
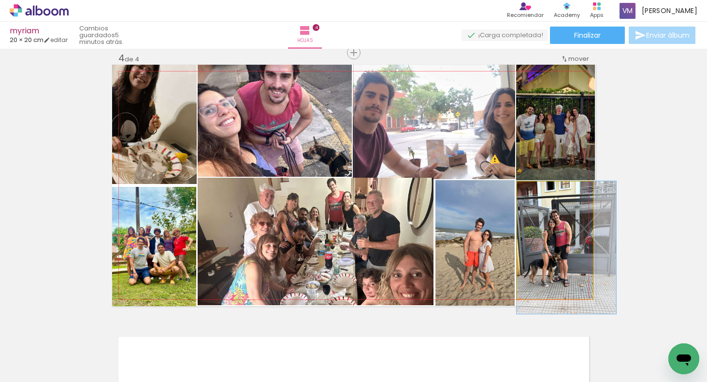
drag, startPoint x: 569, startPoint y: 235, endPoint x: 582, endPoint y: 252, distance: 21.7
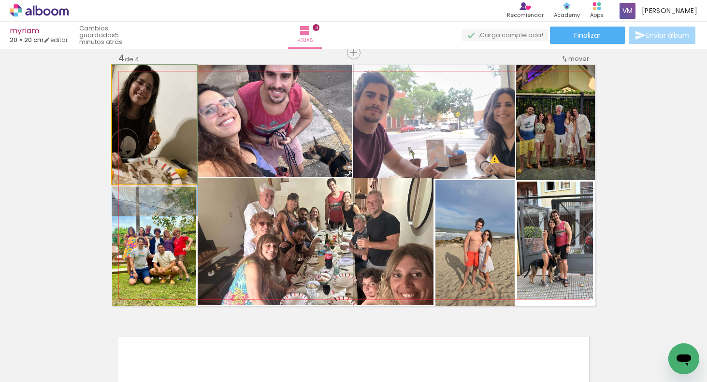
drag, startPoint x: 170, startPoint y: 129, endPoint x: 180, endPoint y: 139, distance: 13.7
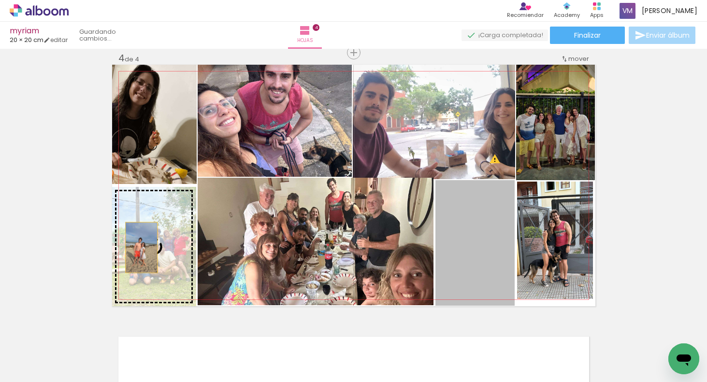
drag, startPoint x: 454, startPoint y: 223, endPoint x: 141, endPoint y: 243, distance: 314.1
click at [0, 0] on slot at bounding box center [0, 0] width 0 height 0
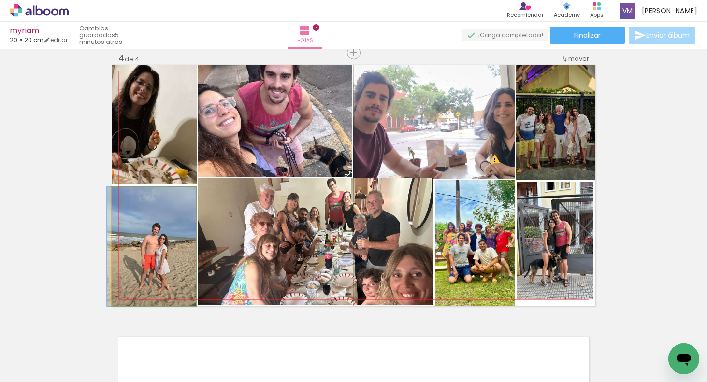
drag, startPoint x: 173, startPoint y: 237, endPoint x: 164, endPoint y: 222, distance: 17.2
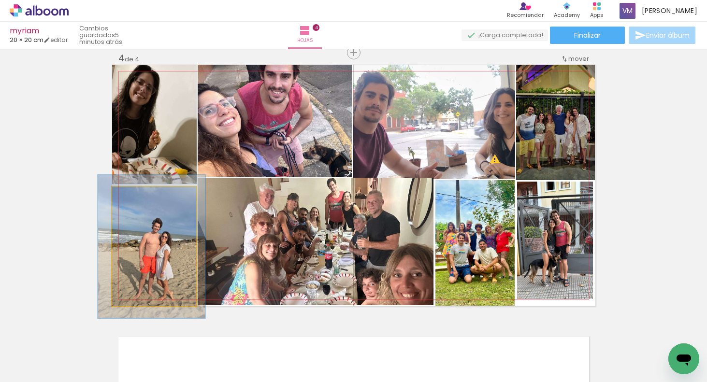
drag, startPoint x: 137, startPoint y: 197, endPoint x: 142, endPoint y: 196, distance: 4.9
type paper-slider "122"
click at [143, 197] on div at bounding box center [141, 197] width 9 height 9
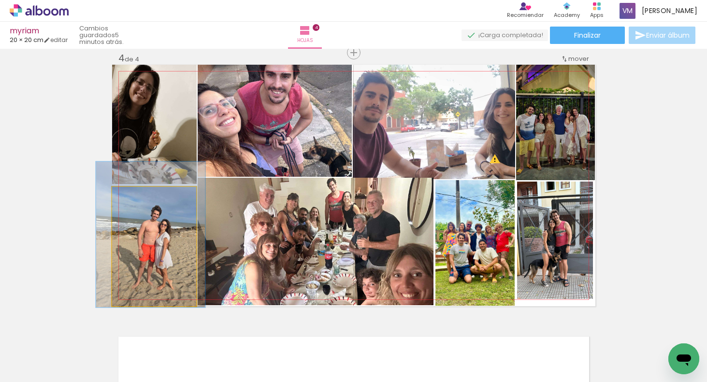
drag, startPoint x: 184, startPoint y: 258, endPoint x: 180, endPoint y: 247, distance: 11.3
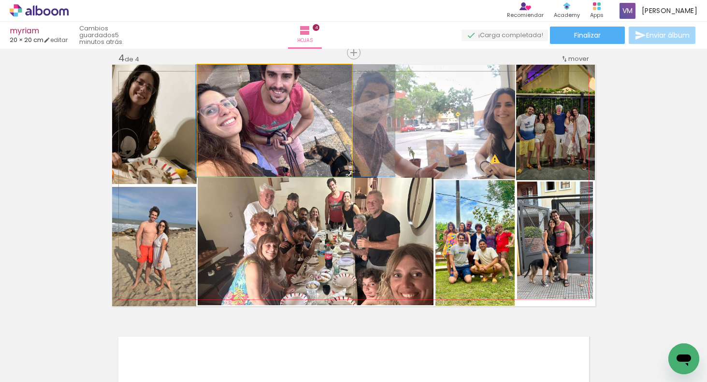
drag, startPoint x: 307, startPoint y: 142, endPoint x: 307, endPoint y: 152, distance: 9.7
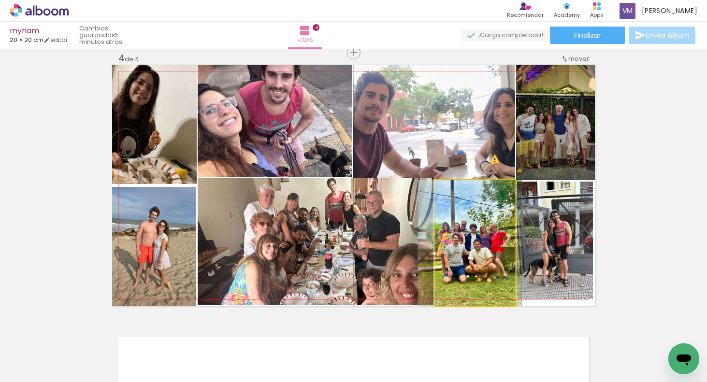
drag, startPoint x: 473, startPoint y: 252, endPoint x: 469, endPoint y: 253, distance: 4.9
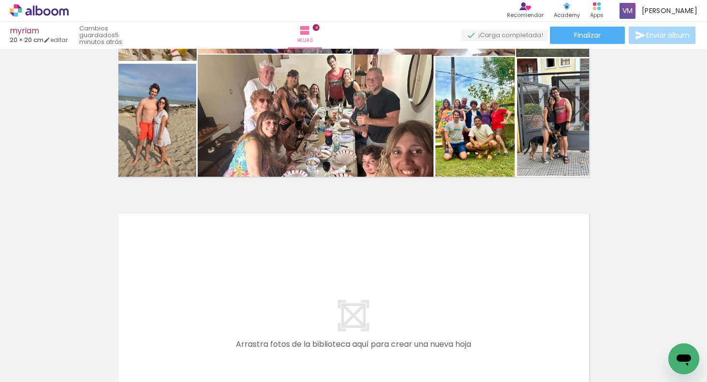
scroll to position [1012, 0]
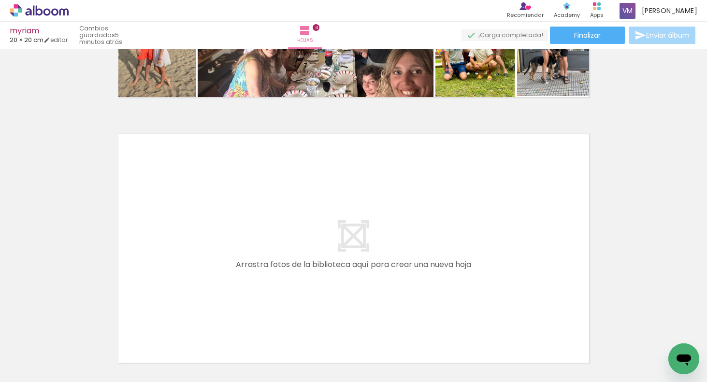
click at [43, 371] on paper-button "Añadir Fotos" at bounding box center [24, 368] width 37 height 15
click at [0, 0] on input "file" at bounding box center [0, 0] width 0 height 0
click at [39, 368] on span "Añadir Fotos" at bounding box center [29, 369] width 19 height 11
click at [0, 0] on input "file" at bounding box center [0, 0] width 0 height 0
click at [39, 370] on span "Añadir Fotos" at bounding box center [29, 369] width 19 height 11
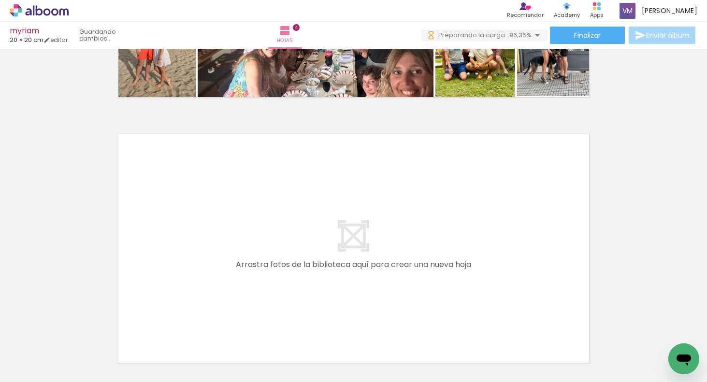
click at [0, 0] on input "file" at bounding box center [0, 0] width 0 height 0
click at [37, 370] on span "Añadir Fotos" at bounding box center [29, 369] width 19 height 11
click at [0, 0] on input "file" at bounding box center [0, 0] width 0 height 0
click at [29, 372] on span "Añadir Fotos" at bounding box center [29, 377] width 19 height 11
click at [0, 0] on input "file" at bounding box center [0, 0] width 0 height 0
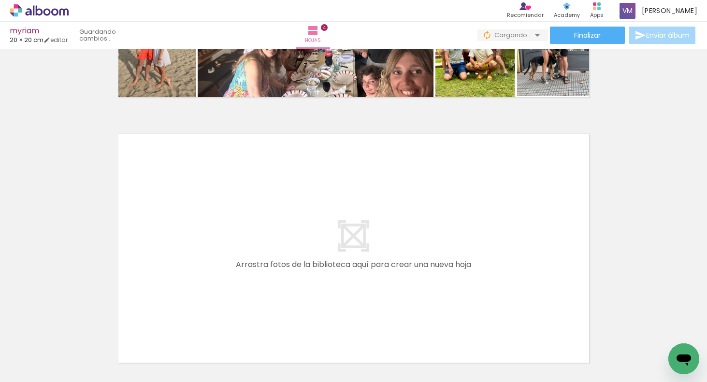
scroll to position [0, 728]
click at [39, 372] on span "Añadir Fotos" at bounding box center [29, 369] width 19 height 11
click at [0, 0] on input "file" at bounding box center [0, 0] width 0 height 0
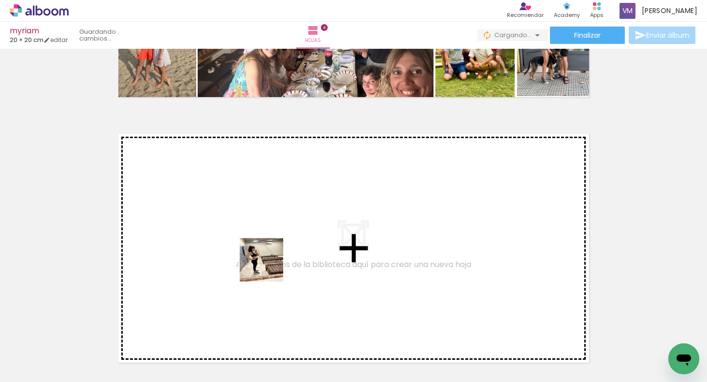
drag, startPoint x: 405, startPoint y: 352, endPoint x: 242, endPoint y: 254, distance: 190.7
click at [242, 254] on quentale-workspace at bounding box center [353, 191] width 707 height 382
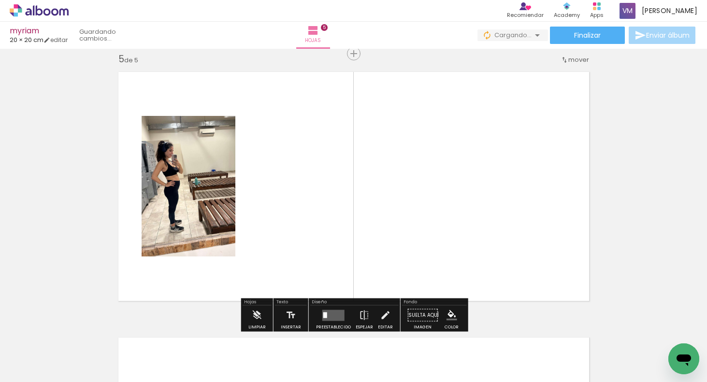
scroll to position [1075, 0]
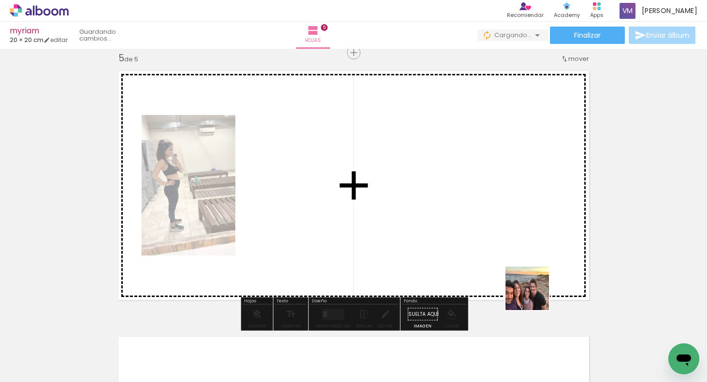
drag, startPoint x: 615, startPoint y: 350, endPoint x: 324, endPoint y: 237, distance: 312.7
click at [324, 237] on quentale-workspace at bounding box center [353, 191] width 707 height 382
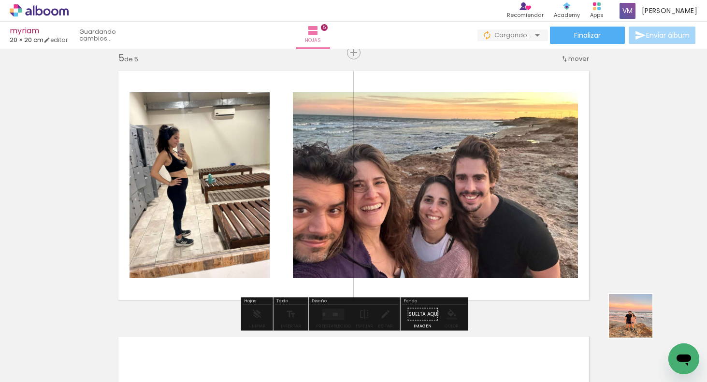
drag, startPoint x: 647, startPoint y: 329, endPoint x: 459, endPoint y: 249, distance: 204.0
click at [389, 226] on quentale-workspace at bounding box center [353, 191] width 707 height 382
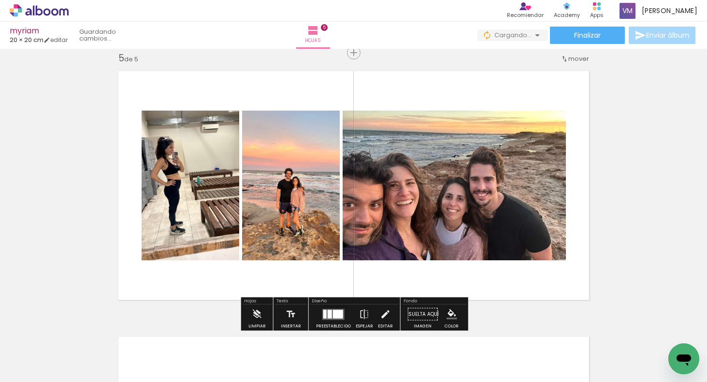
scroll to position [0, 782]
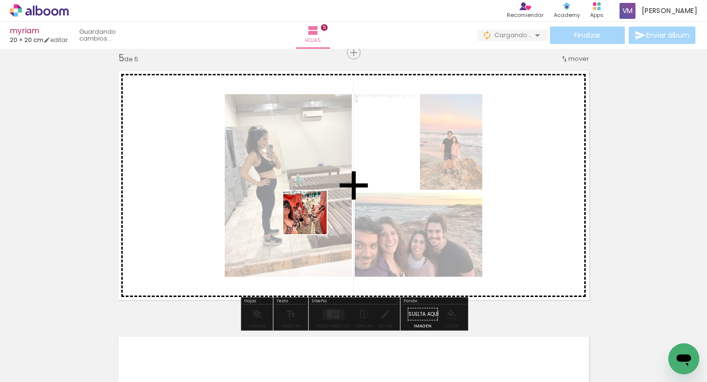
drag, startPoint x: 287, startPoint y: 346, endPoint x: 358, endPoint y: 280, distance: 96.7
click at [316, 217] on quentale-workspace at bounding box center [353, 191] width 707 height 382
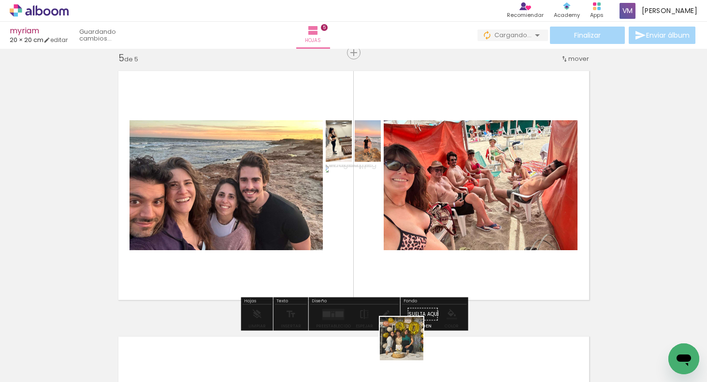
drag, startPoint x: 401, startPoint y: 354, endPoint x: 489, endPoint y: 308, distance: 99.2
click at [507, 228] on quentale-workspace at bounding box center [353, 191] width 707 height 382
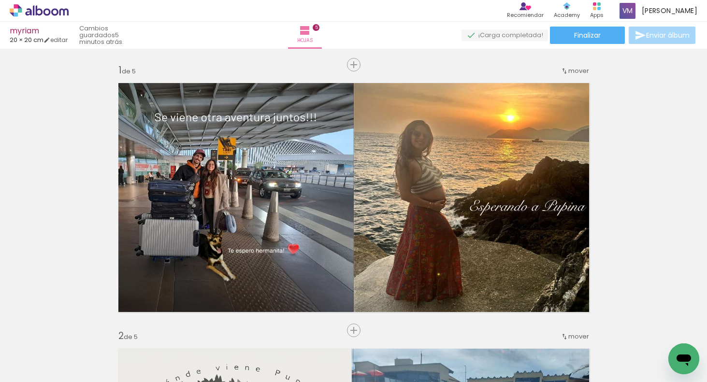
scroll to position [0, 782]
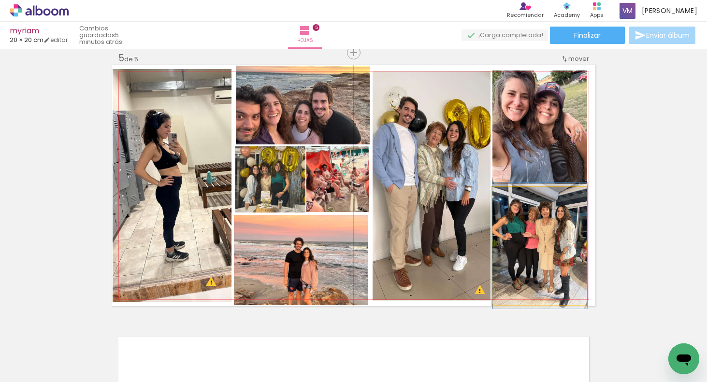
drag, startPoint x: 521, startPoint y: 243, endPoint x: 425, endPoint y: 201, distance: 104.5
click at [0, 0] on slot at bounding box center [0, 0] width 0 height 0
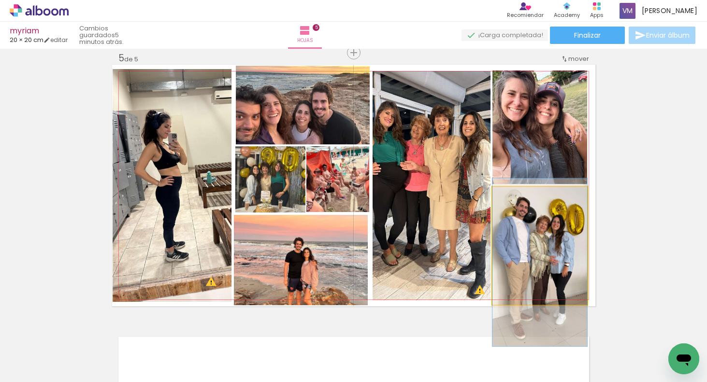
drag, startPoint x: 523, startPoint y: 246, endPoint x: 522, endPoint y: 260, distance: 14.1
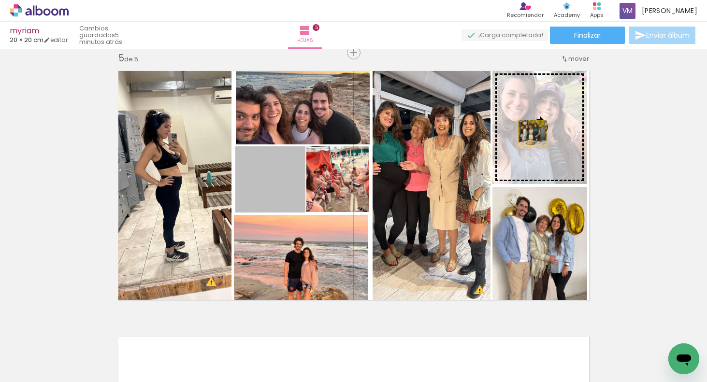
drag, startPoint x: 276, startPoint y: 194, endPoint x: 528, endPoint y: 130, distance: 259.2
click at [0, 0] on slot at bounding box center [0, 0] width 0 height 0
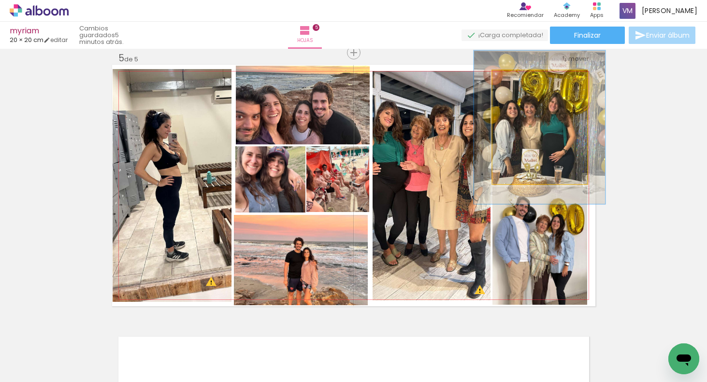
drag, startPoint x: 518, startPoint y: 81, endPoint x: 531, endPoint y: 84, distance: 13.3
type paper-slider "139"
click at [531, 85] on div at bounding box center [526, 80] width 15 height 15
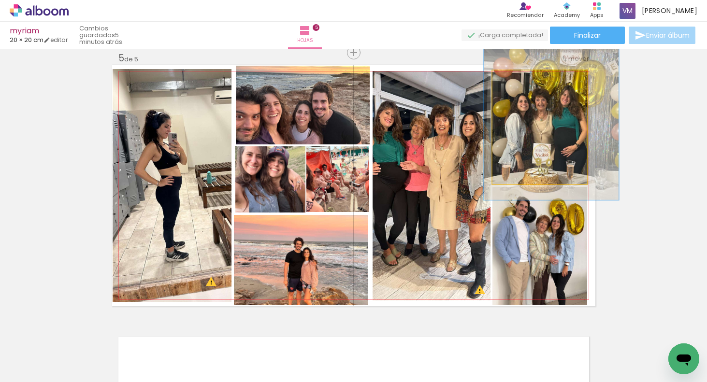
drag, startPoint x: 547, startPoint y: 147, endPoint x: 558, endPoint y: 141, distance: 11.7
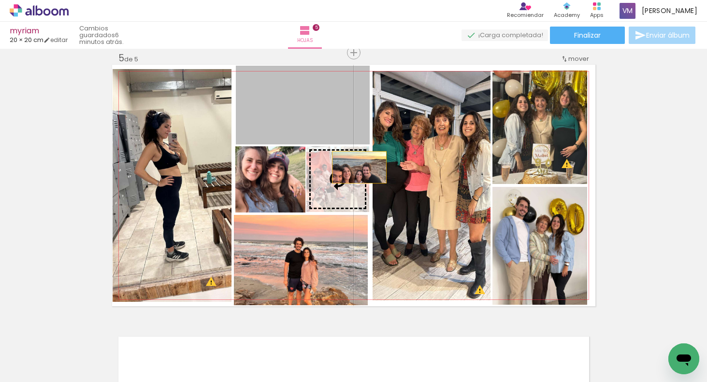
drag, startPoint x: 339, startPoint y: 114, endPoint x: 356, endPoint y: 156, distance: 45.9
click at [0, 0] on slot at bounding box center [0, 0] width 0 height 0
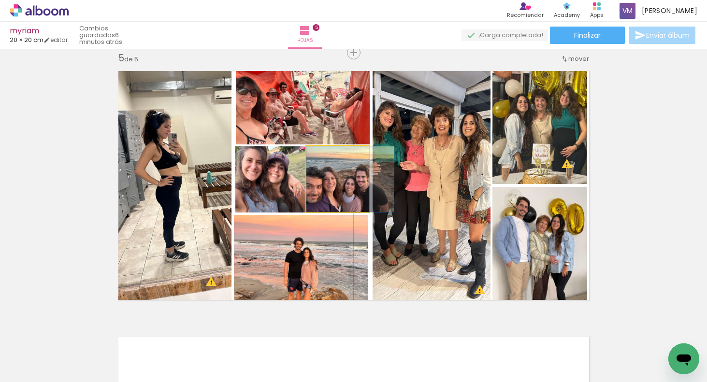
drag, startPoint x: 349, startPoint y: 191, endPoint x: 365, endPoint y: 177, distance: 21.6
drag, startPoint x: 353, startPoint y: 183, endPoint x: 354, endPoint y: 172, distance: 10.6
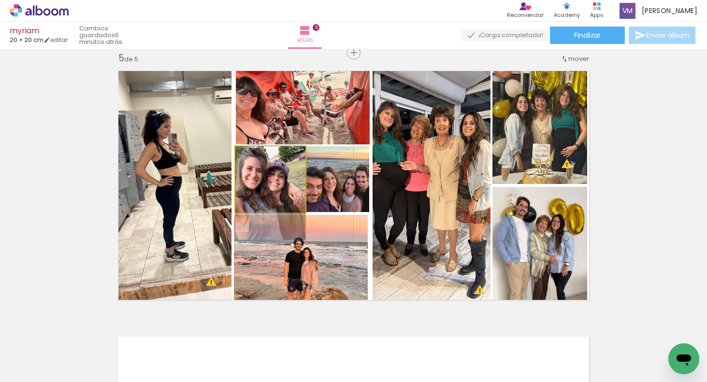
drag, startPoint x: 281, startPoint y: 197, endPoint x: 281, endPoint y: 205, distance: 7.7
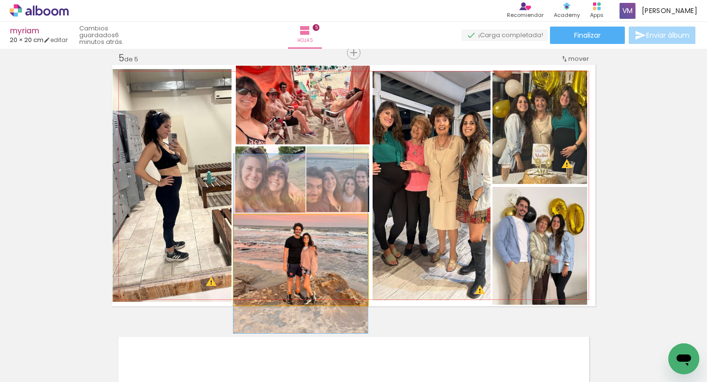
drag, startPoint x: 339, startPoint y: 266, endPoint x: 339, endPoint y: 250, distance: 15.5
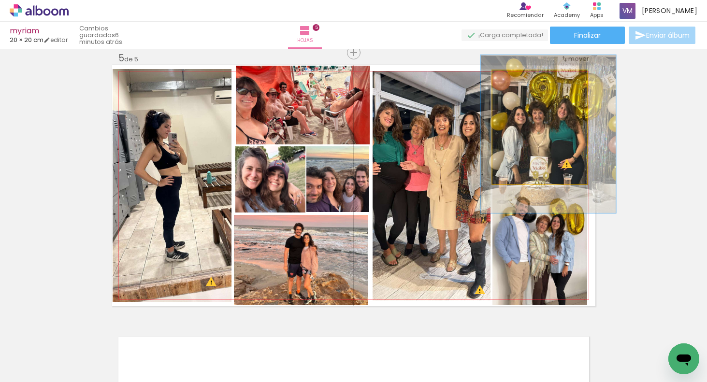
drag, startPoint x: 549, startPoint y: 161, endPoint x: 547, endPoint y: 172, distance: 11.4
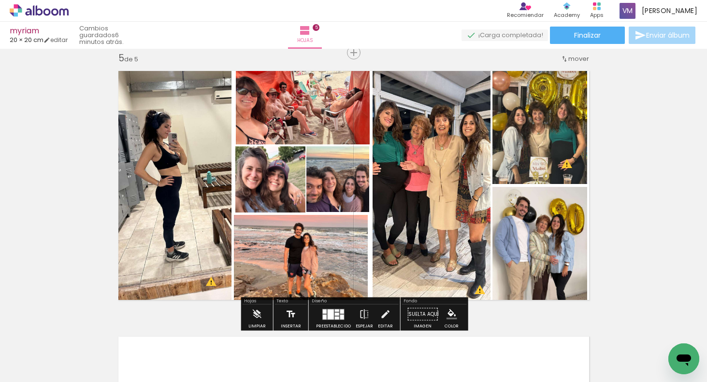
click at [289, 311] on iron-icon at bounding box center [291, 314] width 11 height 19
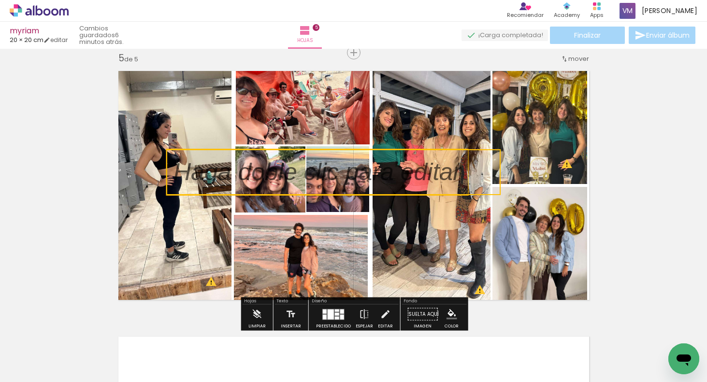
click at [345, 170] on quentale-selection at bounding box center [333, 172] width 334 height 46
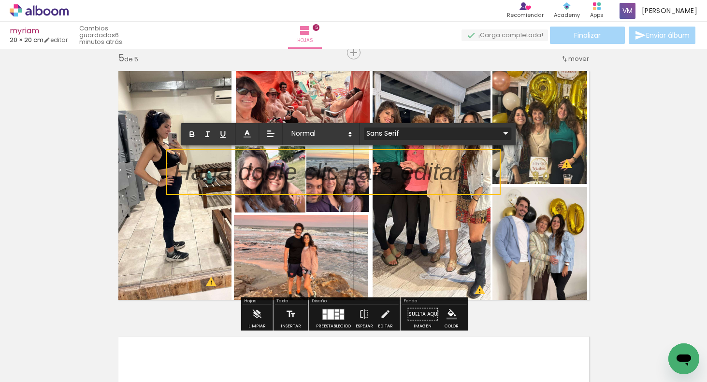
click at [379, 130] on input "Sans Serif" at bounding box center [432, 134] width 136 height 10
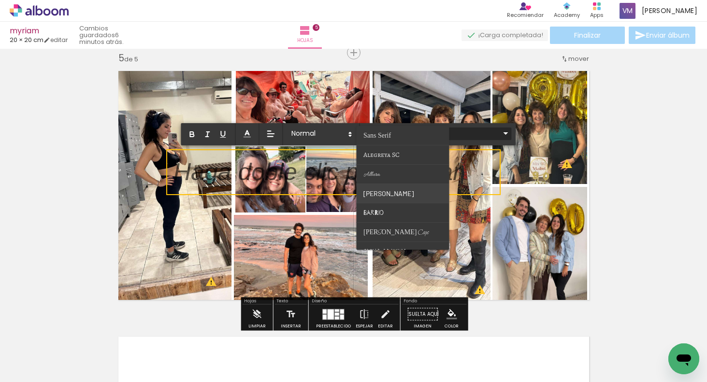
click at [387, 192] on paper-item at bounding box center [402, 193] width 93 height 19
type input "Barlow"
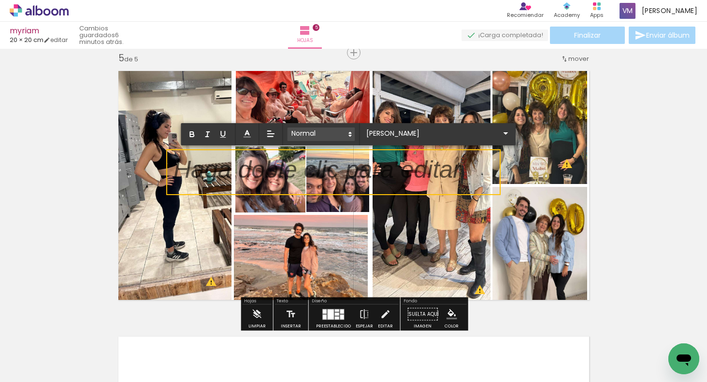
click at [323, 133] on span at bounding box center [321, 135] width 68 height 14
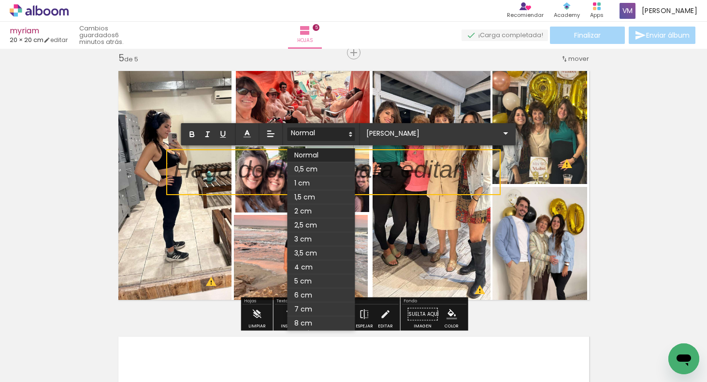
click at [315, 179] on span at bounding box center [321, 183] width 68 height 14
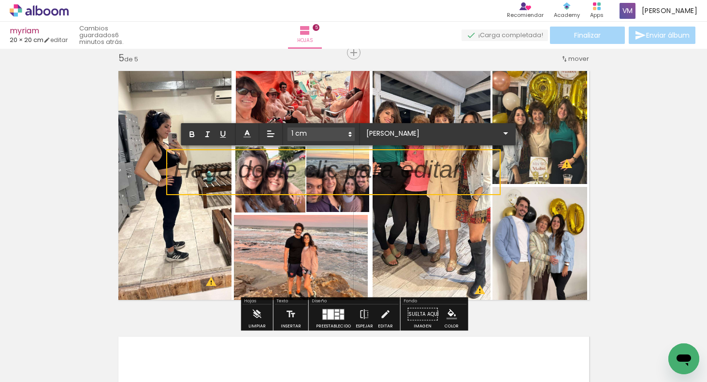
scroll to position [3, 0]
click at [250, 132] on icon at bounding box center [247, 134] width 10 height 10
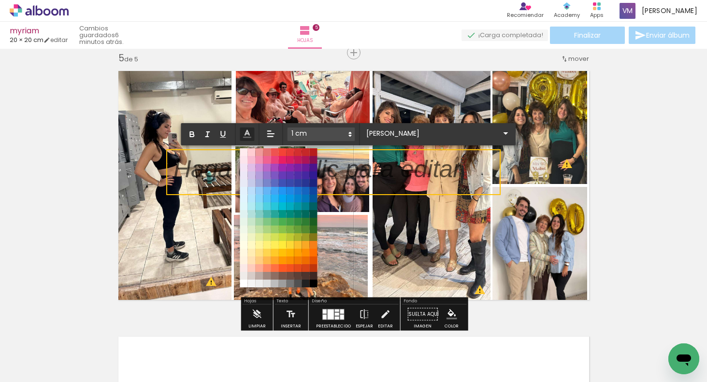
click at [257, 249] on span at bounding box center [259, 253] width 8 height 8
click at [249, 135] on polyline at bounding box center [247, 132] width 4 height 5
click at [242, 284] on span at bounding box center [243, 283] width 11 height 11
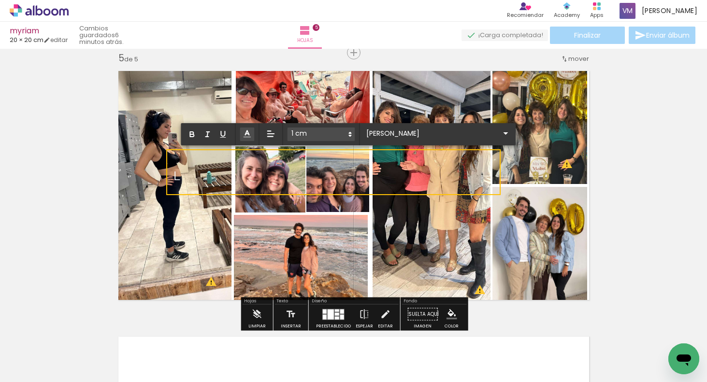
scroll to position [0, 0]
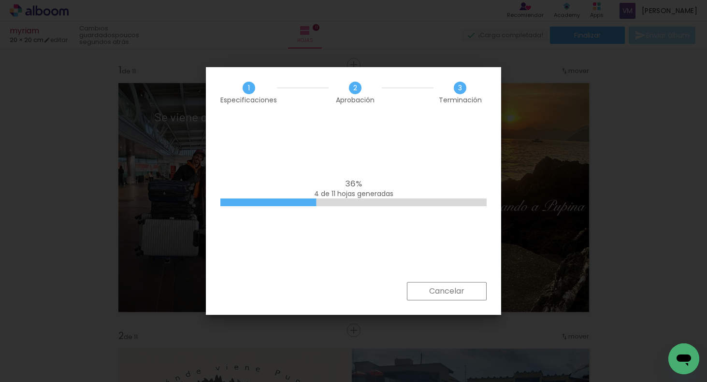
scroll to position [0, 1431]
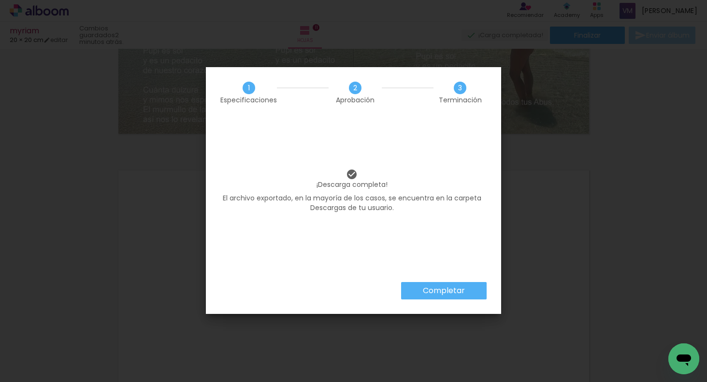
click at [0, 0] on slot "Completar" at bounding box center [0, 0] width 0 height 0
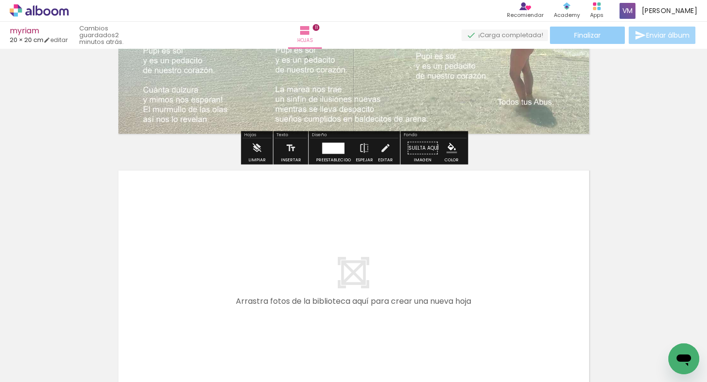
click at [603, 33] on paper-button "Finalizar" at bounding box center [587, 35] width 75 height 17
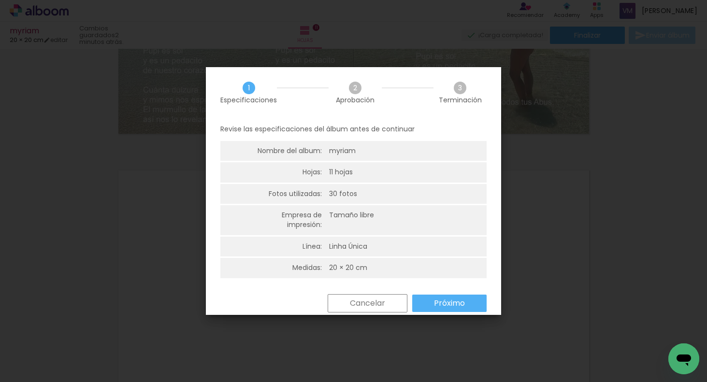
click at [429, 302] on paper-button "Próximo" at bounding box center [449, 303] width 74 height 17
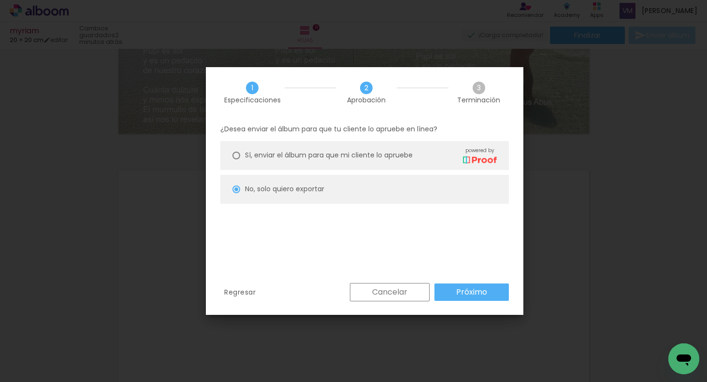
click at [364, 154] on span "Sí, enviar el álbum para que mi cliente lo apruebe" at bounding box center [329, 155] width 168 height 10
type paper-radio-button "on"
click at [0, 0] on slot "Próximo" at bounding box center [0, 0] width 0 height 0
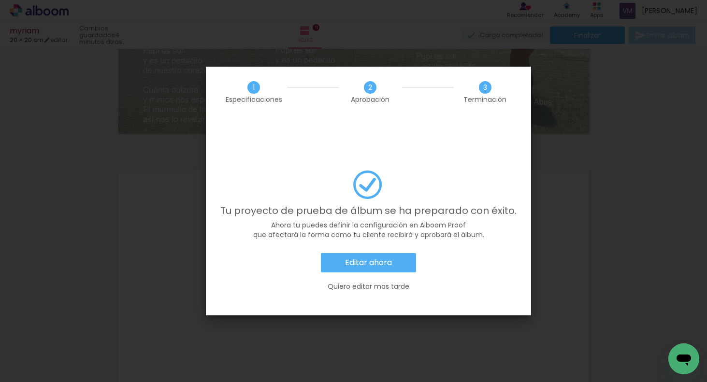
click at [0, 0] on slot "Editar ahora" at bounding box center [0, 0] width 0 height 0
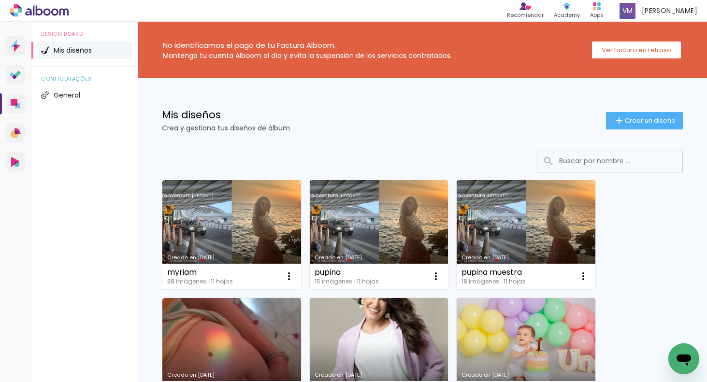
click at [261, 236] on link "Creado en [DATE]" at bounding box center [231, 234] width 139 height 109
